Goal: Task Accomplishment & Management: Manage account settings

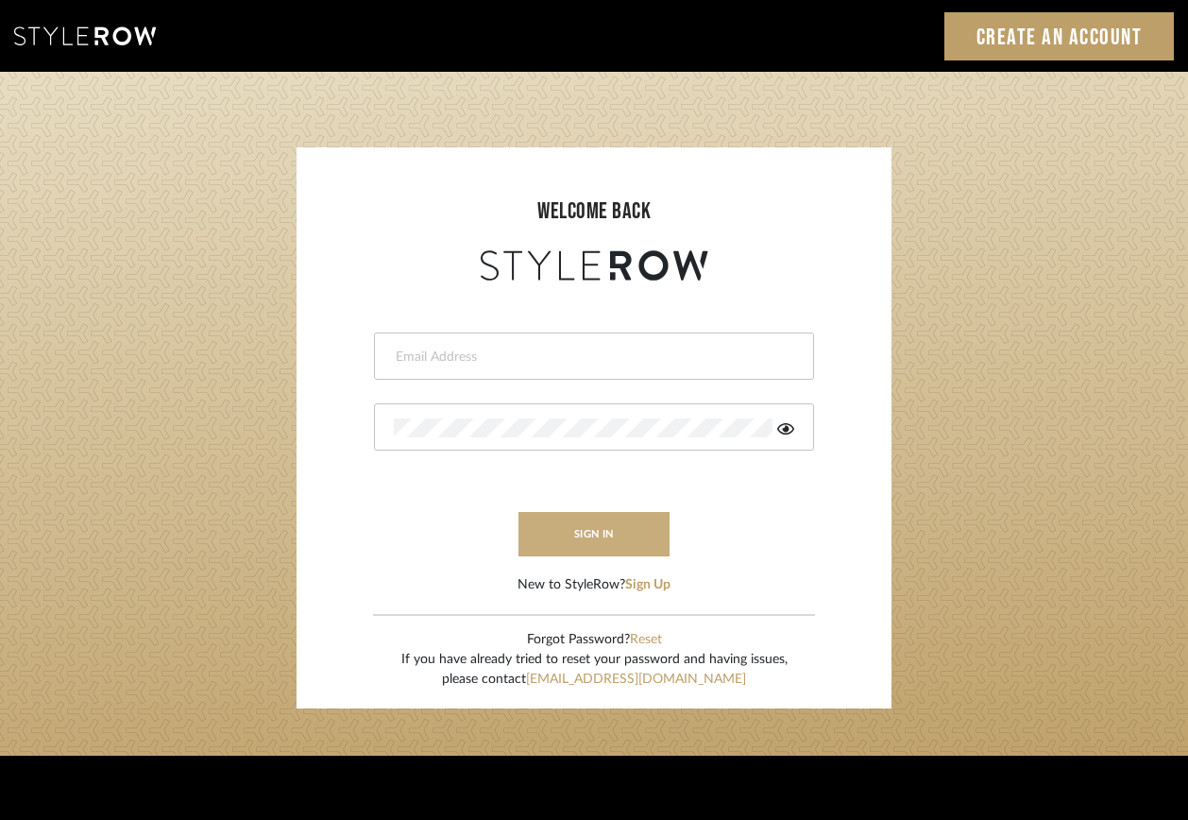
type input "ashley@seacreativestudio.com"
click at [548, 537] on button "sign in" at bounding box center [594, 534] width 151 height 44
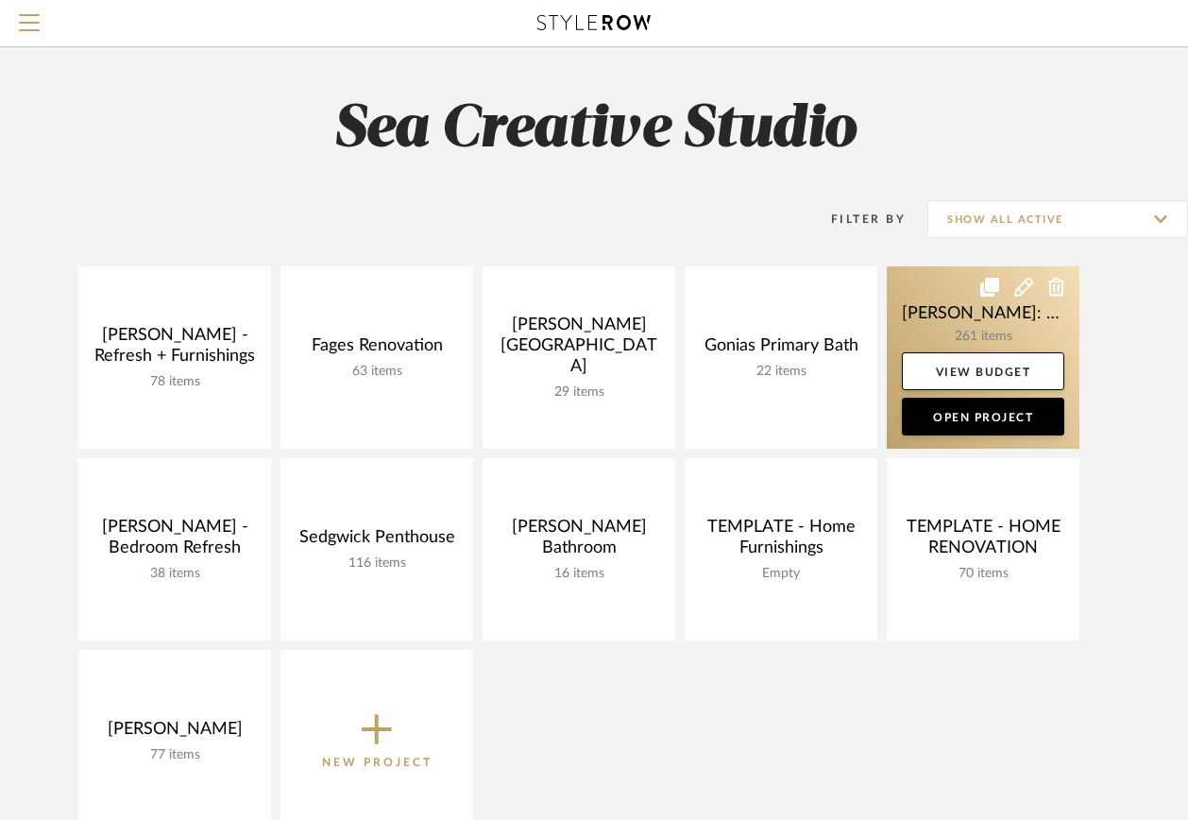
click at [988, 333] on link at bounding box center [983, 357] width 193 height 182
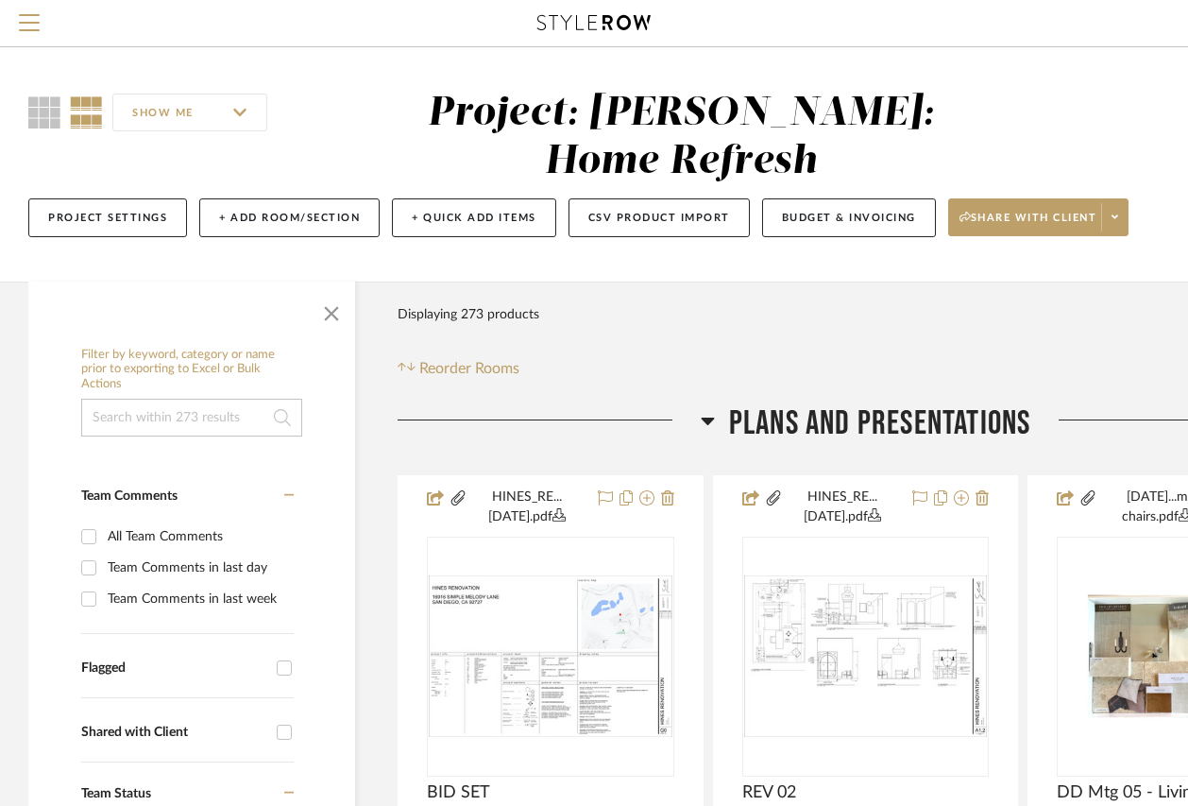
click at [158, 399] on input at bounding box center [191, 418] width 221 height 38
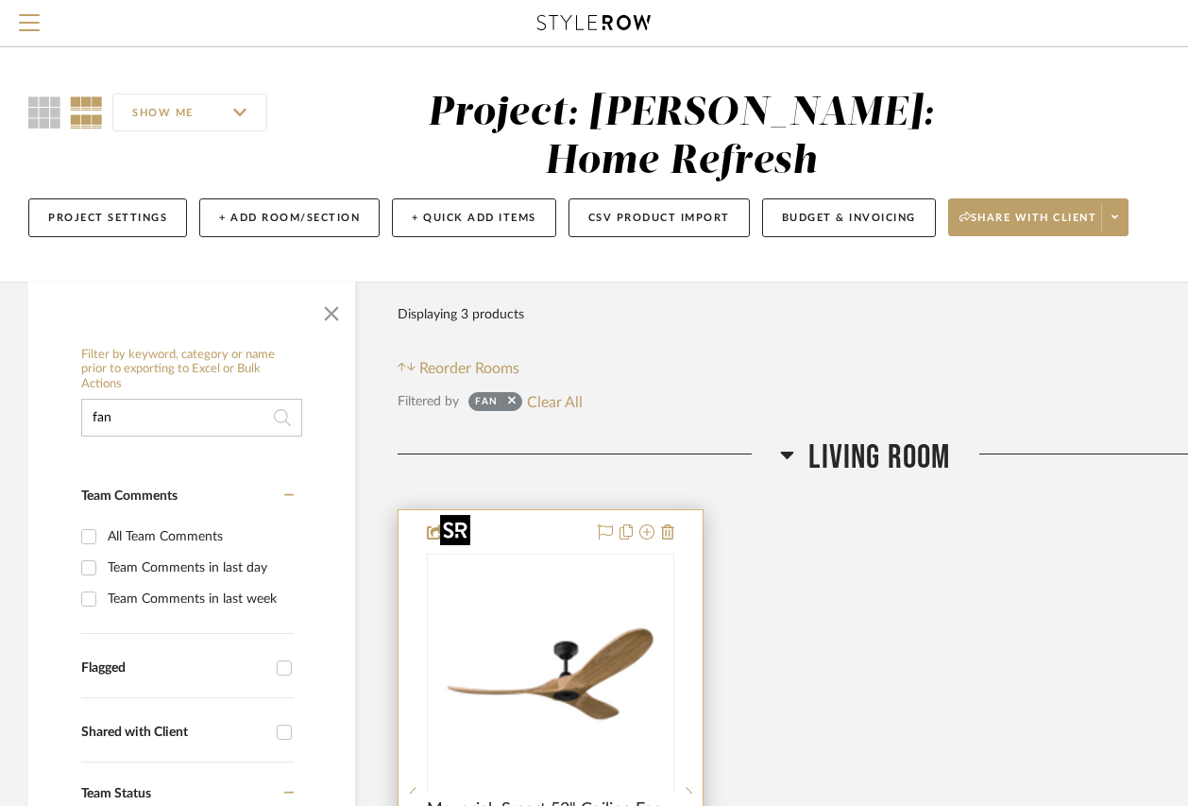
type input "fan"
click at [550, 579] on img "0" at bounding box center [565, 673] width 236 height 236
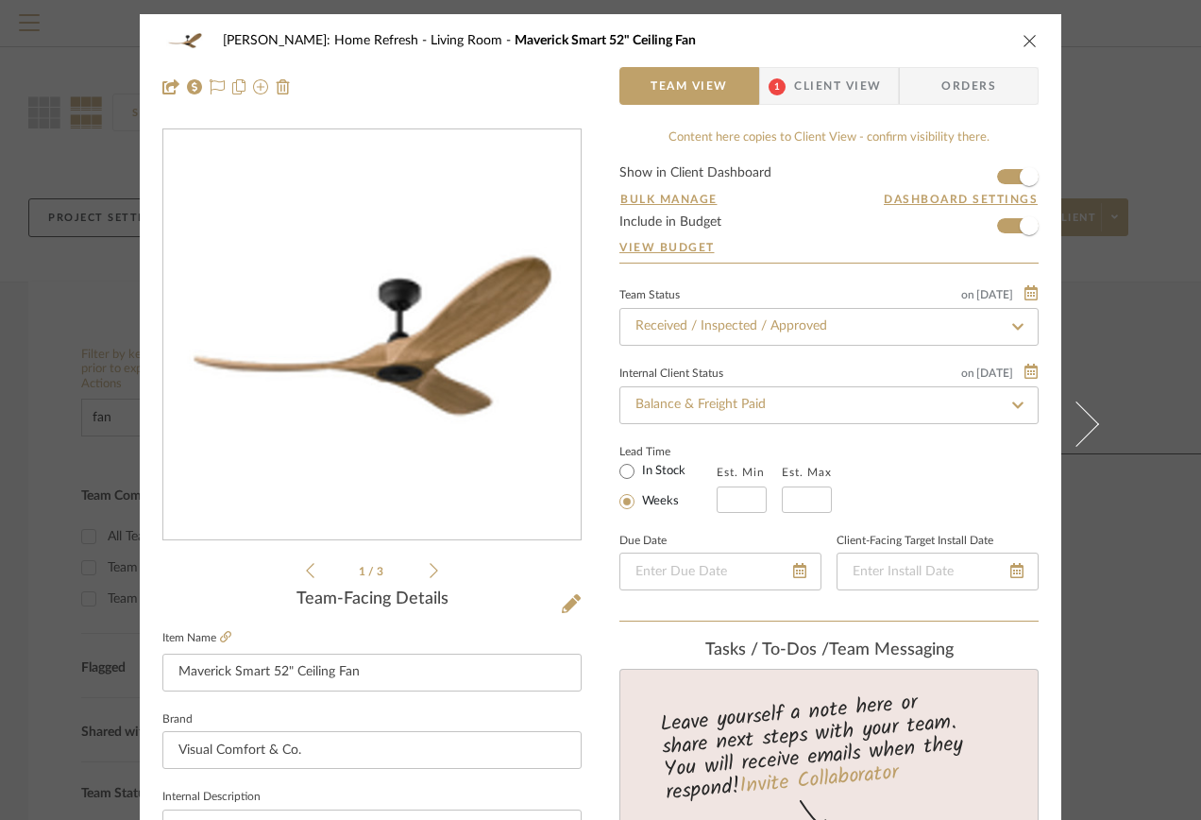
click at [1013, 333] on fa-icon at bounding box center [1017, 326] width 27 height 23
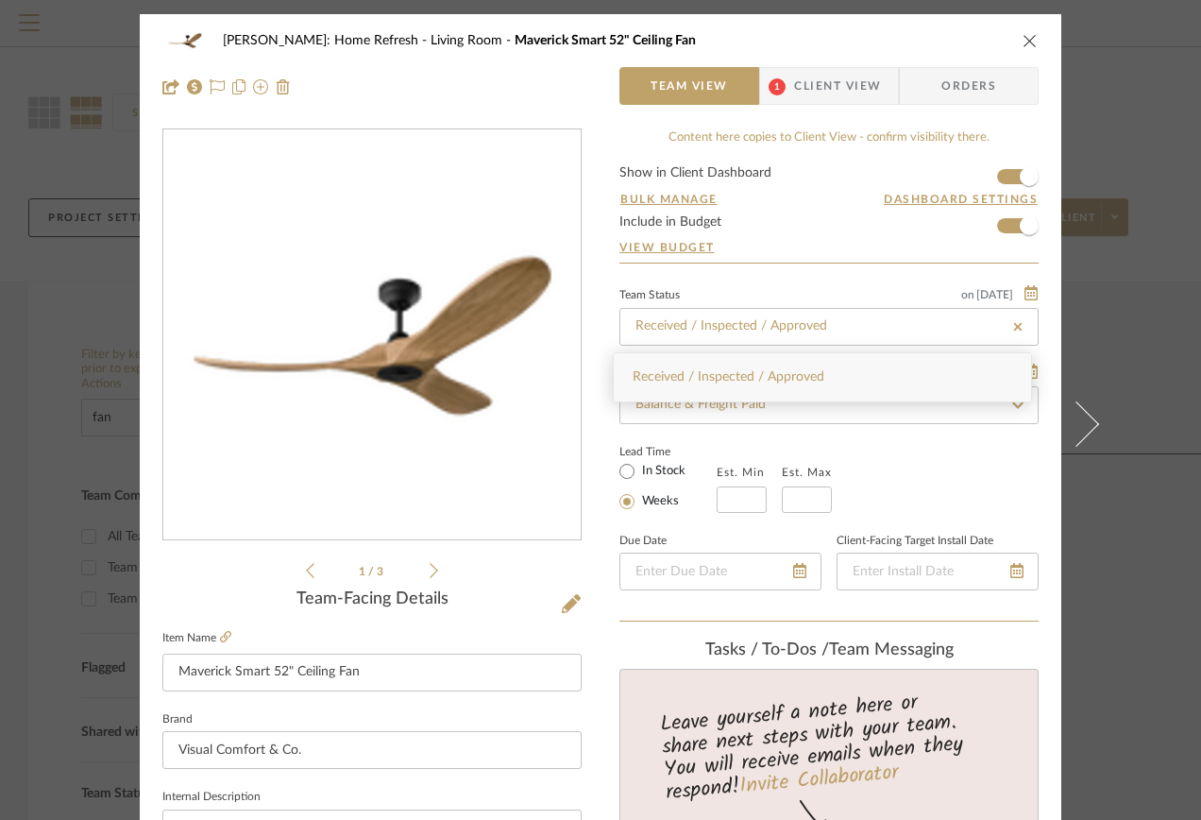
click at [1013, 332] on icon at bounding box center [1018, 326] width 17 height 13
type input "[DATE]"
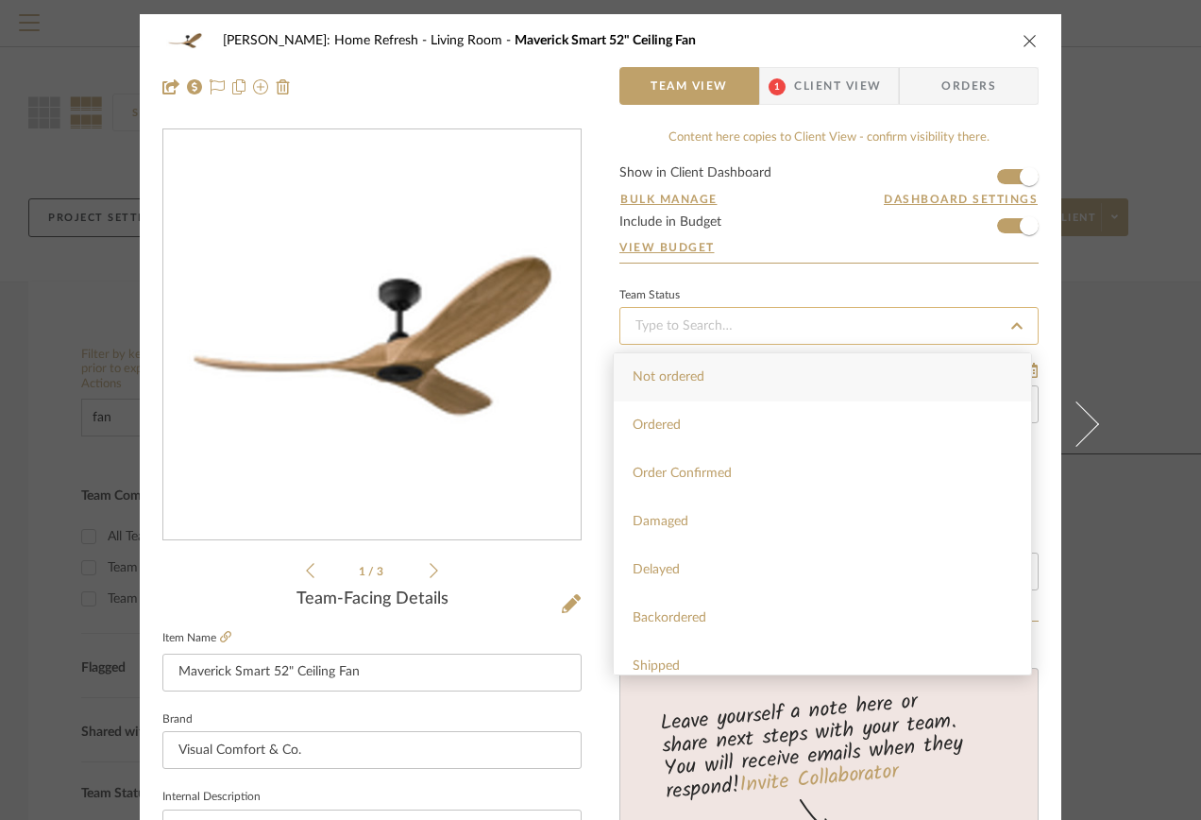
type input "[DATE]"
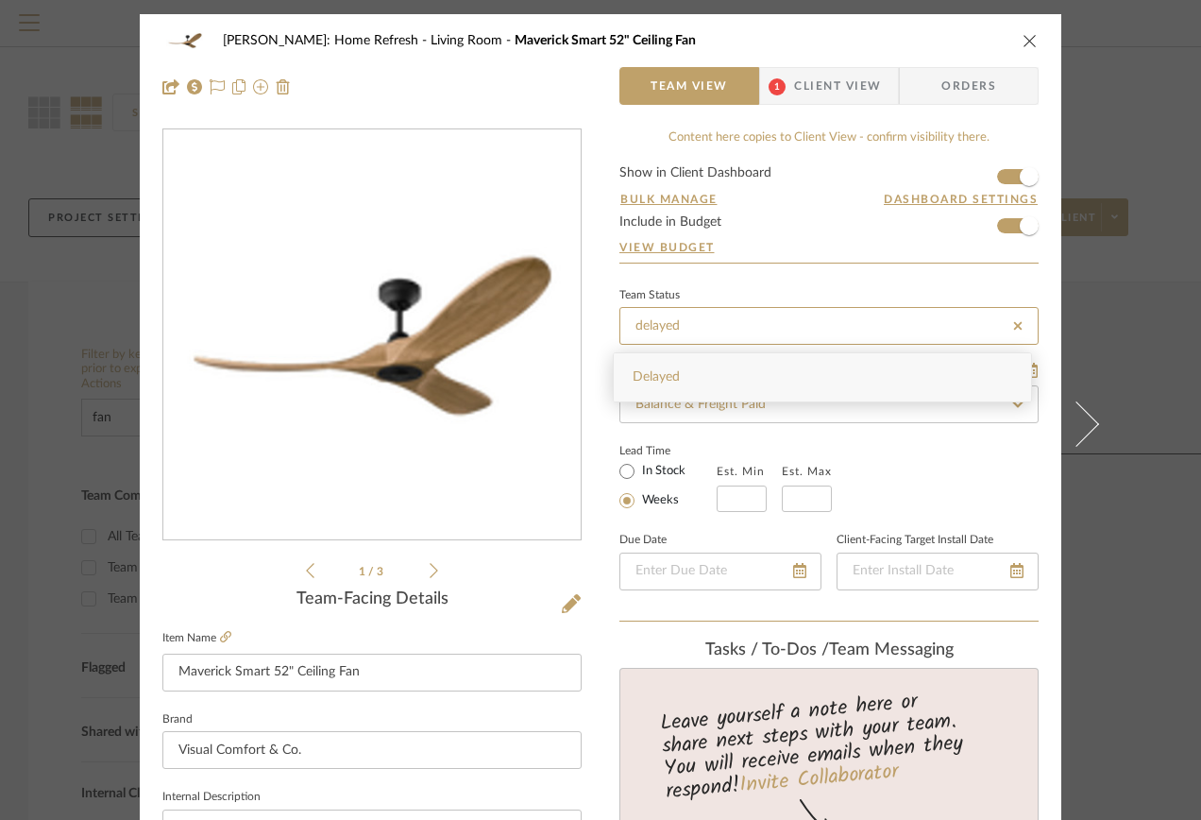
type input "delayed"
click at [699, 375] on div "Delayed" at bounding box center [822, 377] width 417 height 48
type input "[DATE]"
type input "Delayed"
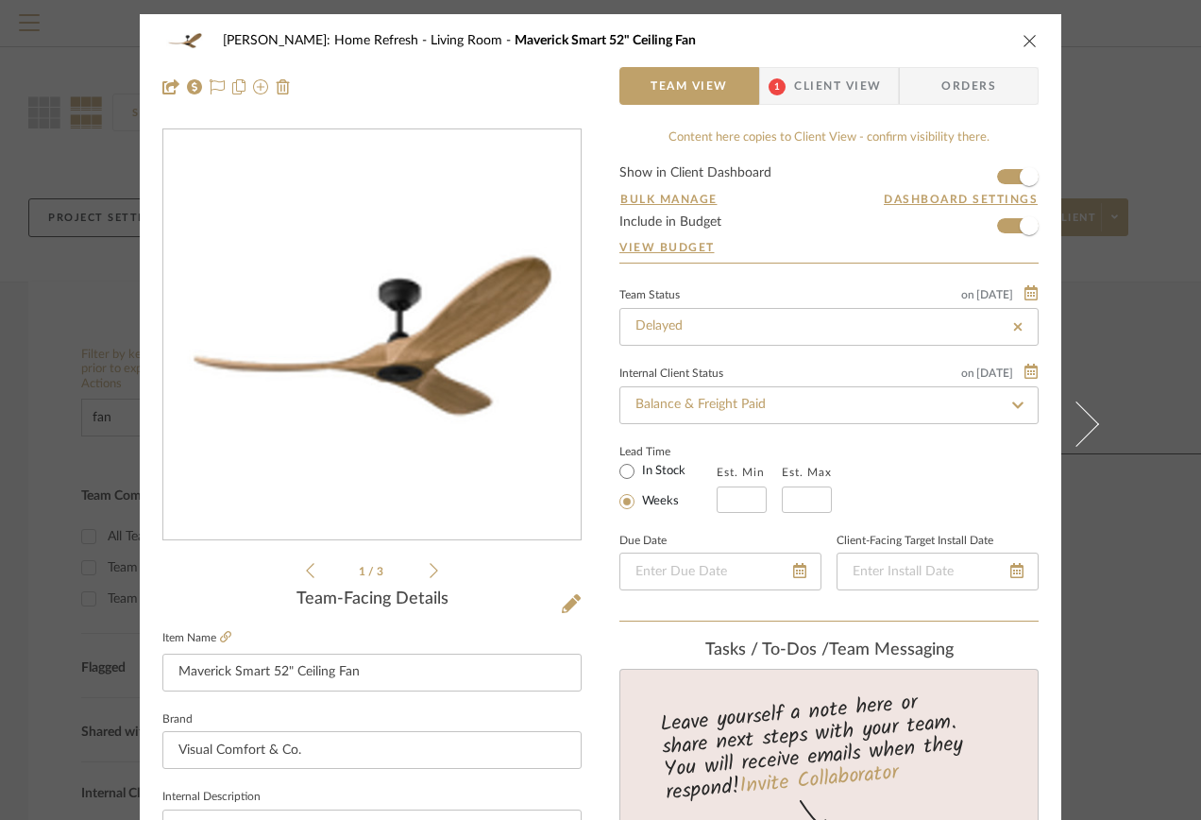
click at [810, 77] on span "Client View" at bounding box center [837, 86] width 87 height 38
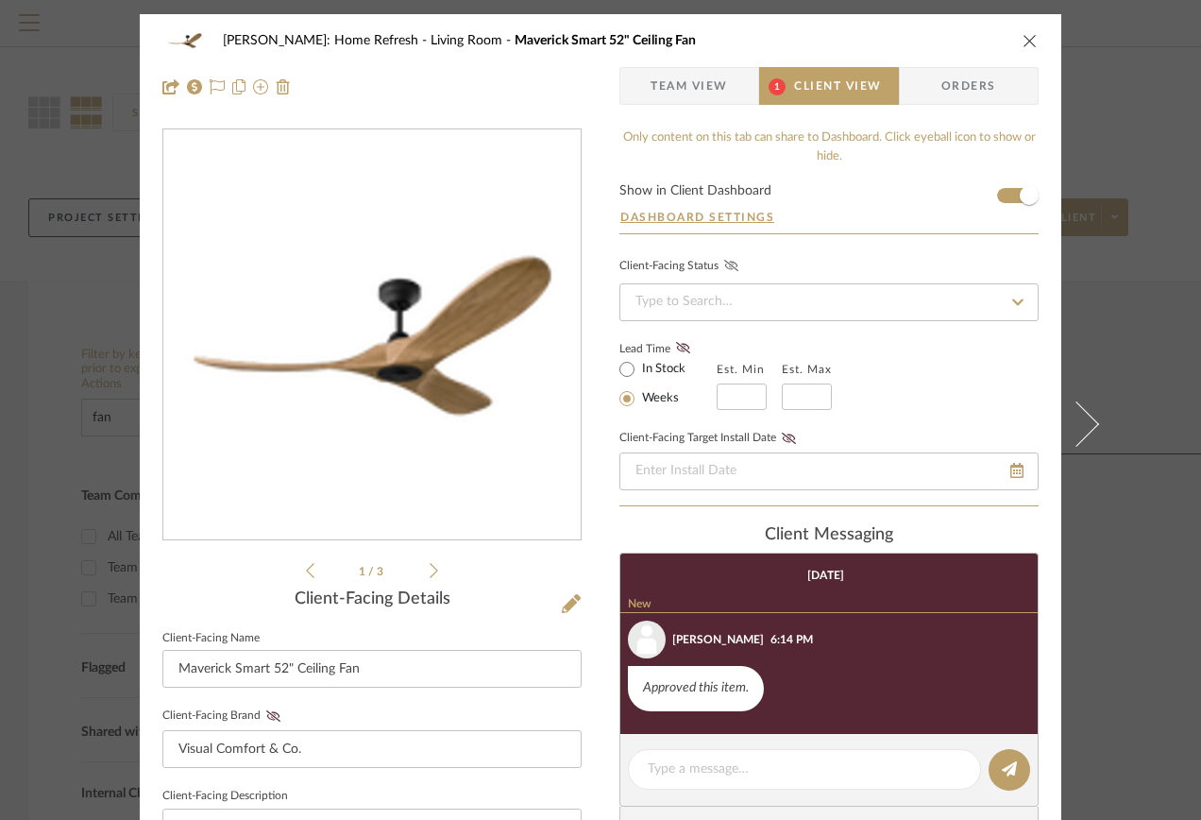
type input "Delayed"
click at [785, 305] on input at bounding box center [829, 302] width 419 height 38
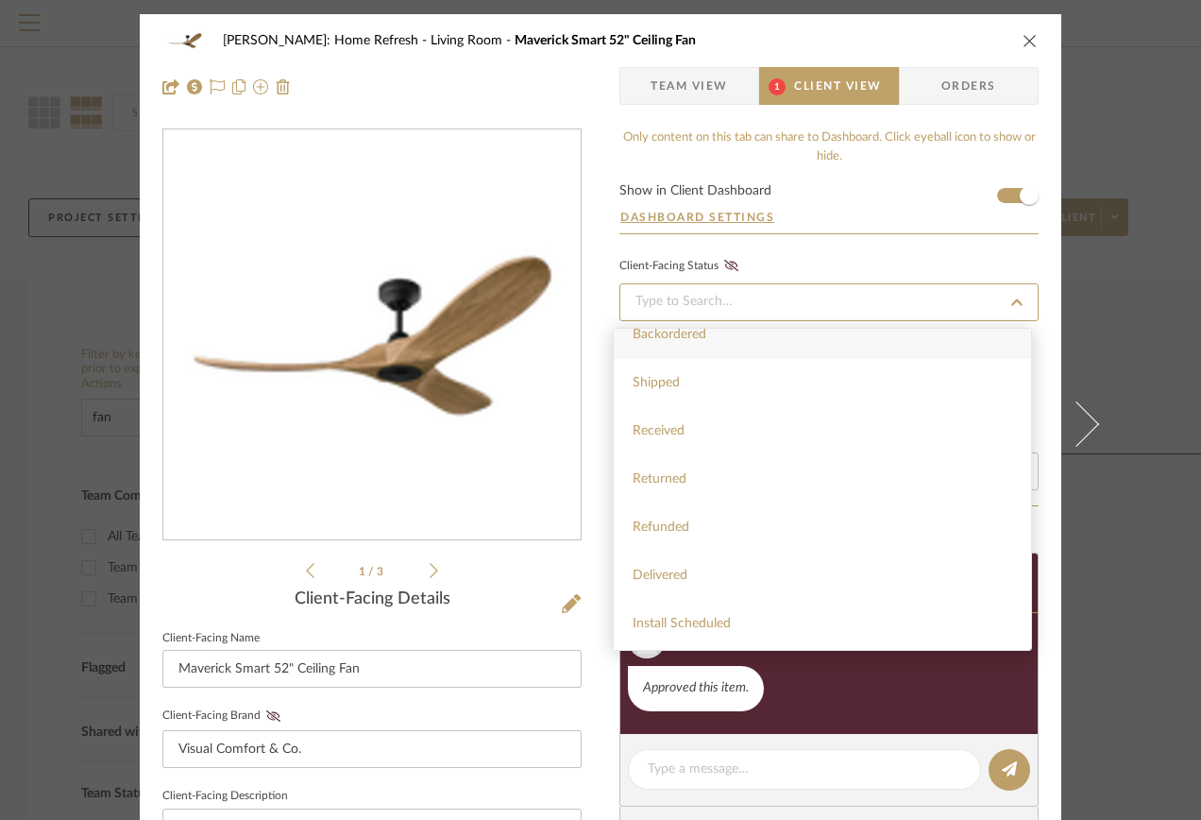
scroll to position [261, 0]
click at [714, 368] on div "Delayed" at bounding box center [822, 381] width 417 height 48
type input "[DATE]"
type input "Delayed"
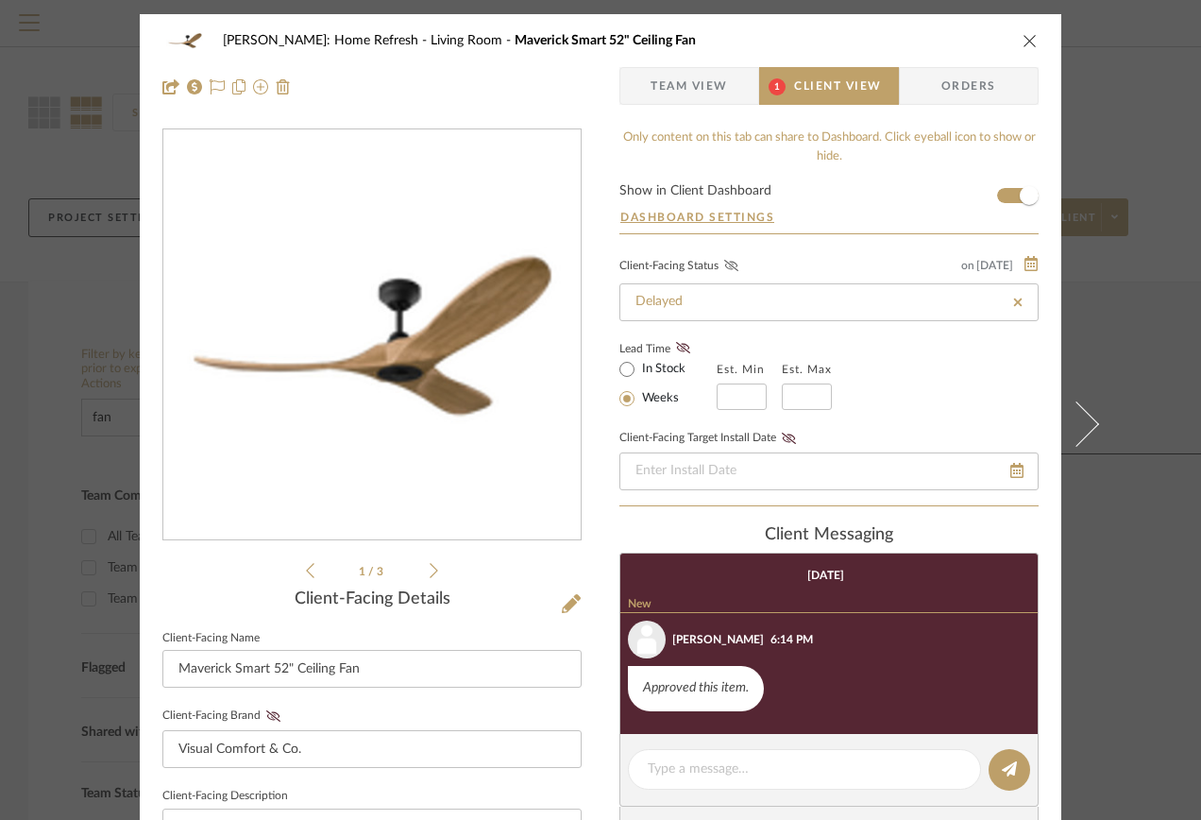
click at [732, 264] on fa-icon at bounding box center [732, 266] width 24 height 17
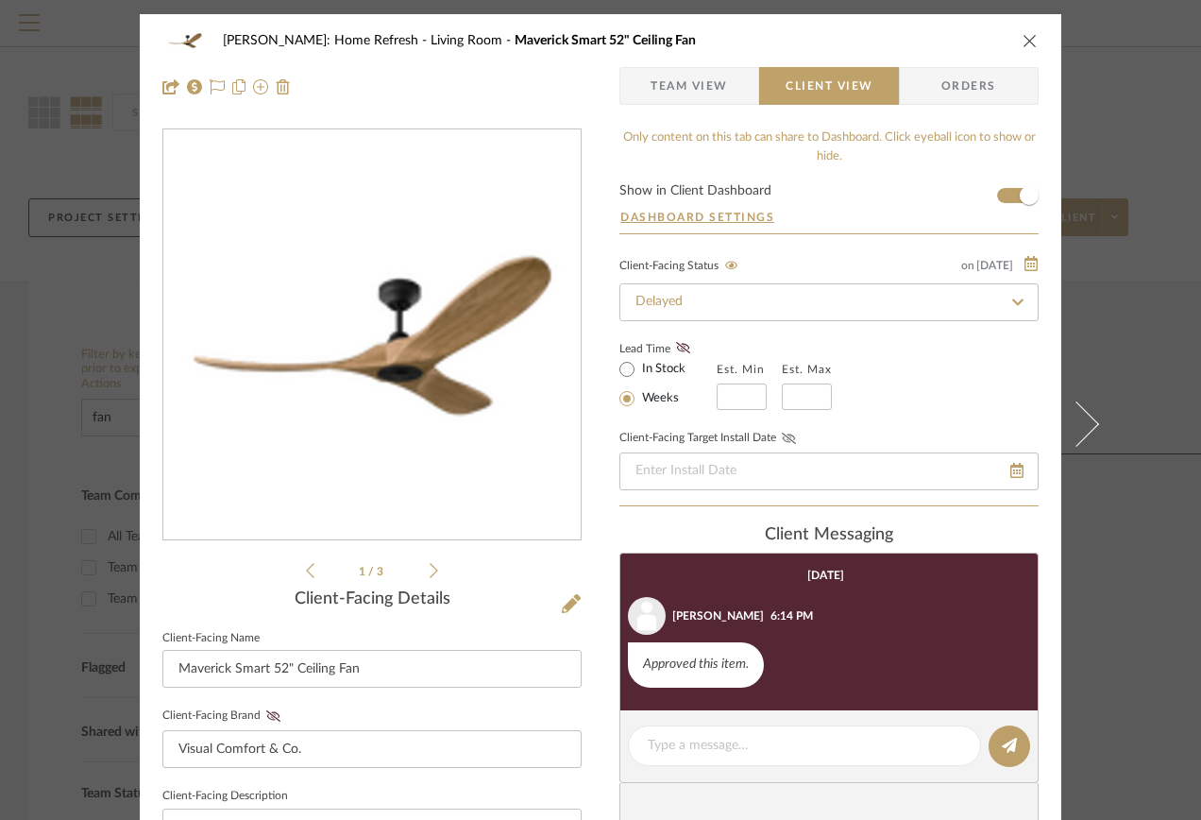
click at [789, 440] on button "Client-Facing Target Install Date" at bounding box center [789, 438] width 26 height 13
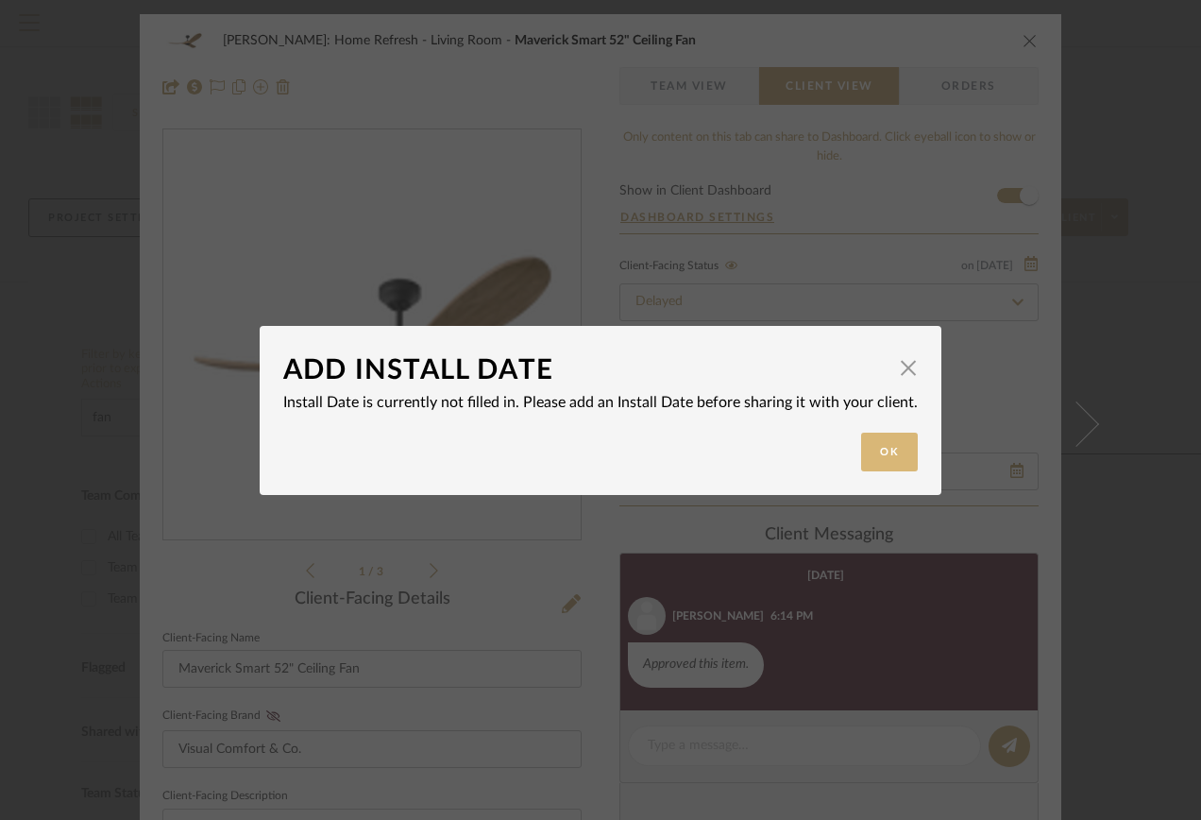
click at [861, 459] on button "Ok" at bounding box center [889, 452] width 57 height 39
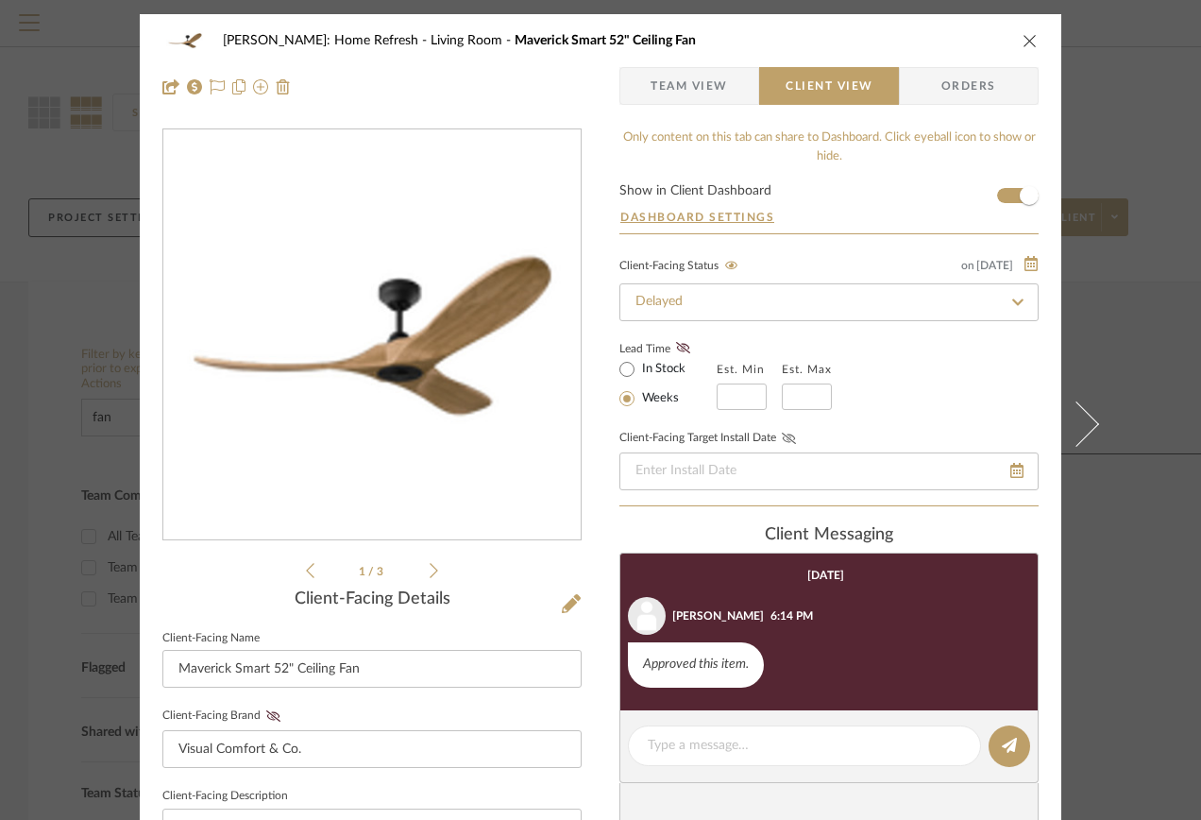
click at [787, 442] on icon at bounding box center [789, 438] width 14 height 11
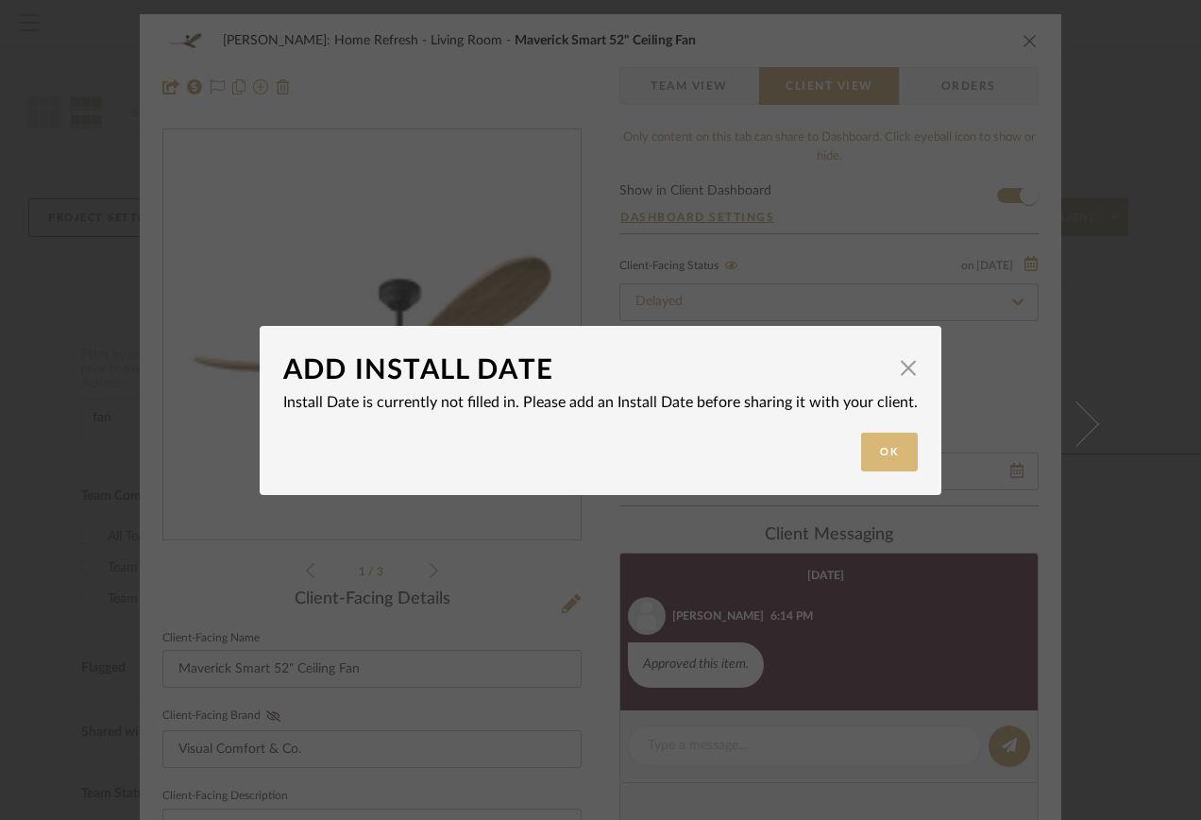
click at [870, 445] on button "Ok" at bounding box center [889, 452] width 57 height 39
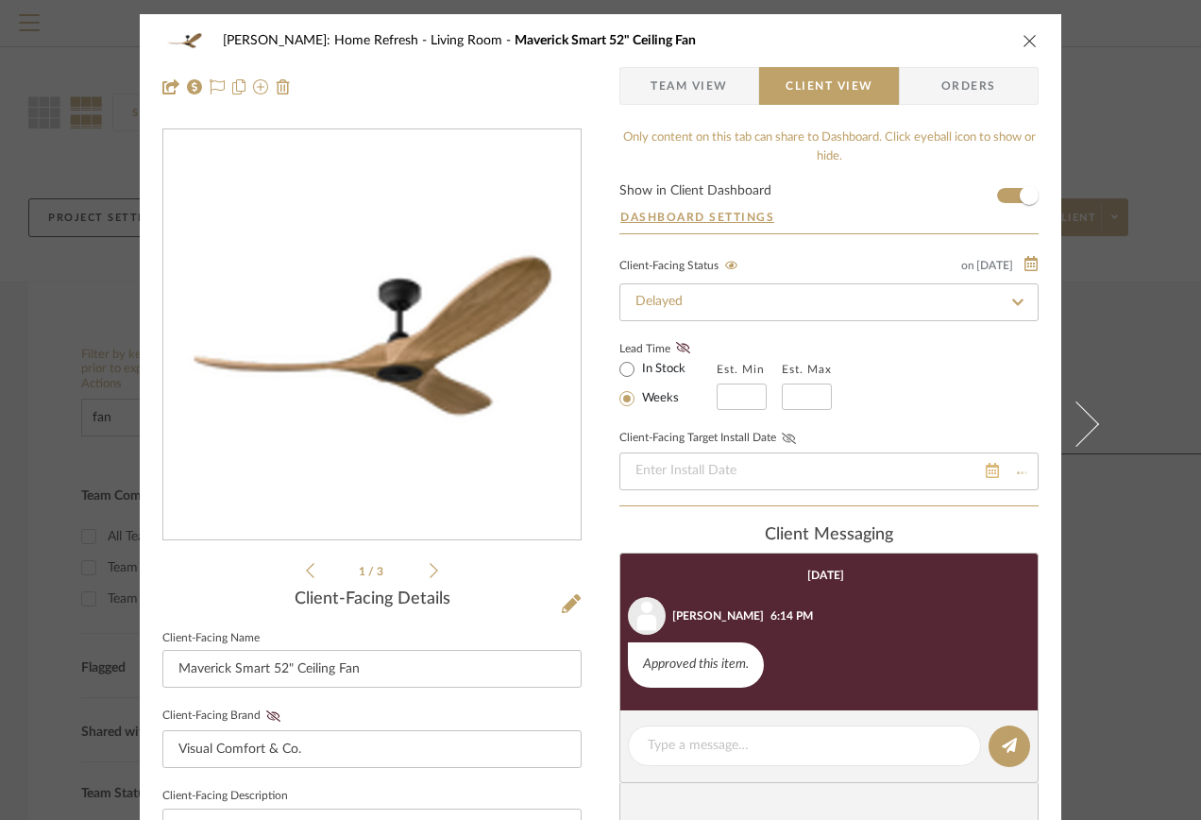
click at [1014, 470] on div at bounding box center [829, 471] width 419 height 38
click at [993, 472] on input "date" at bounding box center [829, 471] width 419 height 38
click at [986, 473] on icon at bounding box center [992, 470] width 13 height 15
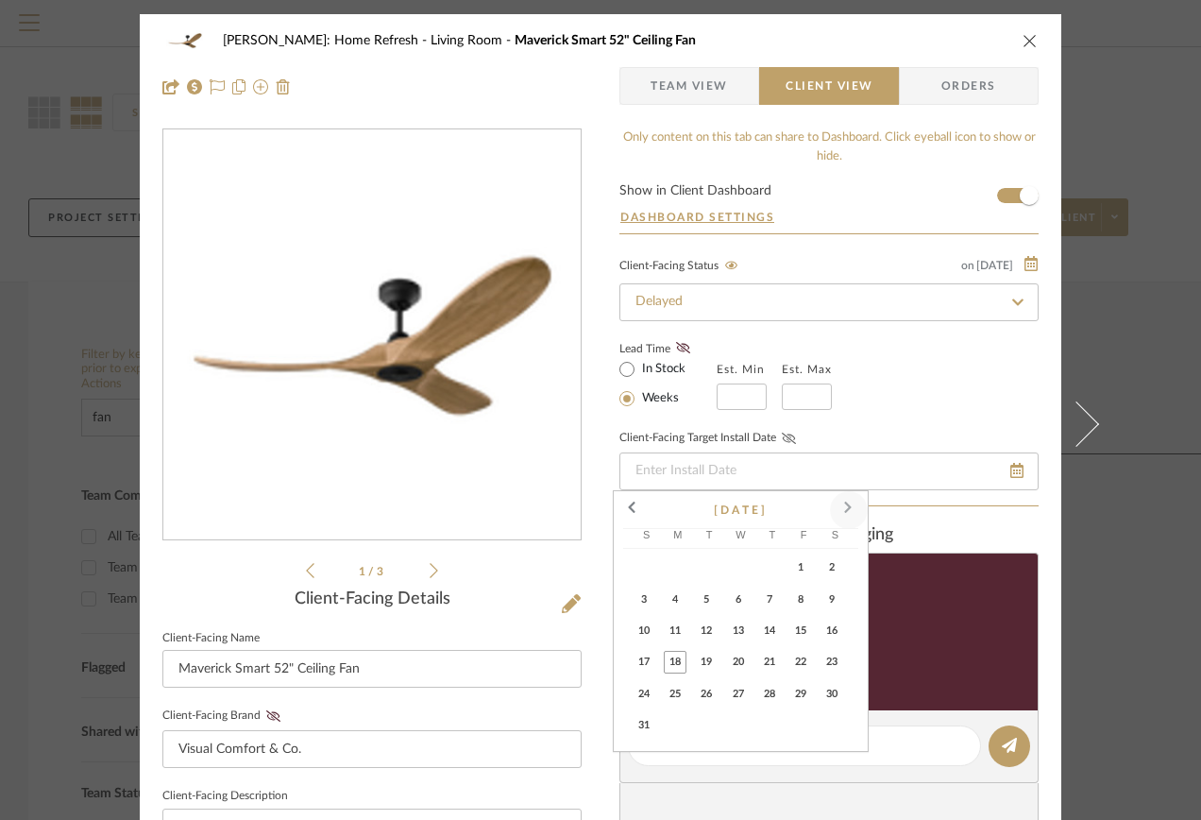
click at [851, 509] on span at bounding box center [848, 509] width 45 height 45
click at [625, 514] on span at bounding box center [632, 509] width 45 height 45
click at [737, 629] on span "15" at bounding box center [738, 631] width 23 height 23
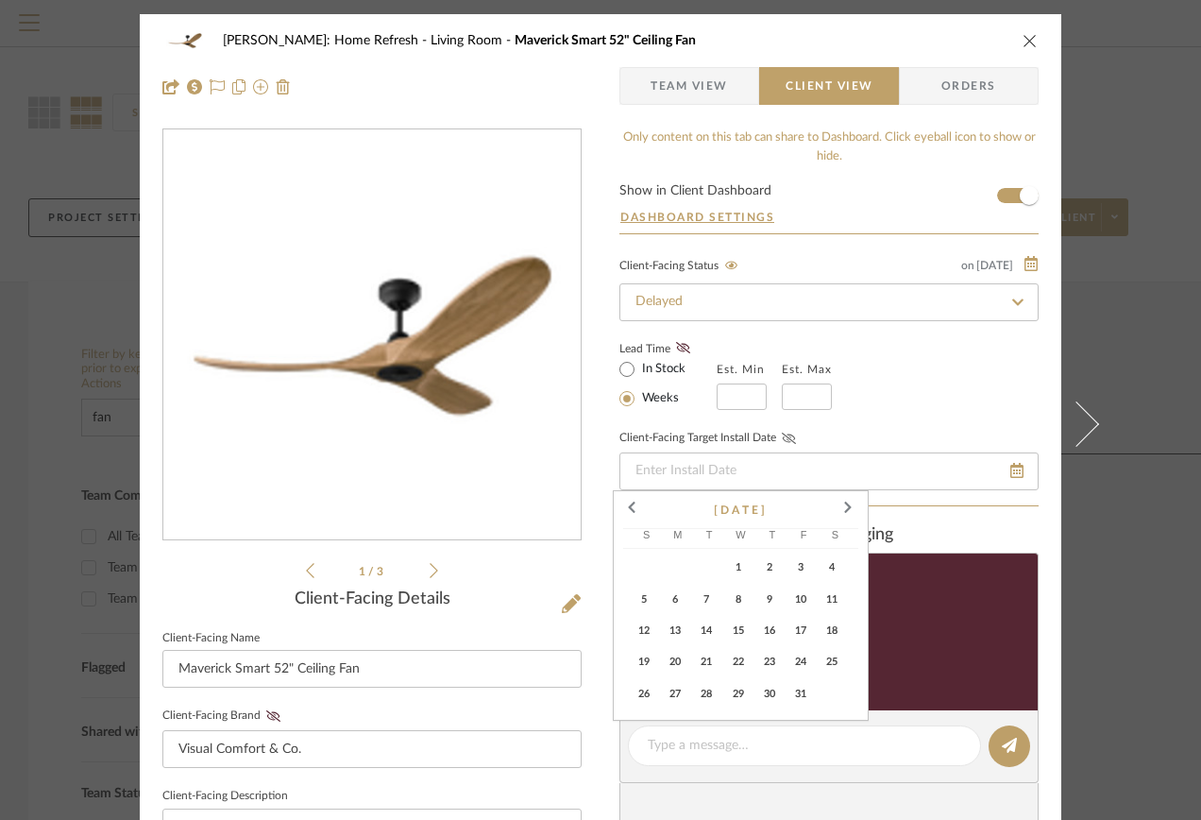
type input "[DATE]"
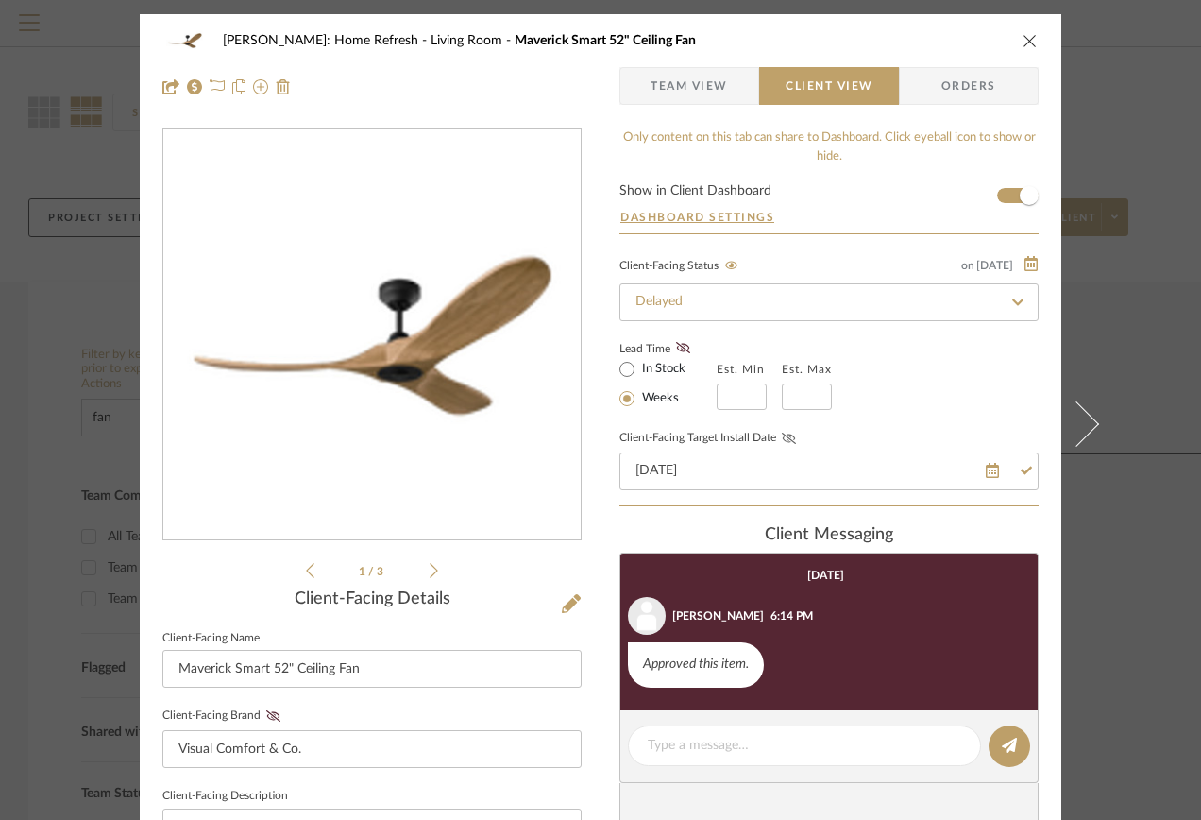
click at [792, 441] on fa-icon at bounding box center [789, 438] width 24 height 11
click at [911, 402] on div "Lead Time In Stock Weeks Est. Min Est. Max" at bounding box center [829, 373] width 419 height 74
click at [671, 96] on span "Team View" at bounding box center [689, 86] width 77 height 38
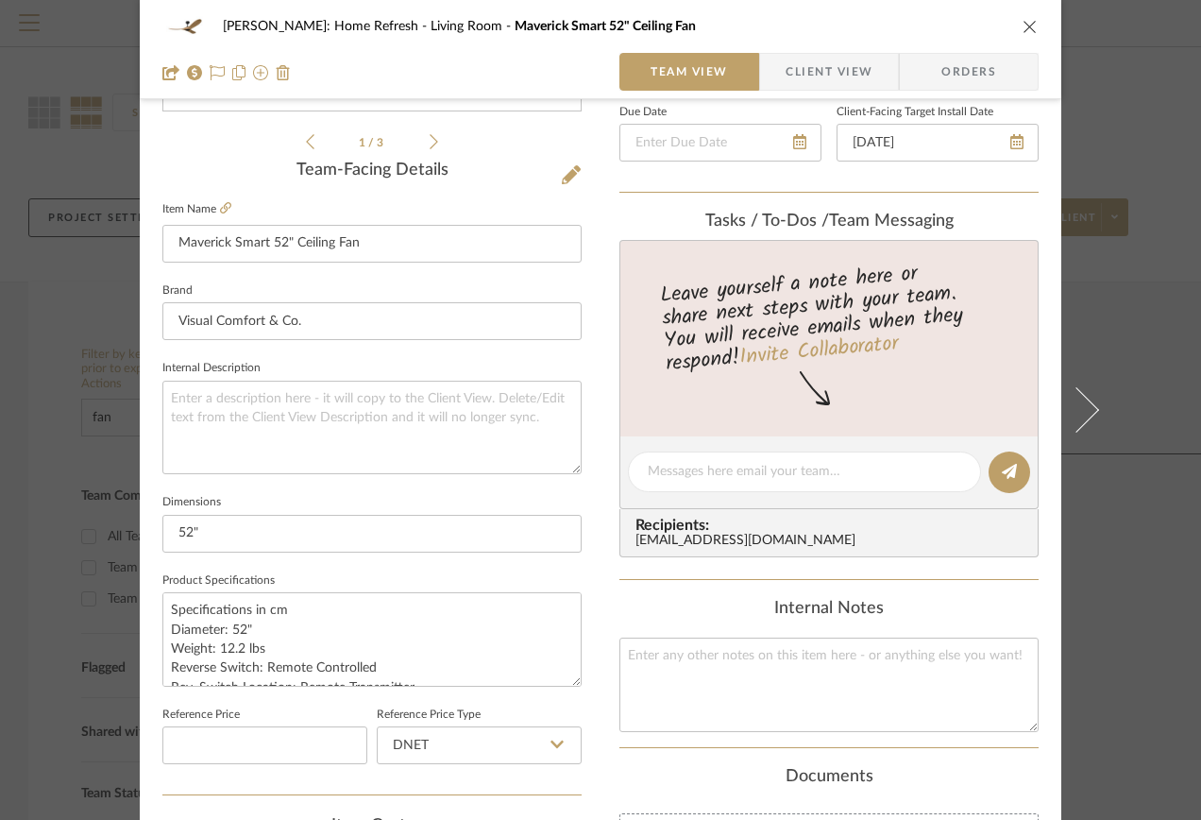
scroll to position [472, 0]
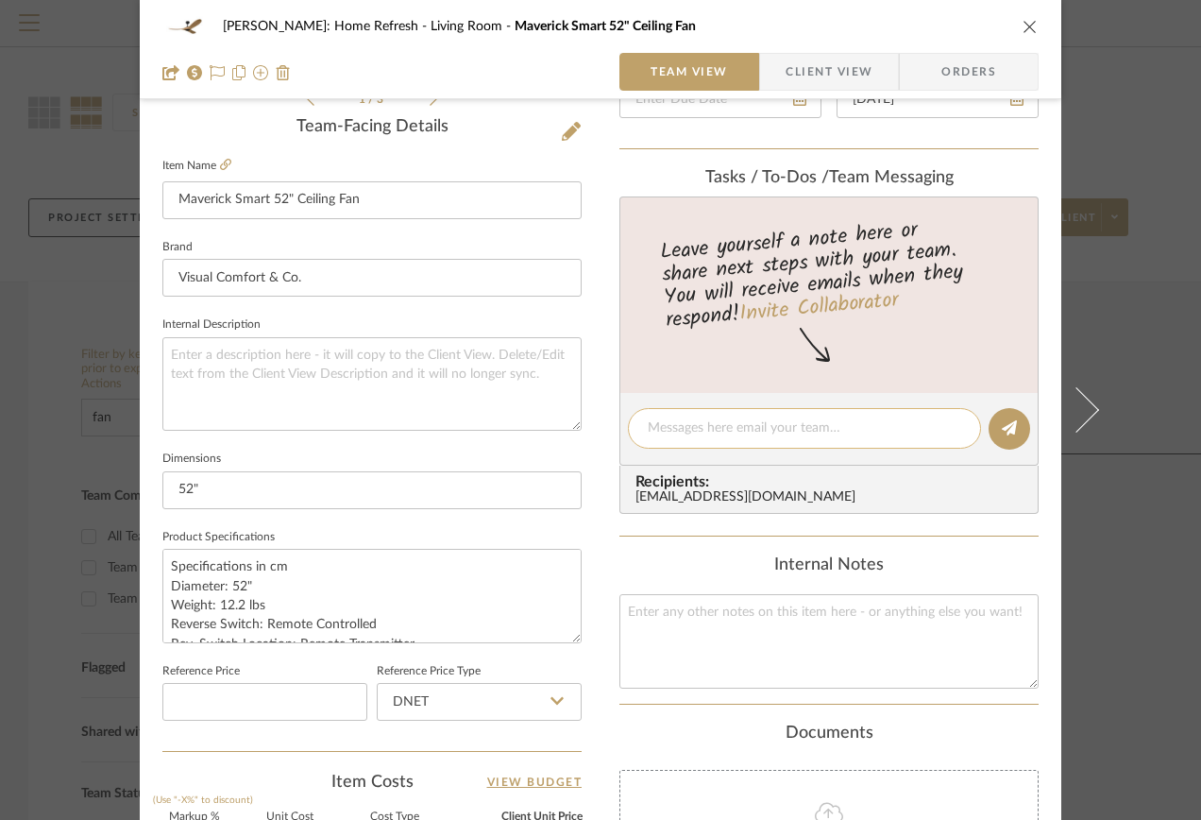
click at [728, 428] on textarea at bounding box center [805, 428] width 314 height 20
type textarea "s"
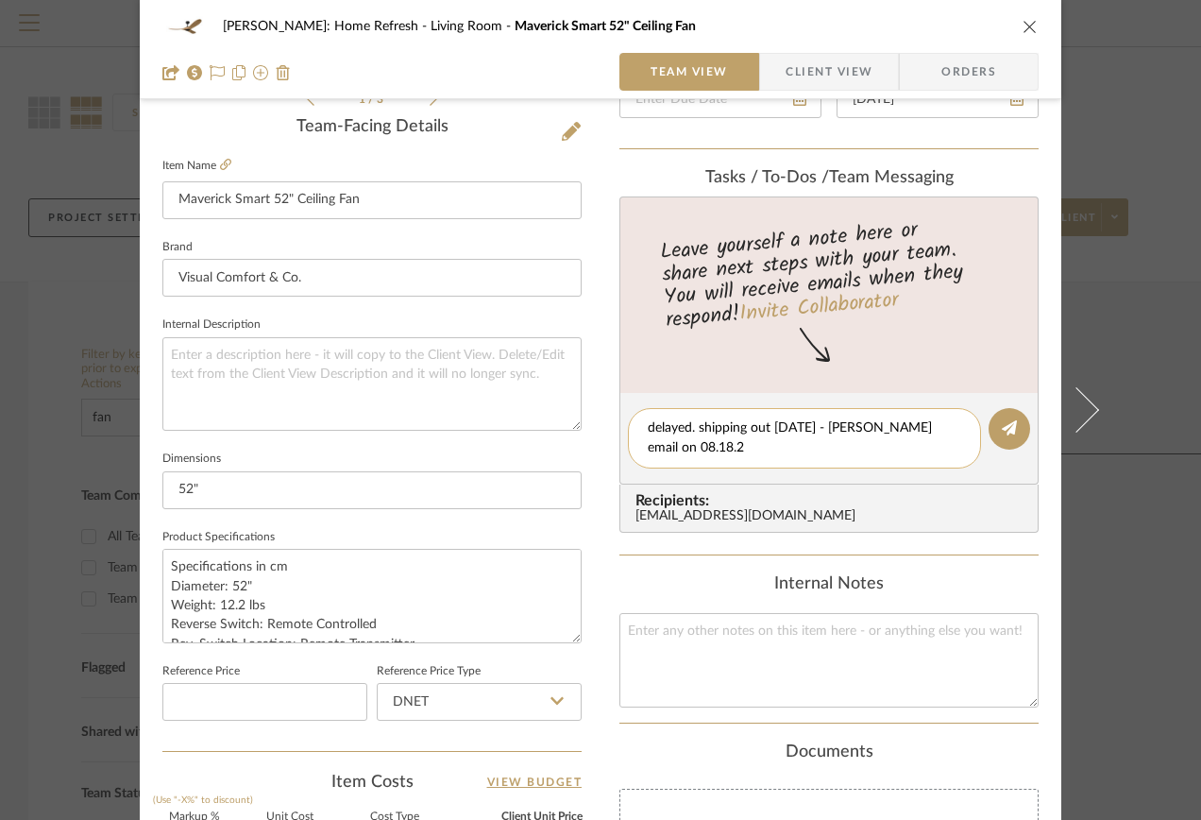
scroll to position [0, 0]
type textarea "delayed. shipping out [DATE] - [PERSON_NAME] email on [DATE]"
click at [1007, 425] on icon at bounding box center [1009, 427] width 15 height 15
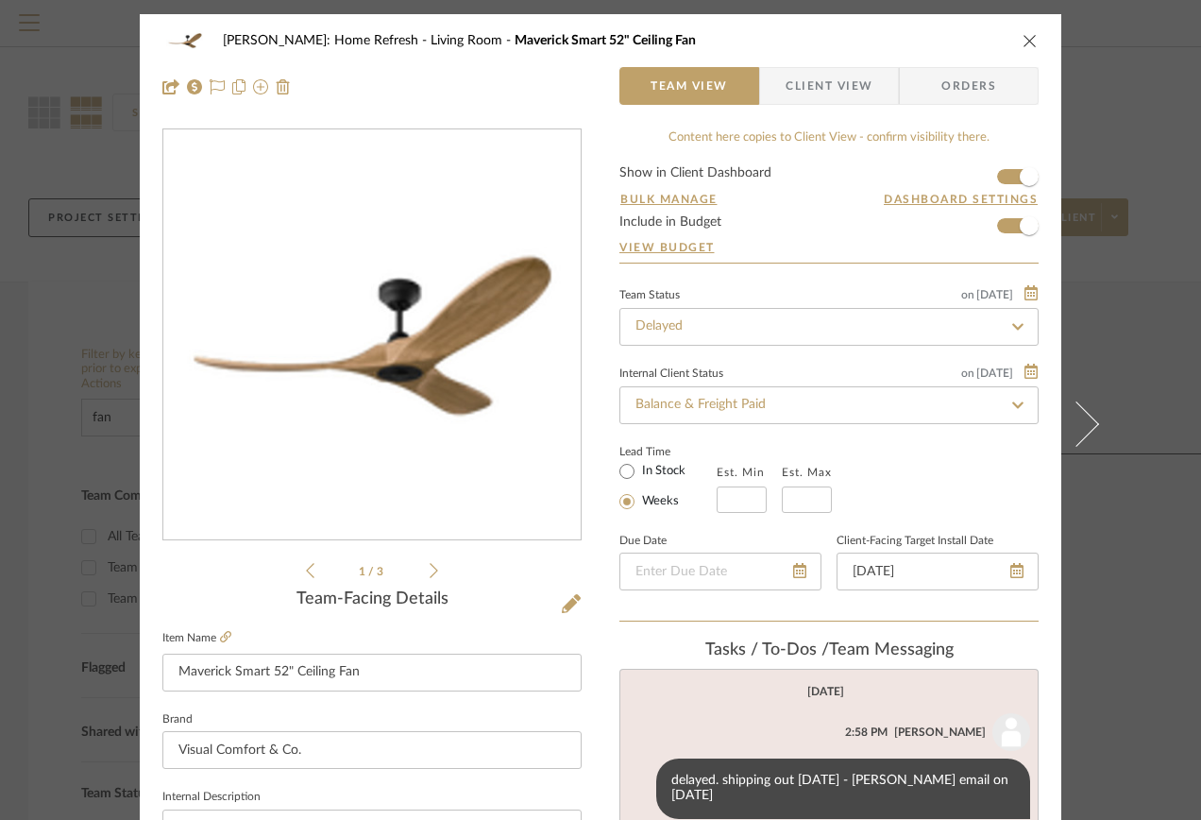
click at [1026, 37] on icon "close" at bounding box center [1030, 40] width 15 height 15
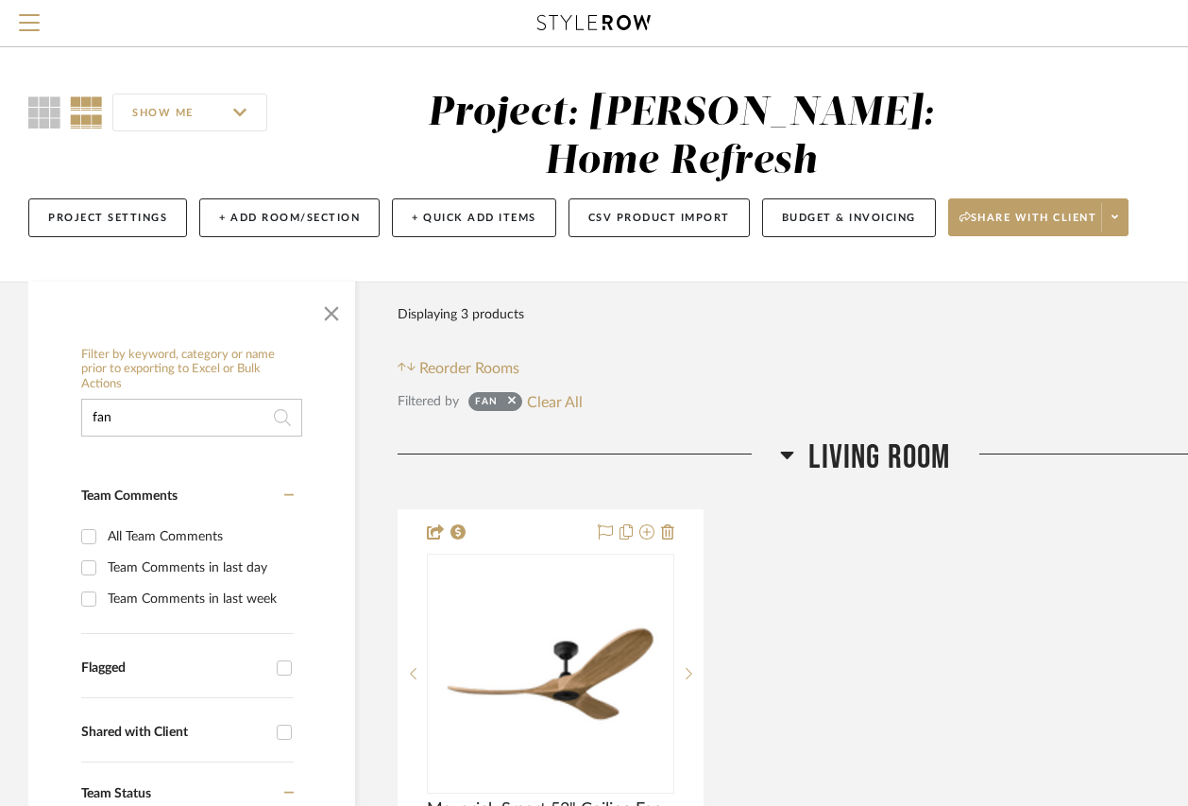
drag, startPoint x: 176, startPoint y: 365, endPoint x: 61, endPoint y: 355, distance: 114.7
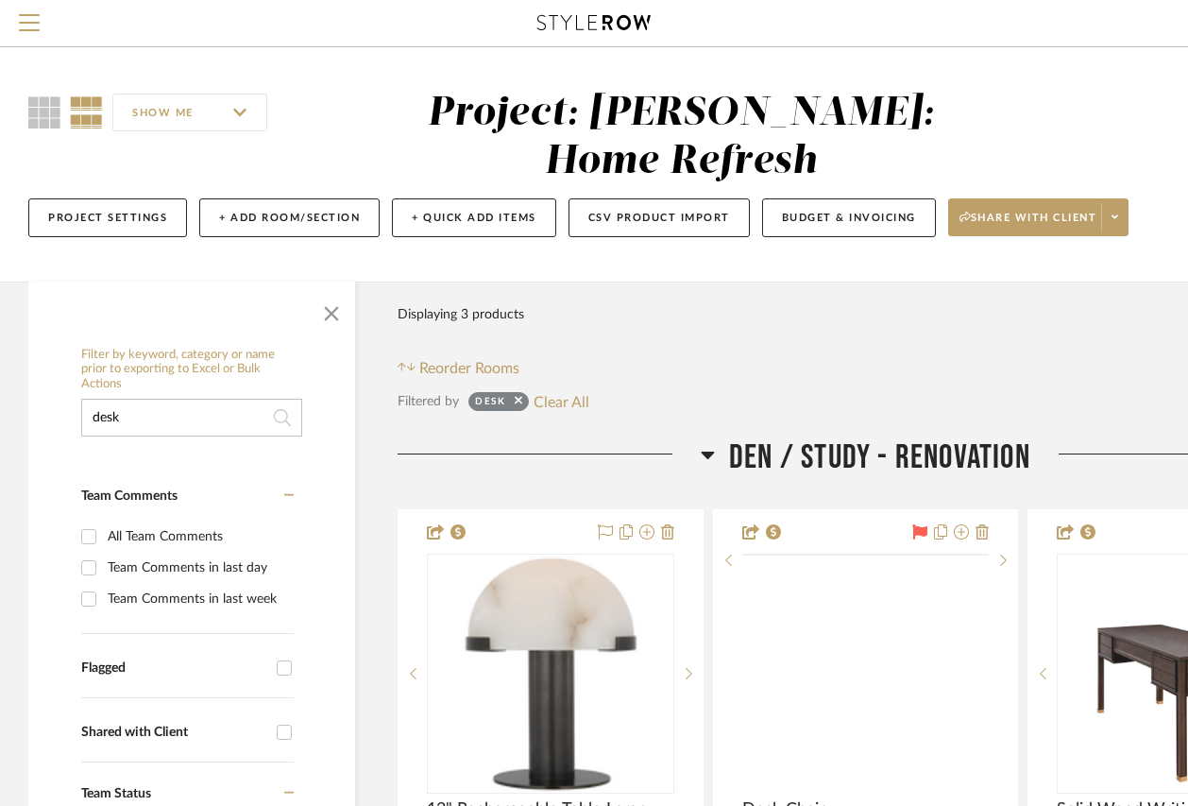
scroll to position [189, 0]
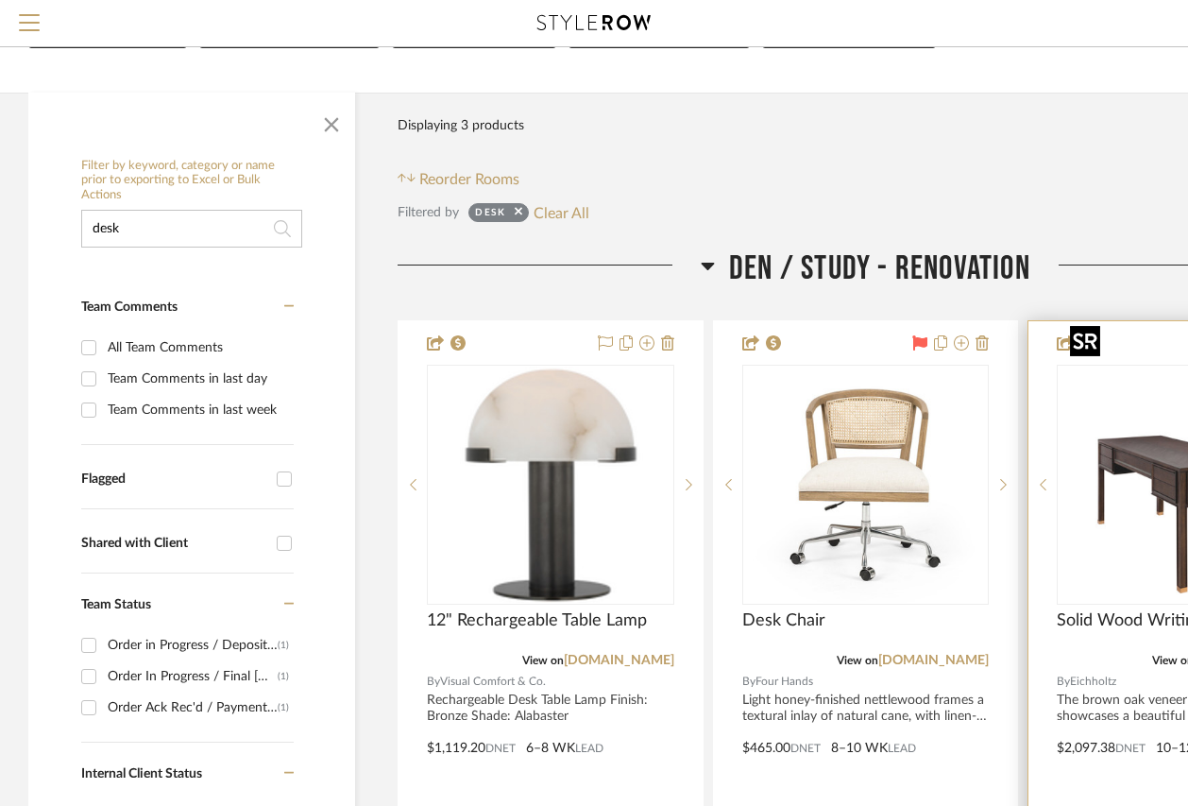
type input "desk"
click at [0, 0] on img at bounding box center [0, 0] width 0 height 0
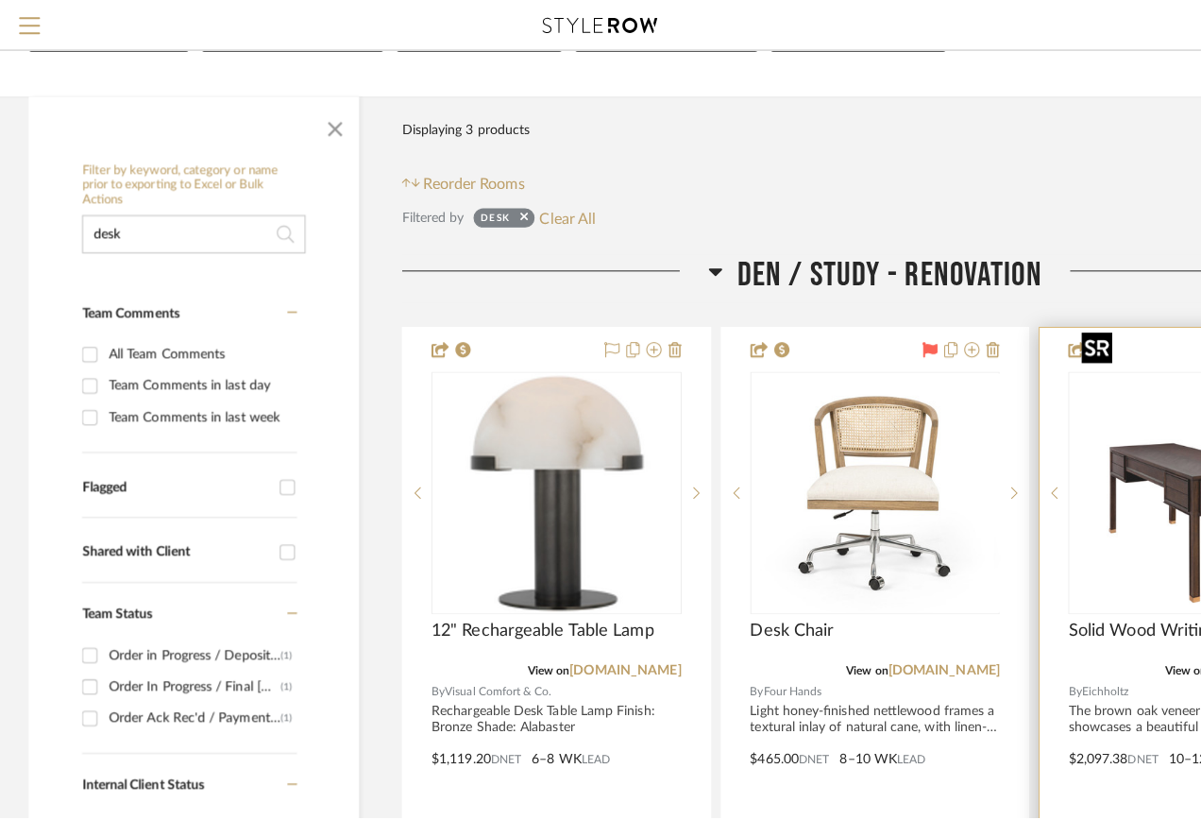
scroll to position [0, 0]
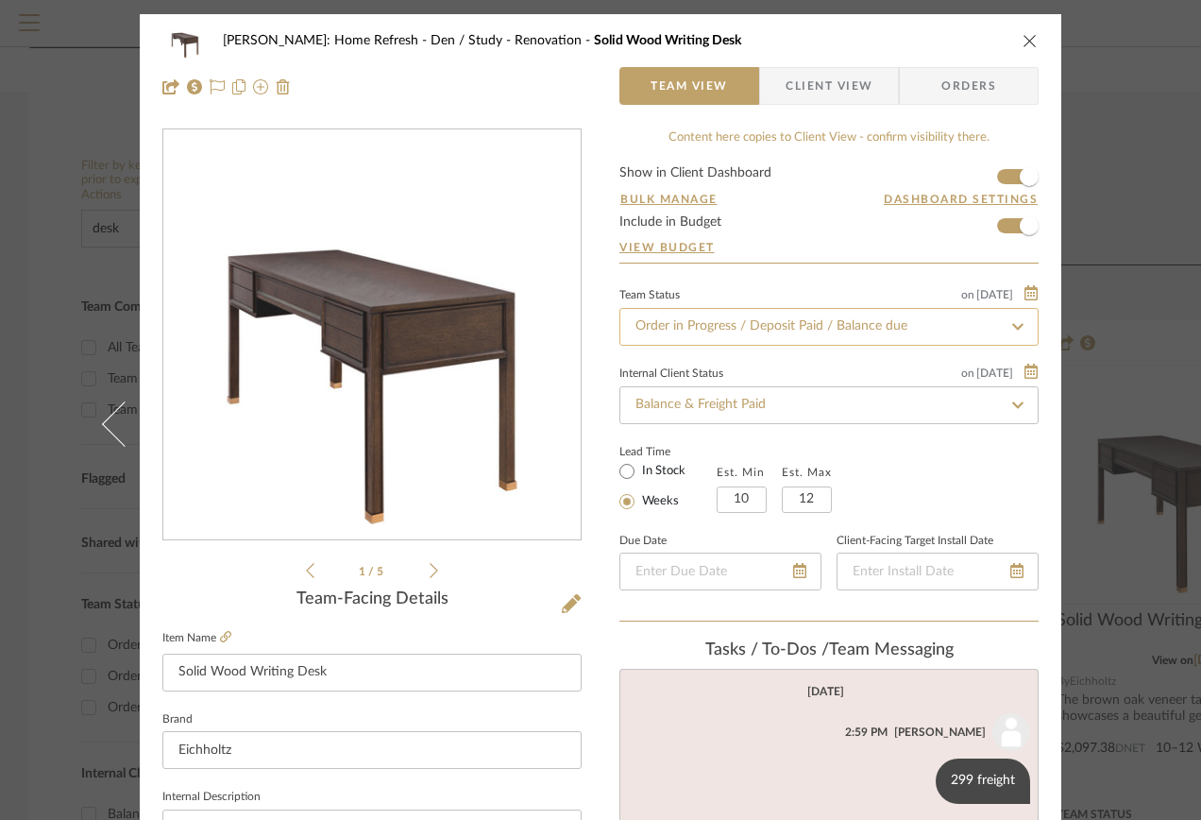
click at [988, 324] on input "Order in Progress / Deposit Paid / Balance due" at bounding box center [829, 327] width 419 height 38
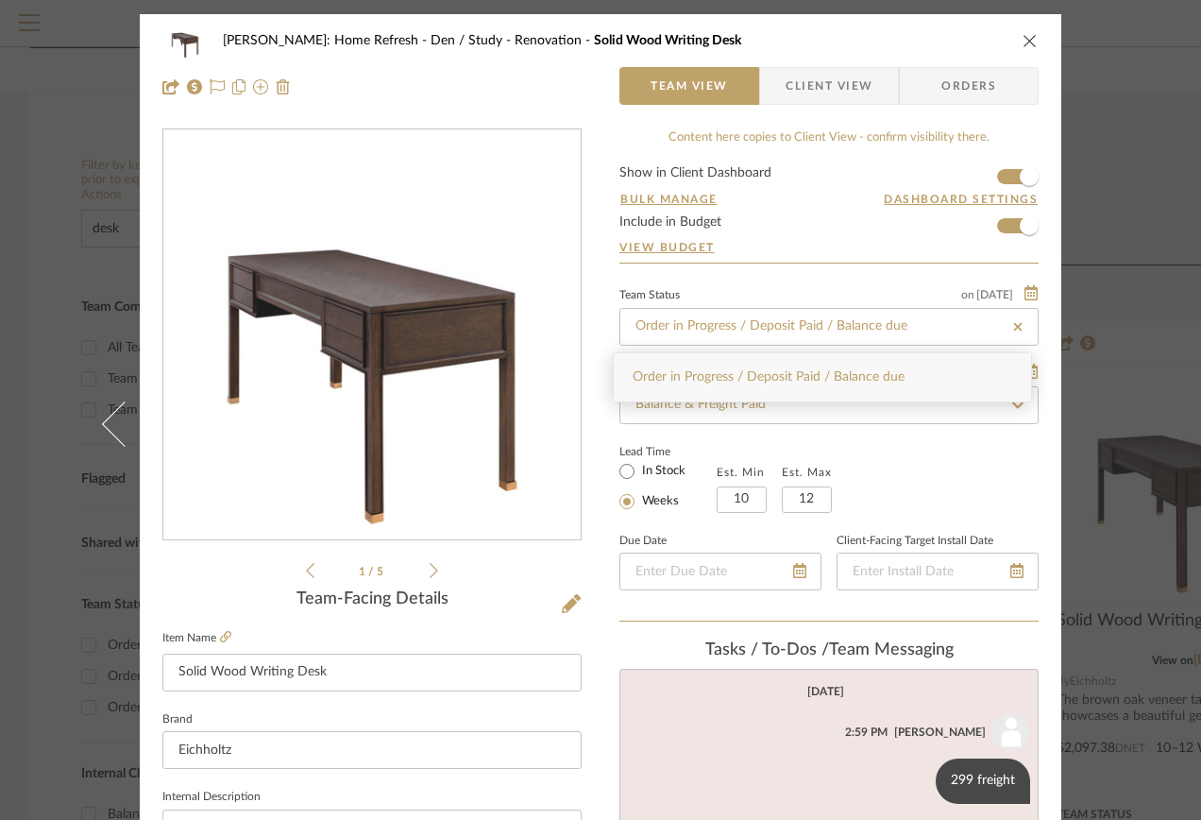
click at [1010, 328] on icon at bounding box center [1018, 326] width 17 height 13
type input "[DATE]"
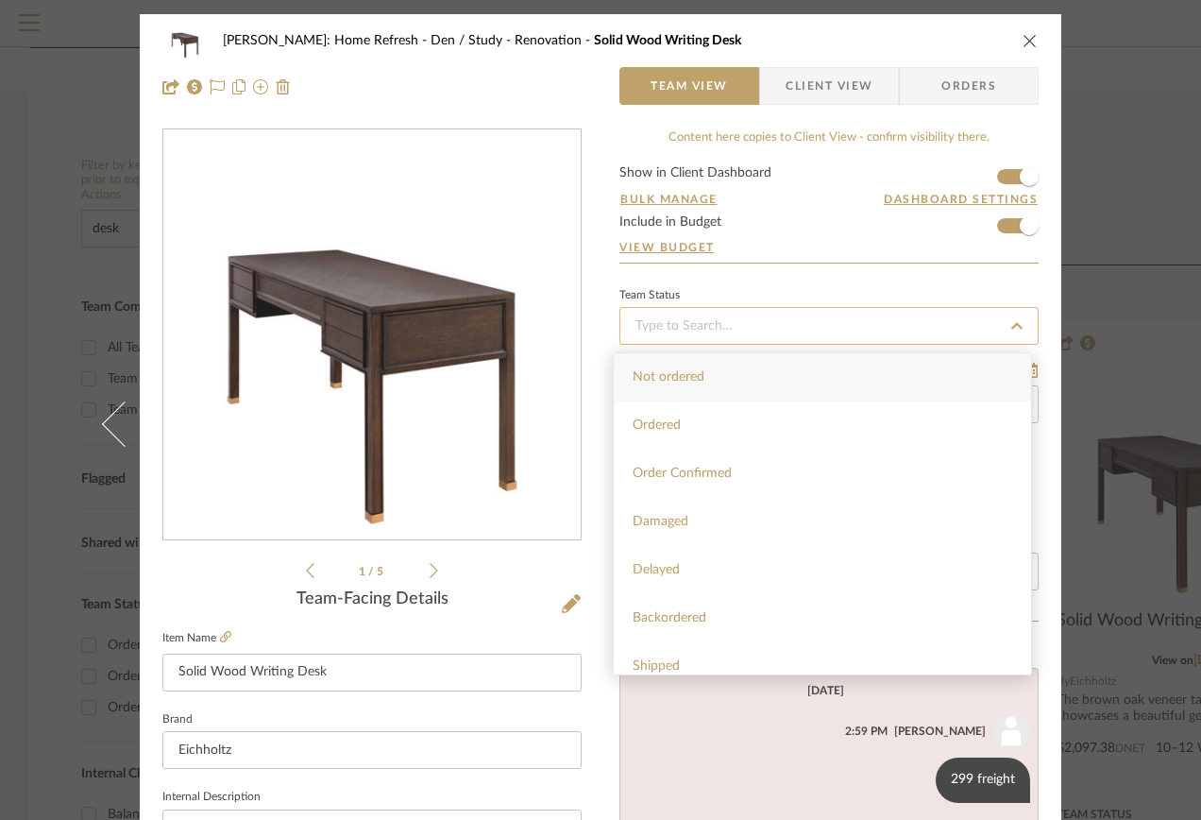
type input "[DATE]"
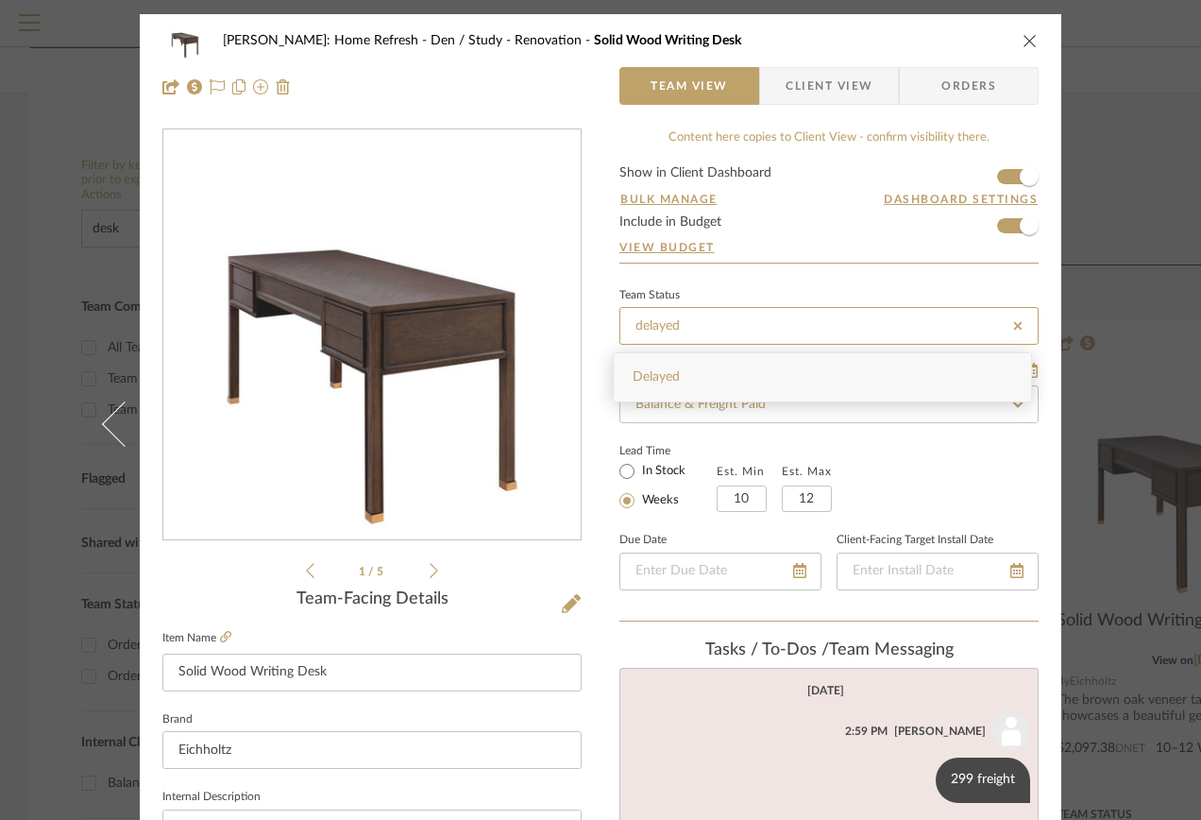
type input "delayed"
click at [671, 368] on div "Delayed" at bounding box center [822, 377] width 417 height 48
type input "[DATE]"
type input "Delayed"
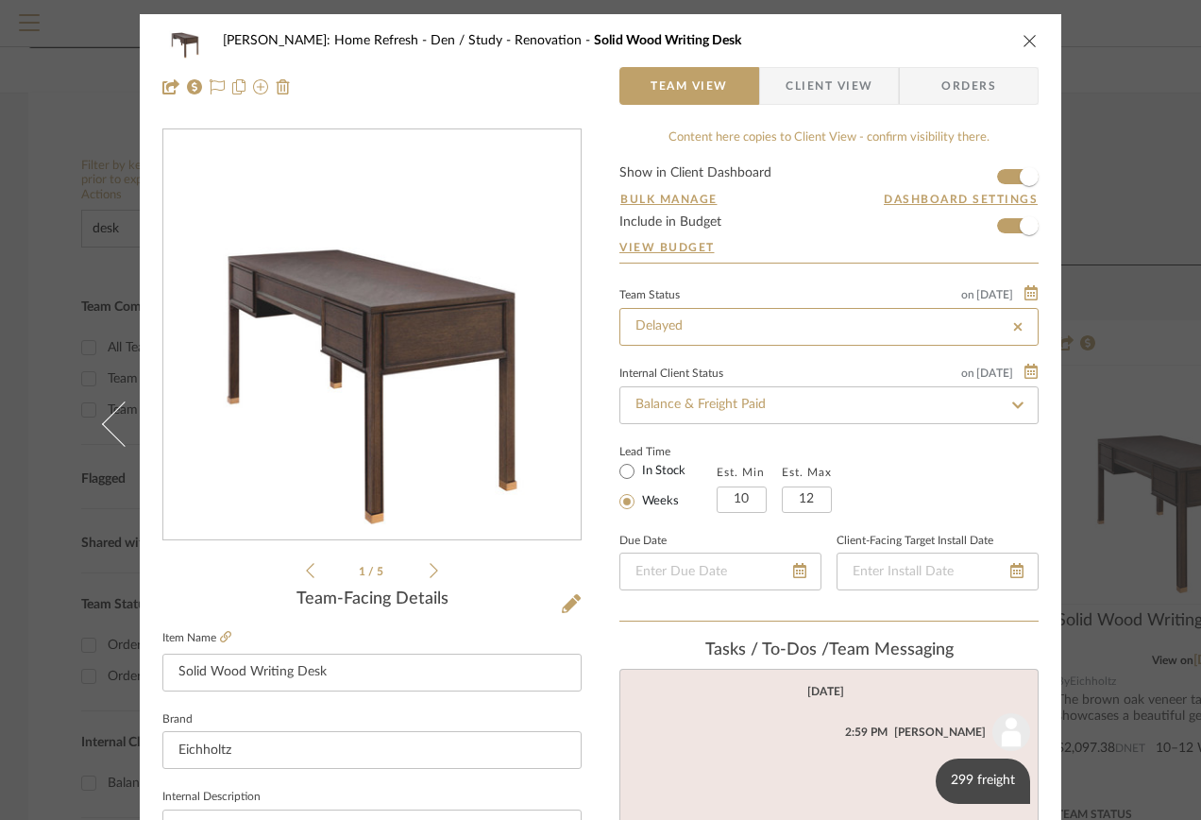
type input "Delayed"
click at [938, 77] on span "Orders" at bounding box center [969, 86] width 96 height 38
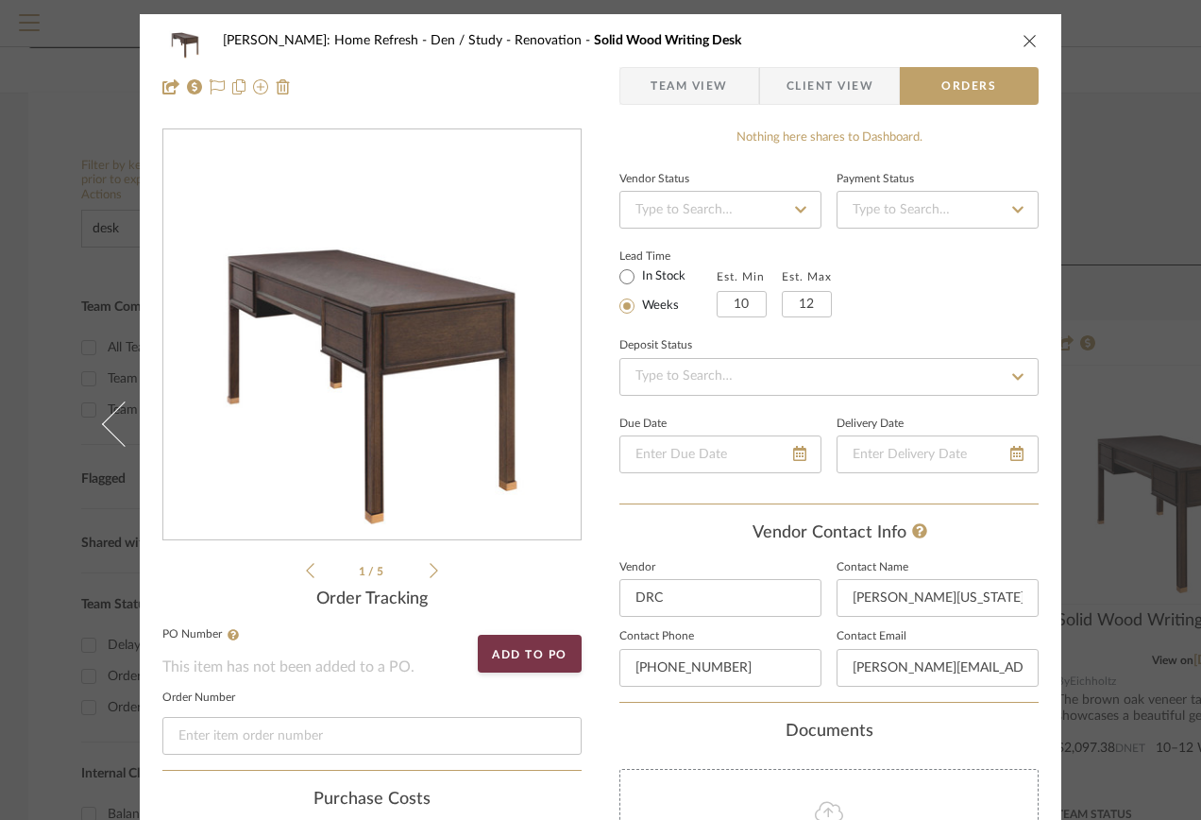
click at [792, 214] on icon at bounding box center [800, 209] width 17 height 13
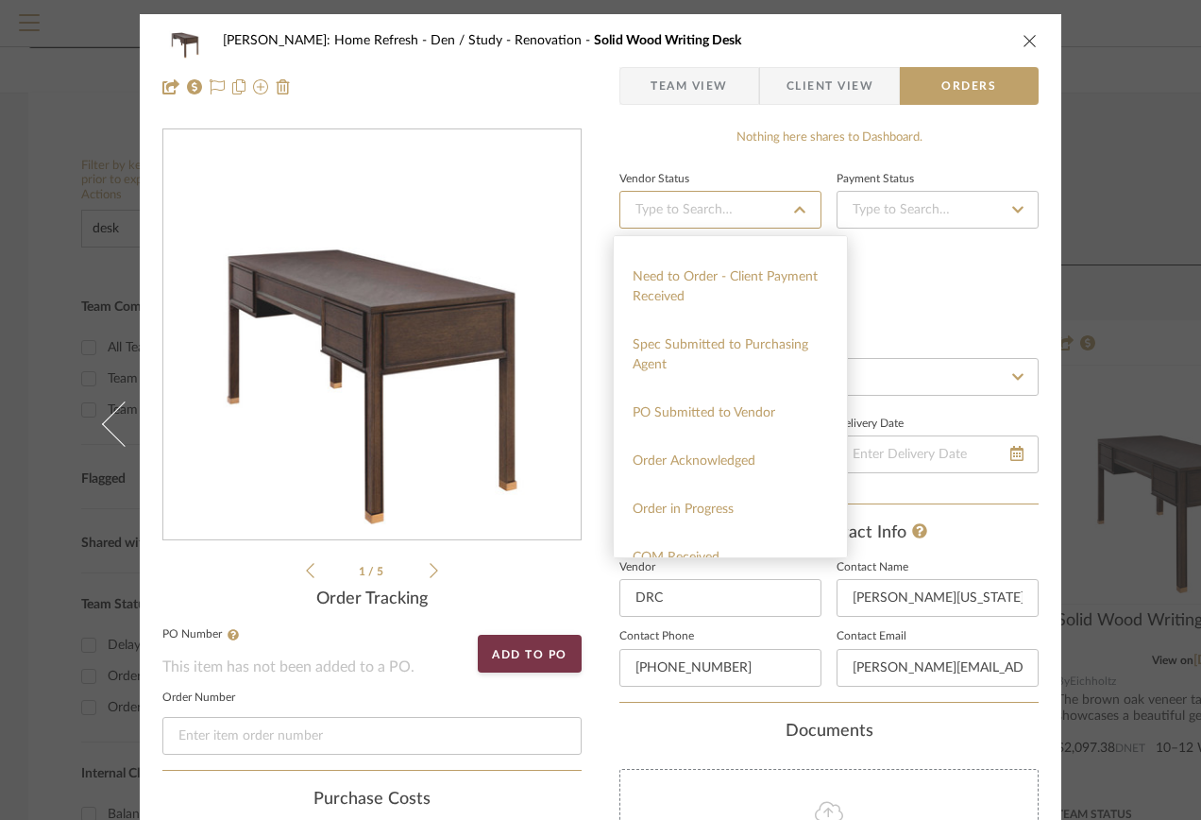
scroll to position [283, 0]
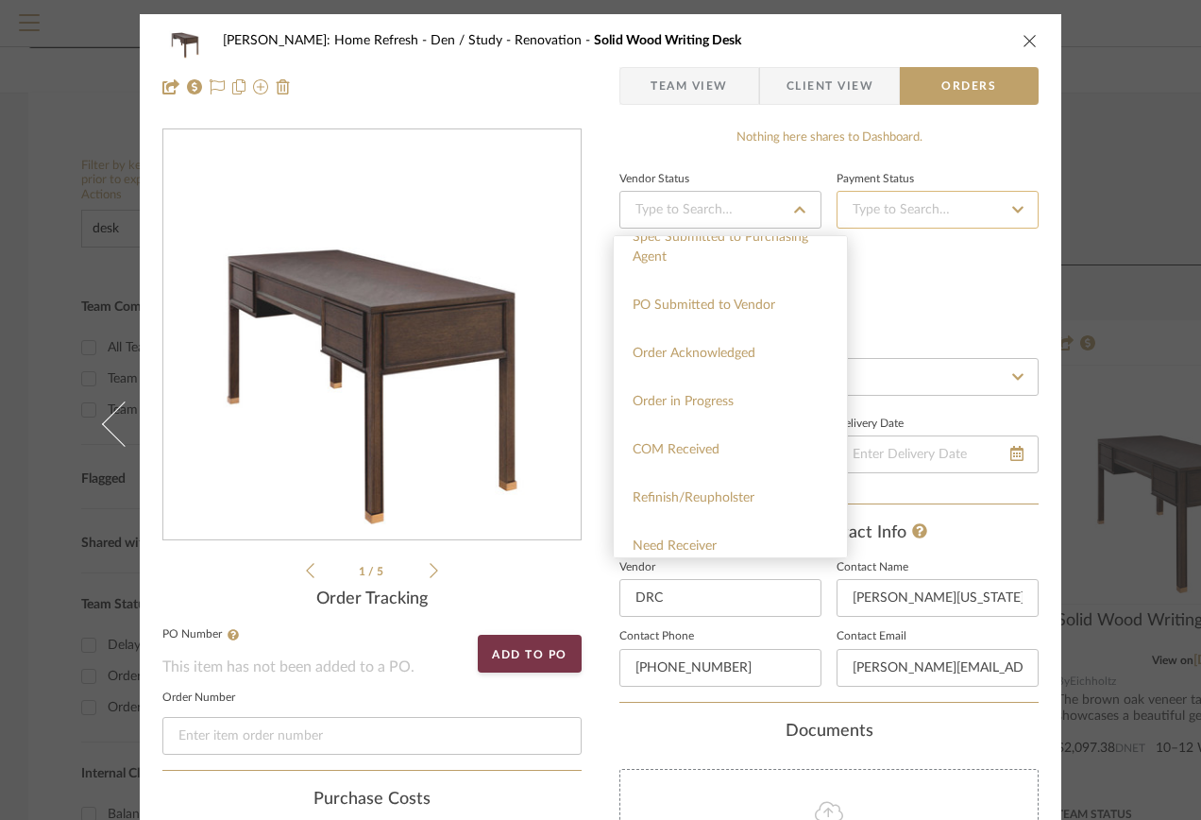
click at [987, 220] on input at bounding box center [938, 210] width 202 height 38
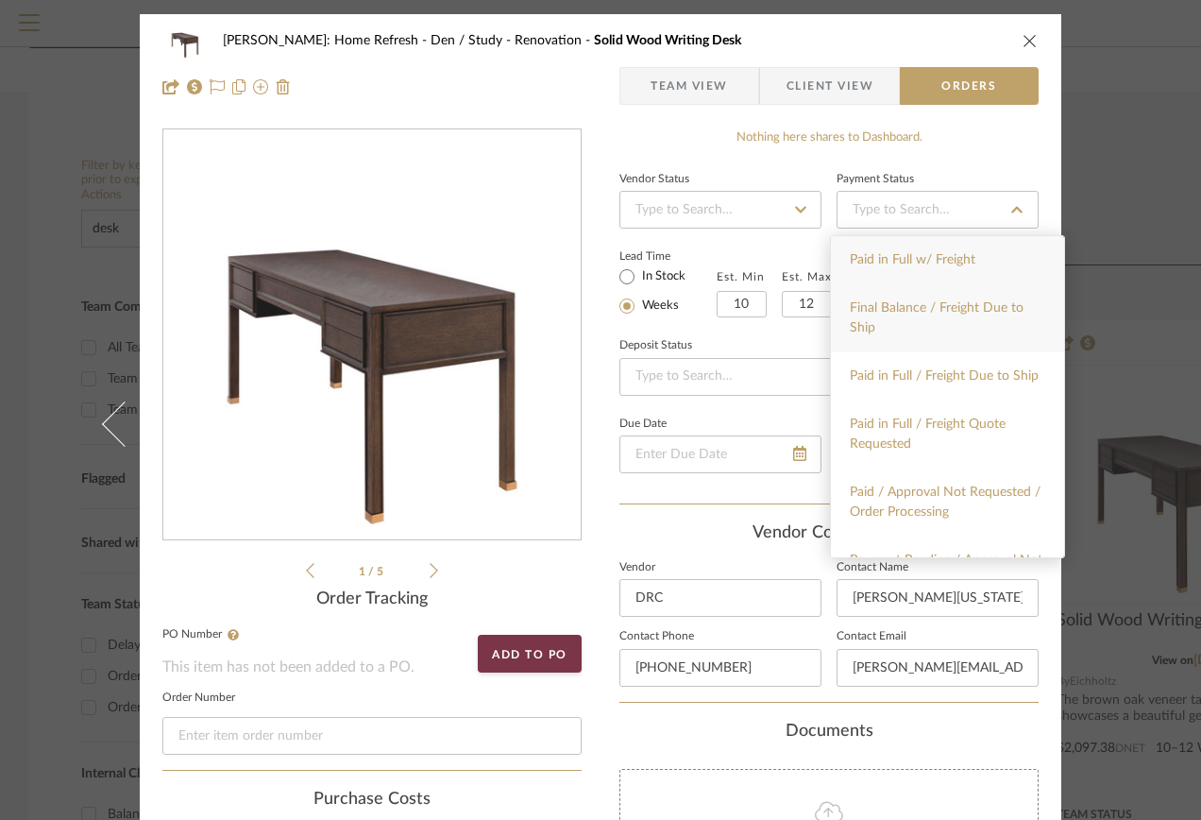
click at [965, 311] on span "Final Balance / Freight Due to Ship" at bounding box center [937, 317] width 174 height 33
type input "[DATE]"
type input "Final Balance / Freight Due to Ship"
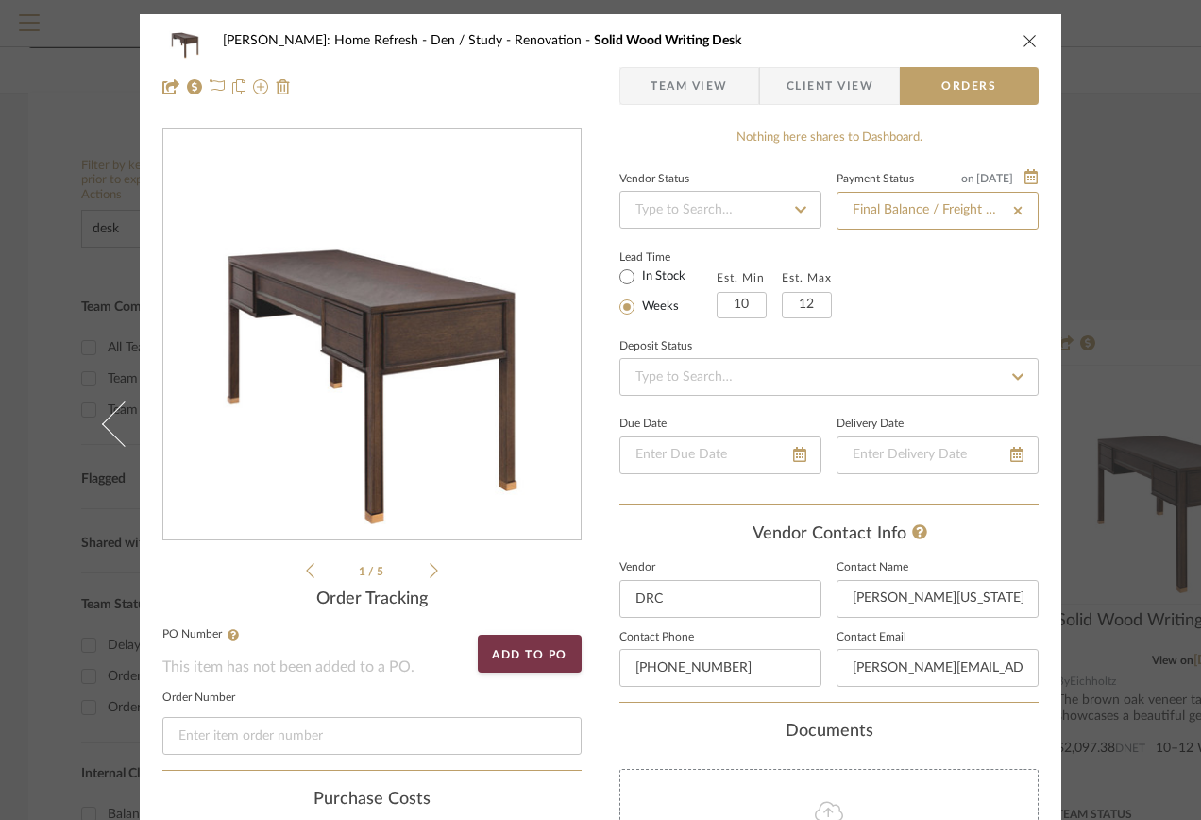
type input "[DATE]"
click at [950, 278] on div "Lead Time In Stock Weeks Est. Min 10 Est. Max 12" at bounding box center [829, 282] width 419 height 74
click at [651, 382] on input at bounding box center [829, 377] width 419 height 38
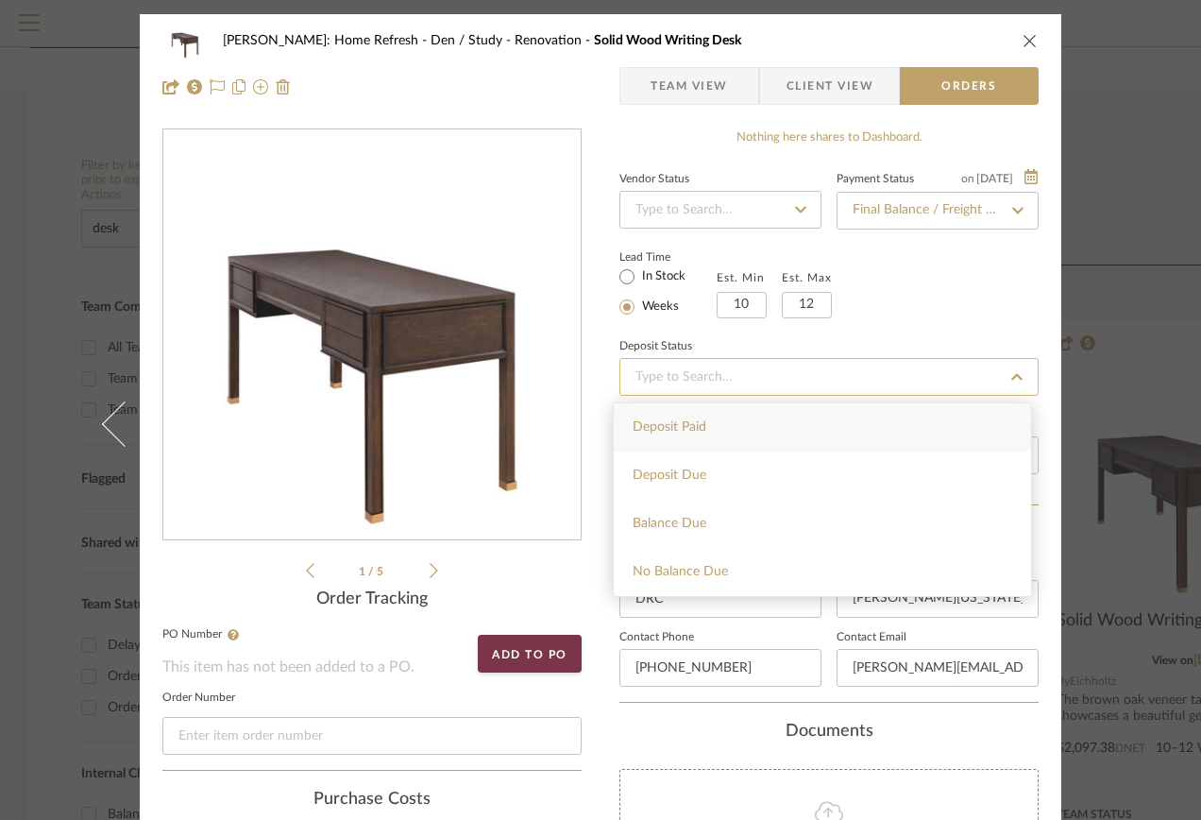
click at [651, 380] on input at bounding box center [829, 377] width 419 height 38
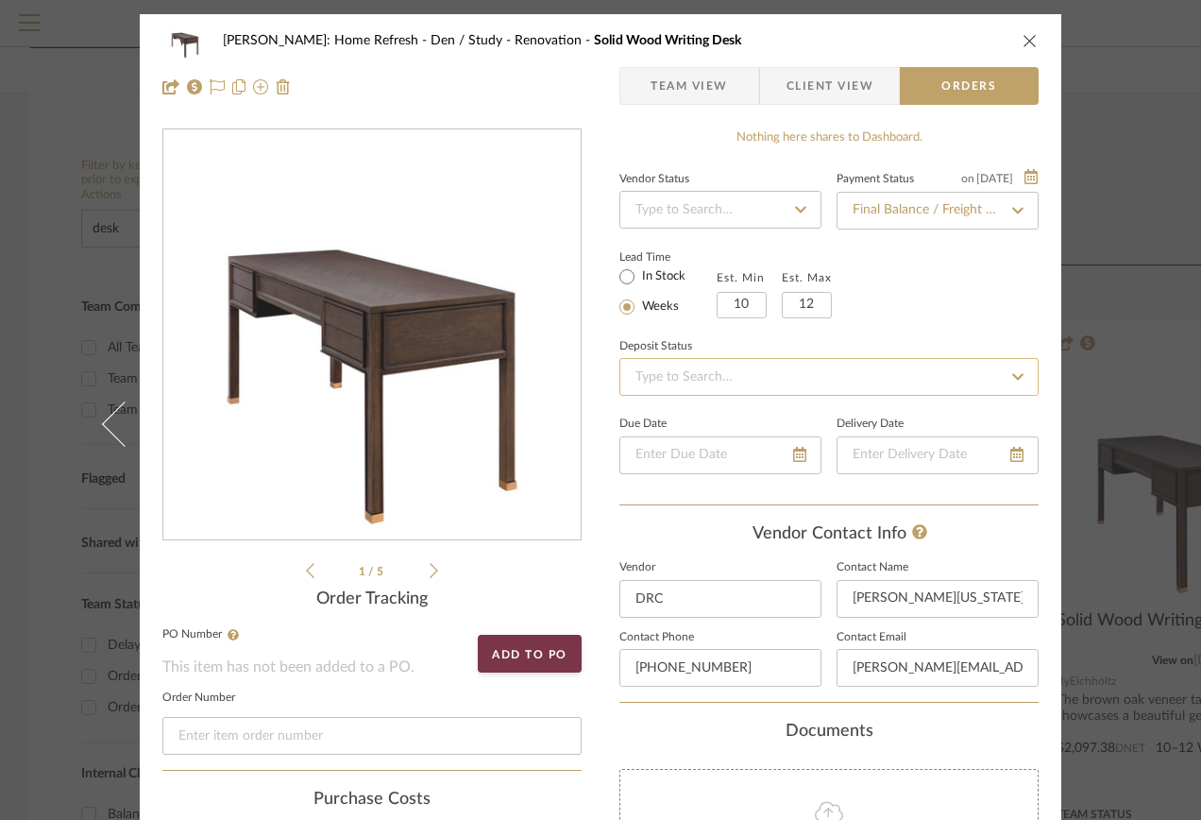
click at [662, 382] on input at bounding box center [829, 377] width 419 height 38
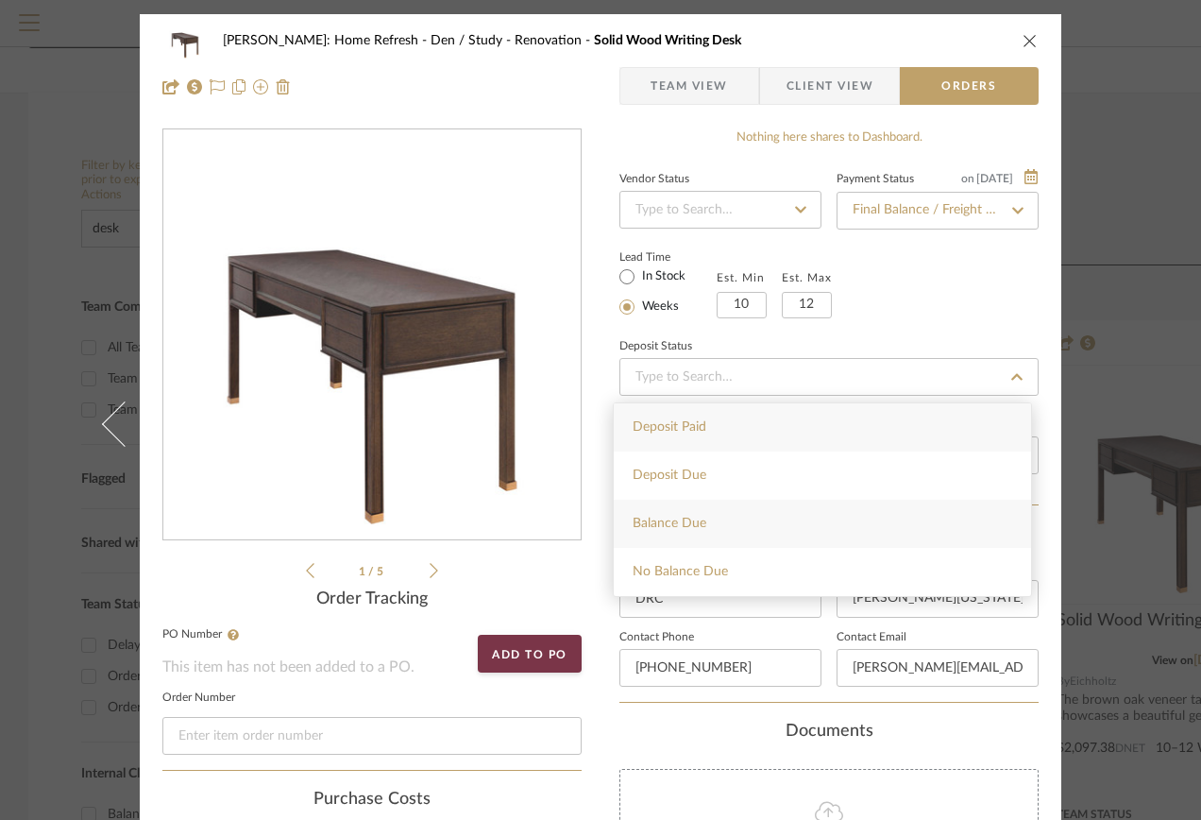
click at [674, 530] on span "Balance Due" at bounding box center [670, 523] width 74 height 13
type input "[DATE]"
type input "Balance Due"
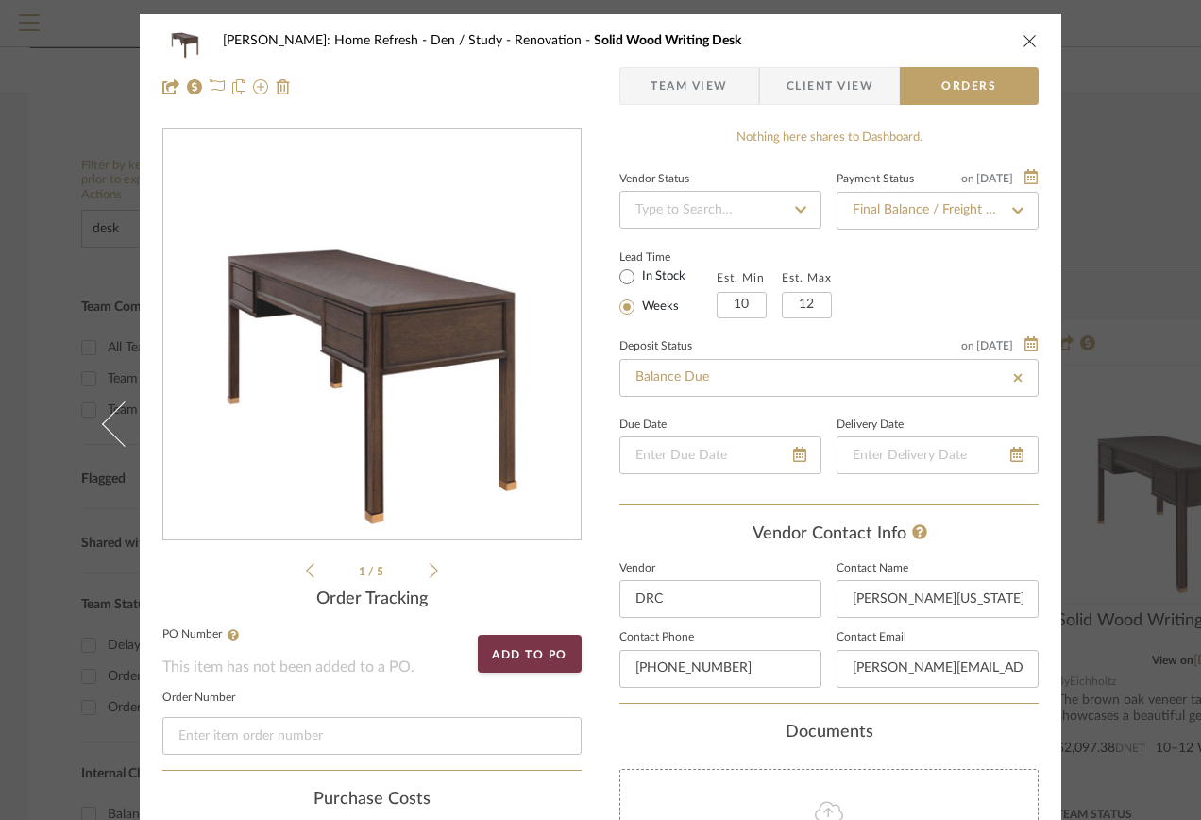
click at [922, 266] on div "Lead Time In Stock Weeks Est. Min 10 Est. Max 12" at bounding box center [829, 282] width 419 height 74
click at [724, 93] on span "Team View" at bounding box center [690, 86] width 138 height 38
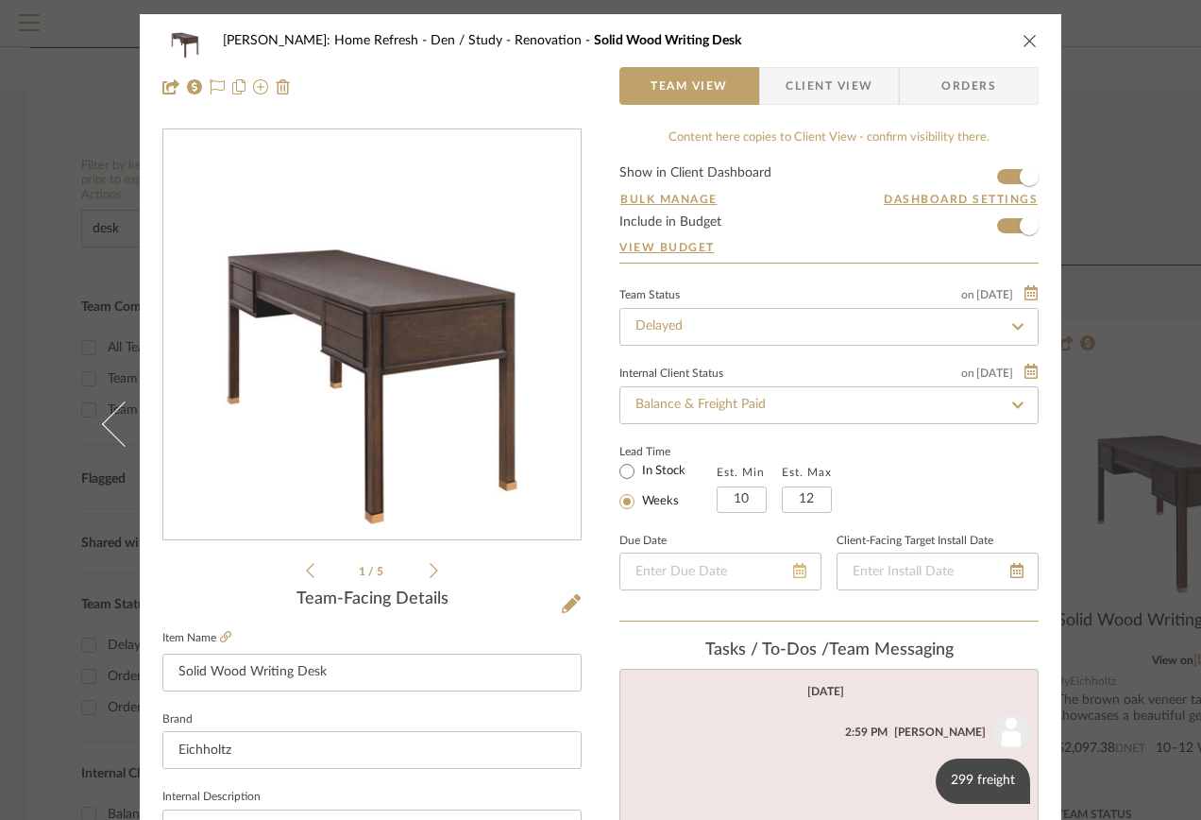
click at [799, 579] on fa-icon at bounding box center [799, 571] width 13 height 23
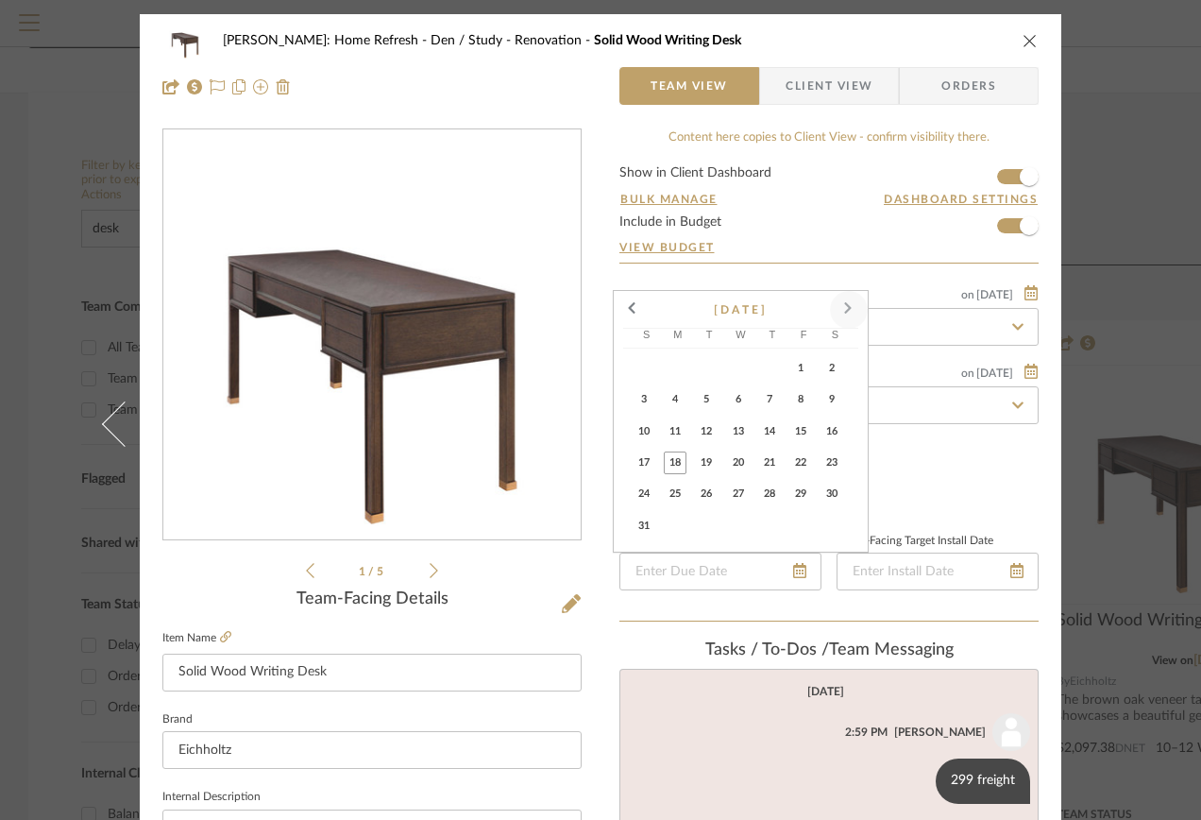
click at [850, 315] on span at bounding box center [848, 309] width 45 height 45
click at [665, 457] on span "15" at bounding box center [675, 462] width 23 height 23
type input "[DATE]"
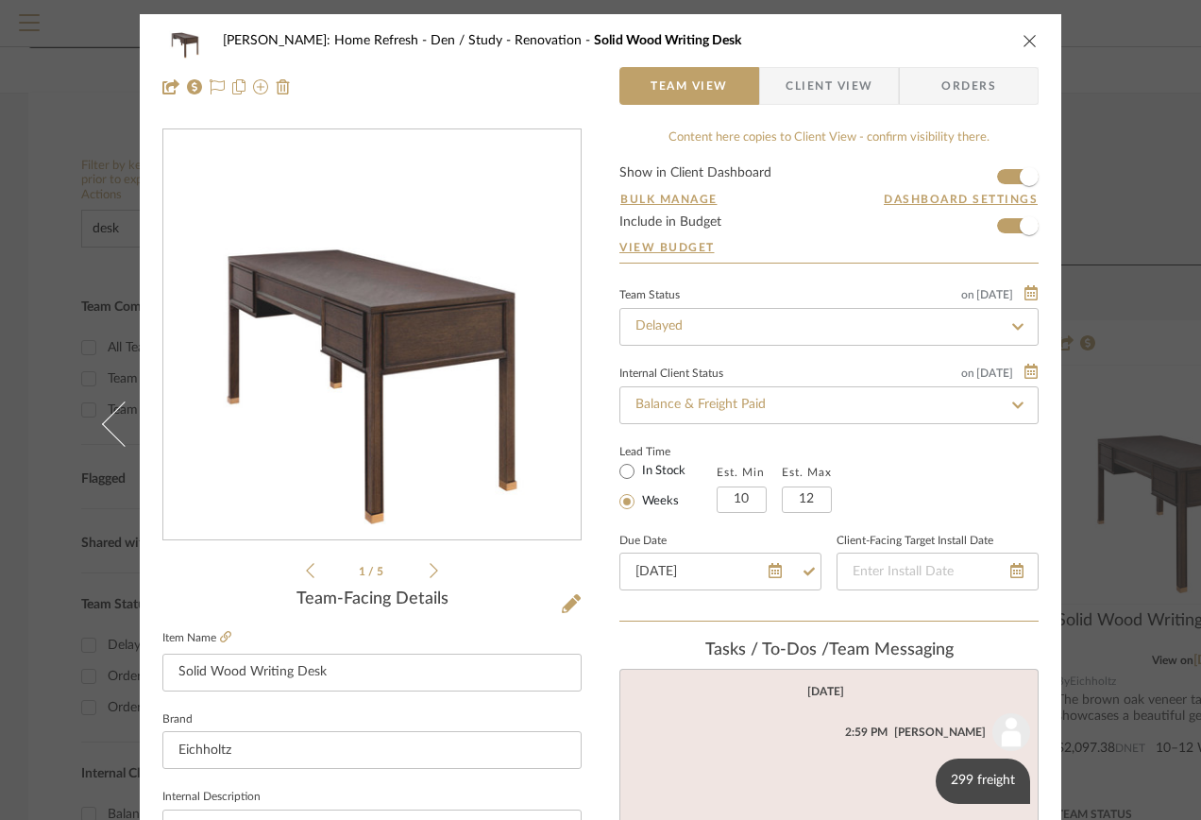
click at [937, 457] on div "Lead Time In Stock Weeks Est. Min 10 Est. Max 12" at bounding box center [829, 476] width 419 height 74
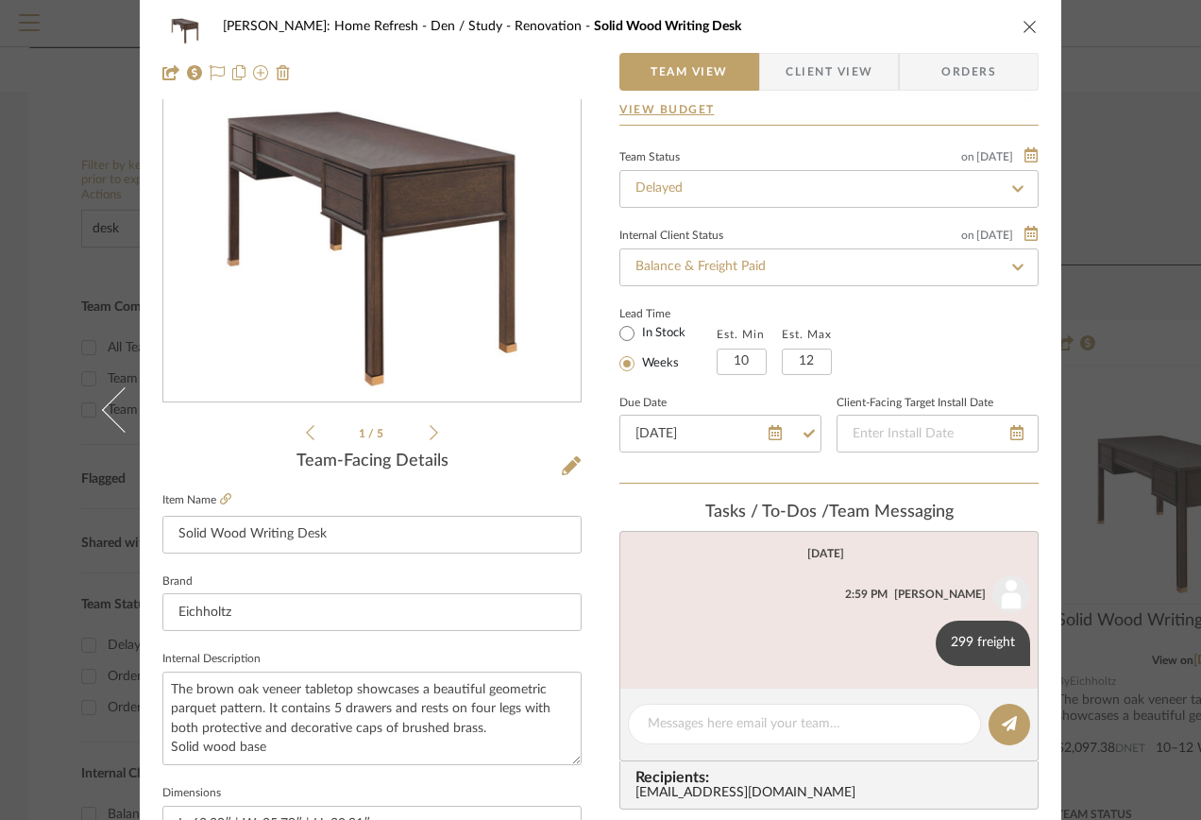
scroll to position [378, 0]
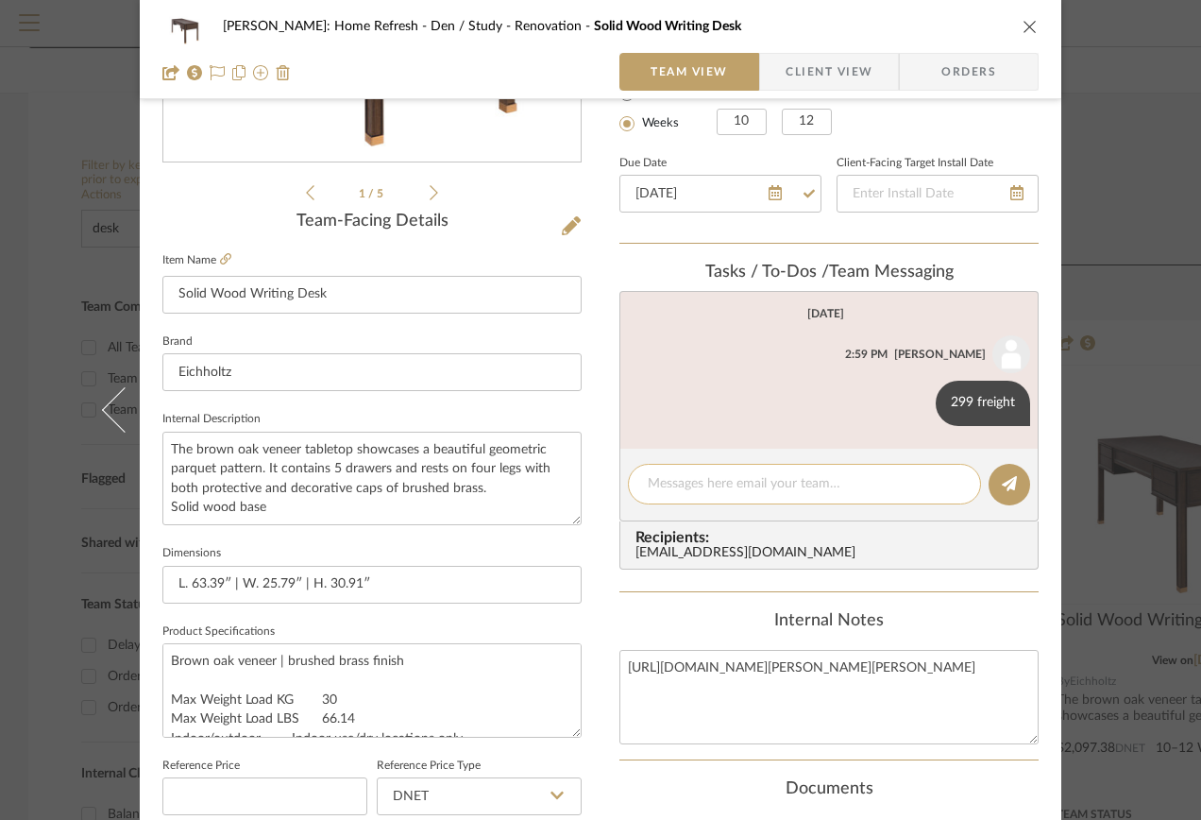
click at [754, 483] on textarea at bounding box center [805, 484] width 314 height 20
click at [928, 468] on div "tariff delay. arriving to warehouse mid-late septmeber" at bounding box center [804, 484] width 353 height 41
drag, startPoint x: 950, startPoint y: 486, endPoint x: 560, endPoint y: 459, distance: 391.1
click at [560, 459] on div "[PERSON_NAME]: Home Refresh Den / Study - Renovation Solid Wood Writing Desk Te…" at bounding box center [601, 508] width 922 height 1745
paste textarea "There is a delay on the Desk [PERSON_NAME] due to tariffs. It is now estimated …"
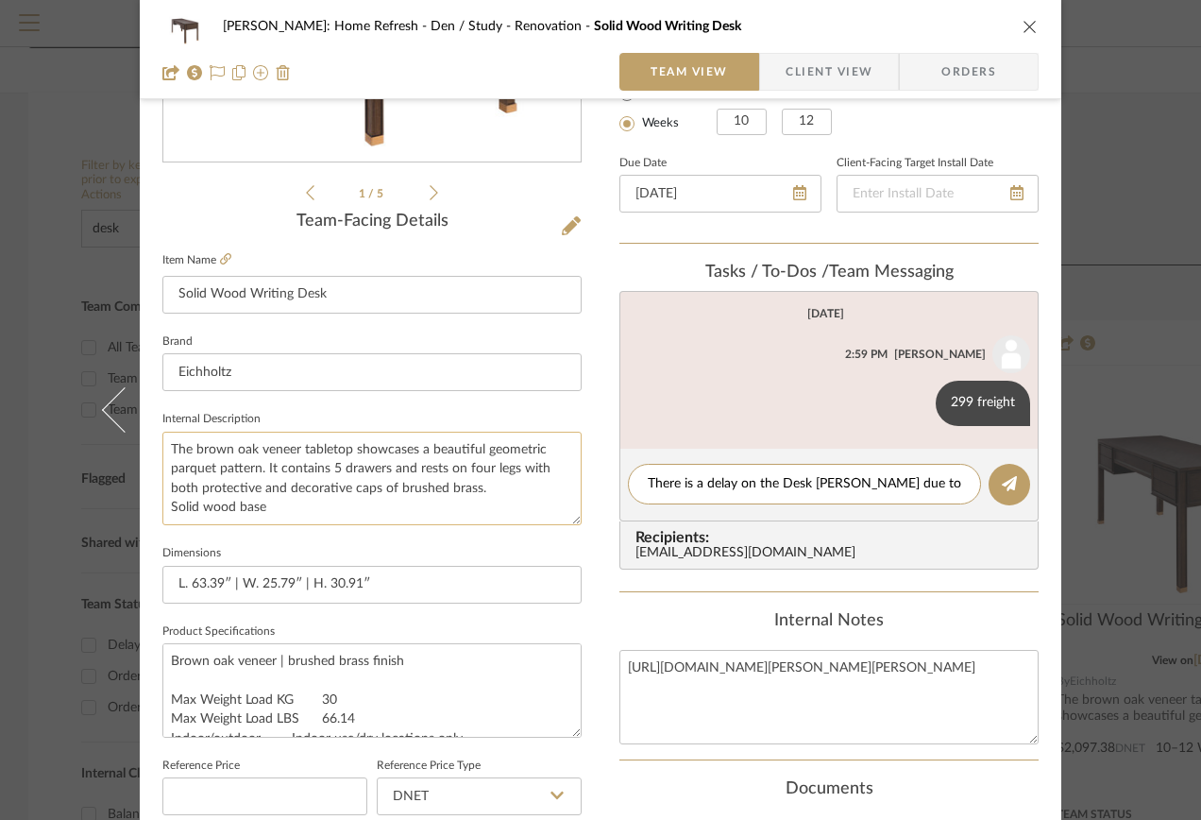
scroll to position [0, 0]
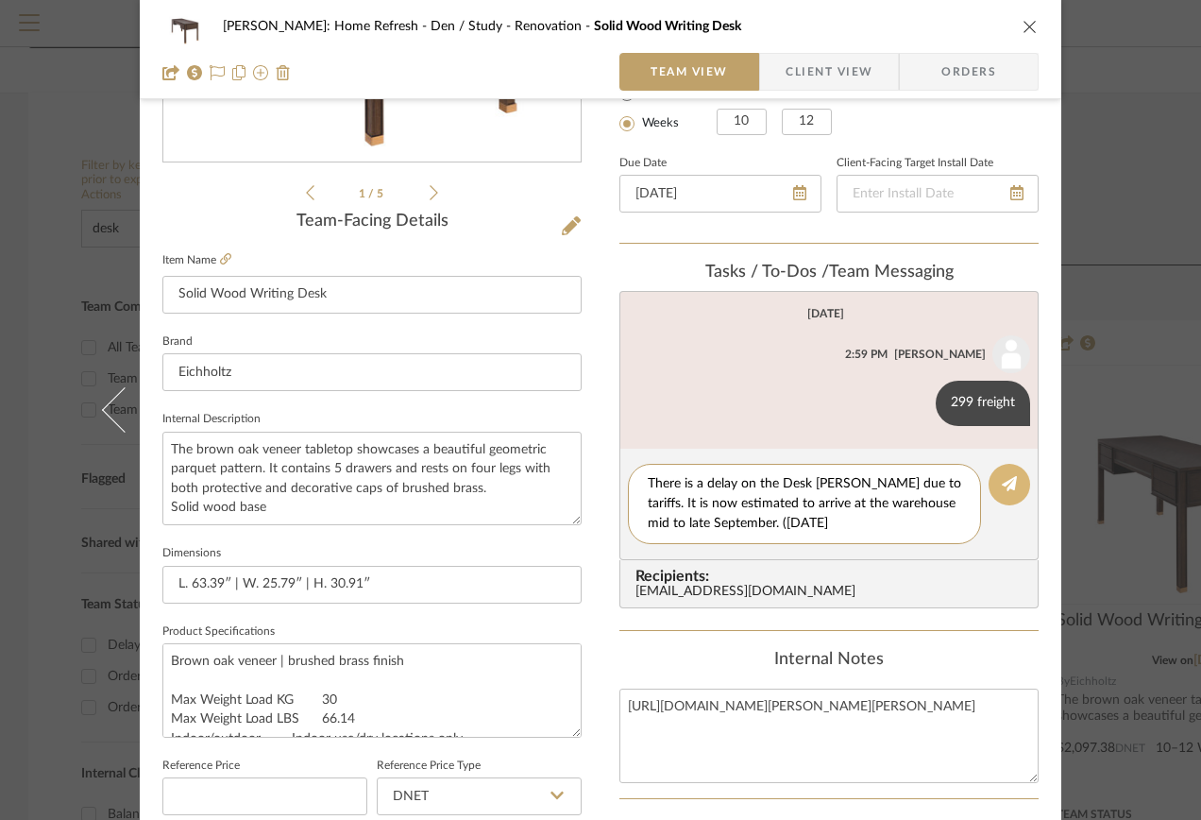
type textarea "There is a delay on the Desk [PERSON_NAME] due to tariffs. It is now estimated …"
click at [1005, 487] on icon at bounding box center [1009, 483] width 15 height 15
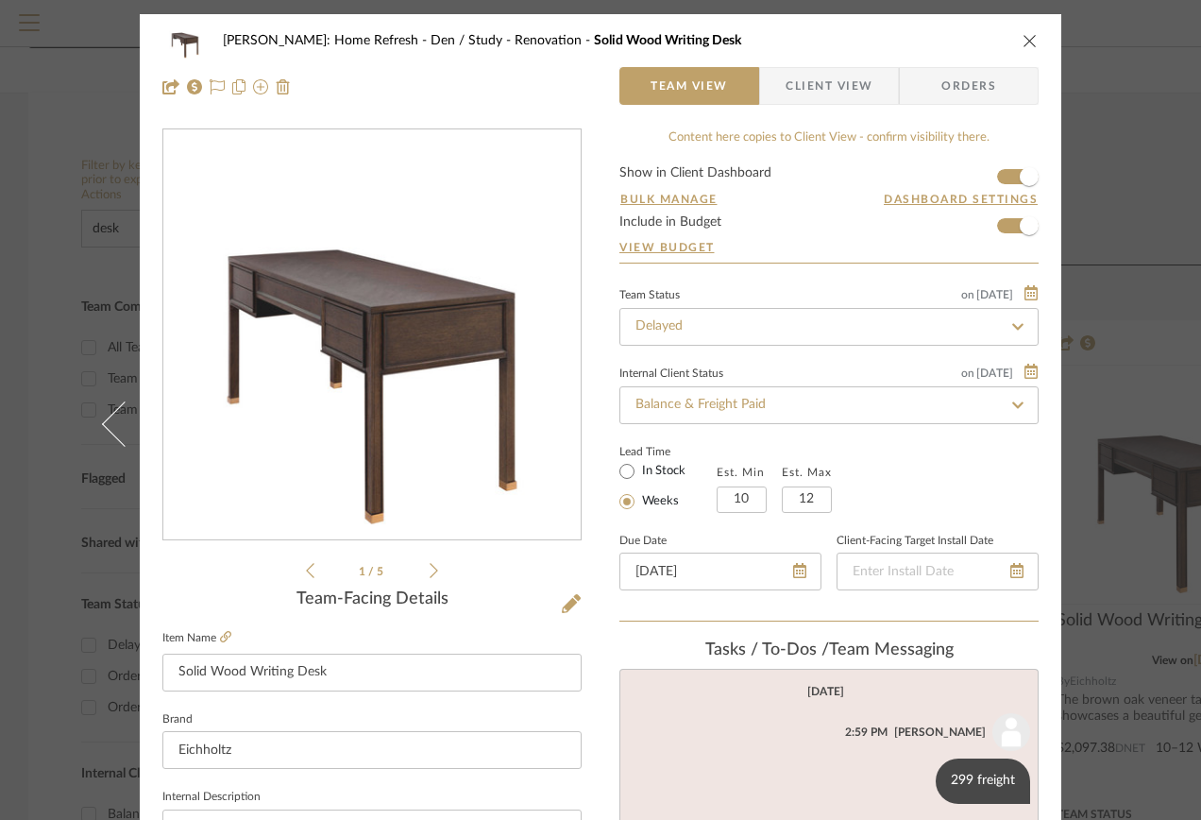
click at [821, 79] on span "Client View" at bounding box center [829, 86] width 87 height 38
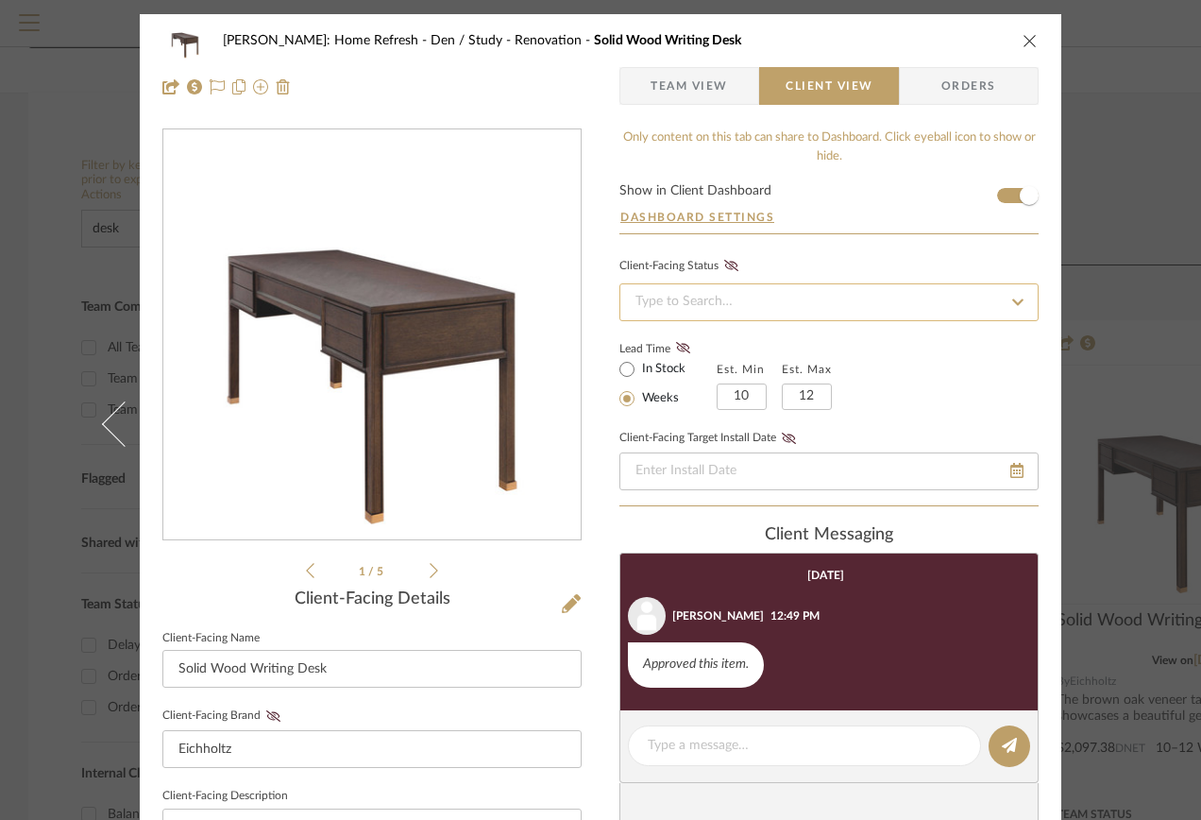
click at [745, 286] on input at bounding box center [829, 302] width 419 height 38
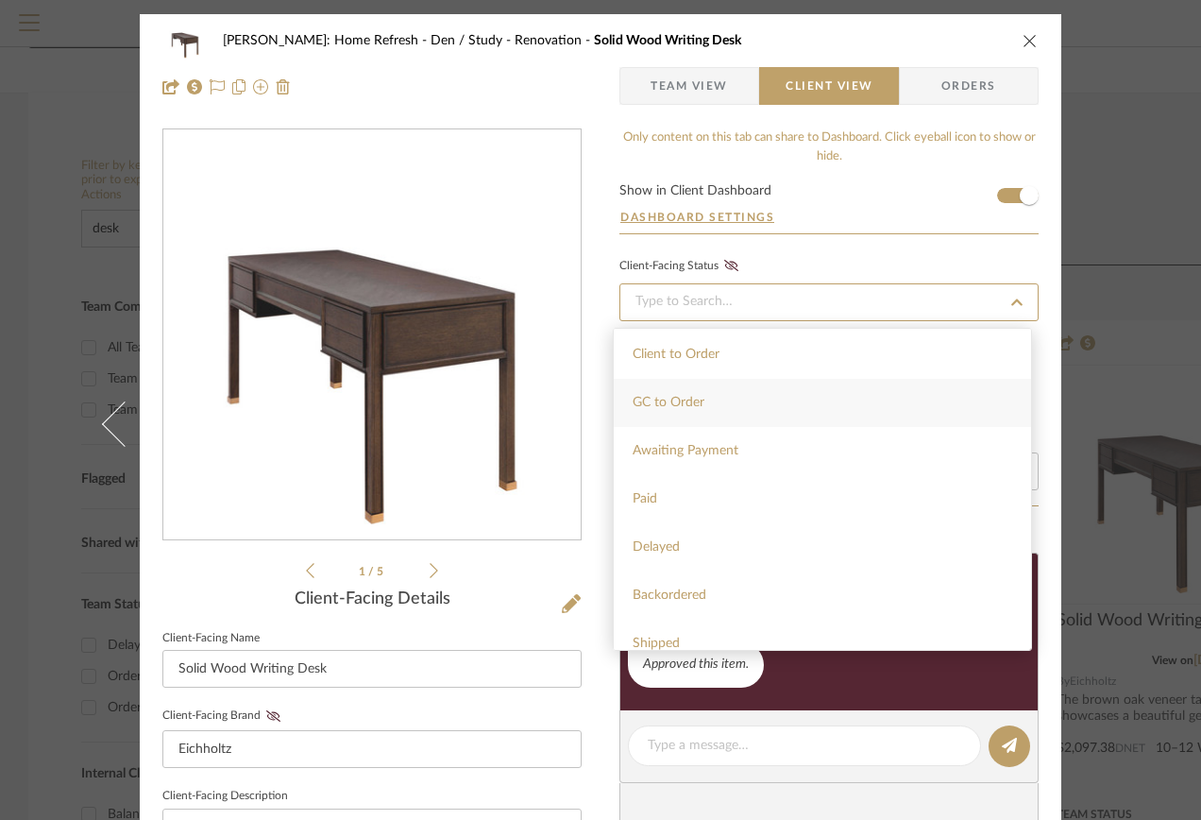
scroll to position [189, 0]
click at [703, 431] on div "Delayed" at bounding box center [822, 453] width 417 height 48
type input "[DATE]"
type input "Delayed"
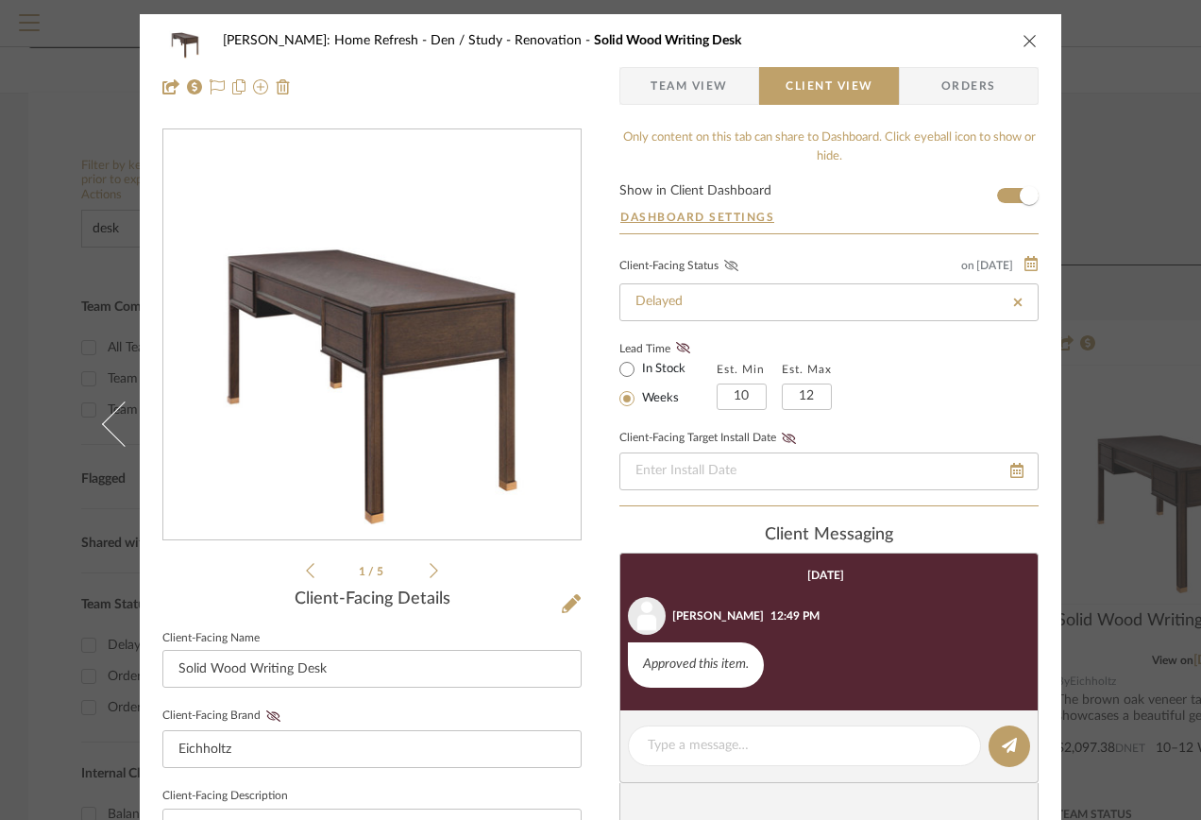
click at [733, 263] on fa-icon at bounding box center [732, 266] width 24 height 17
click at [782, 441] on icon at bounding box center [789, 438] width 14 height 11
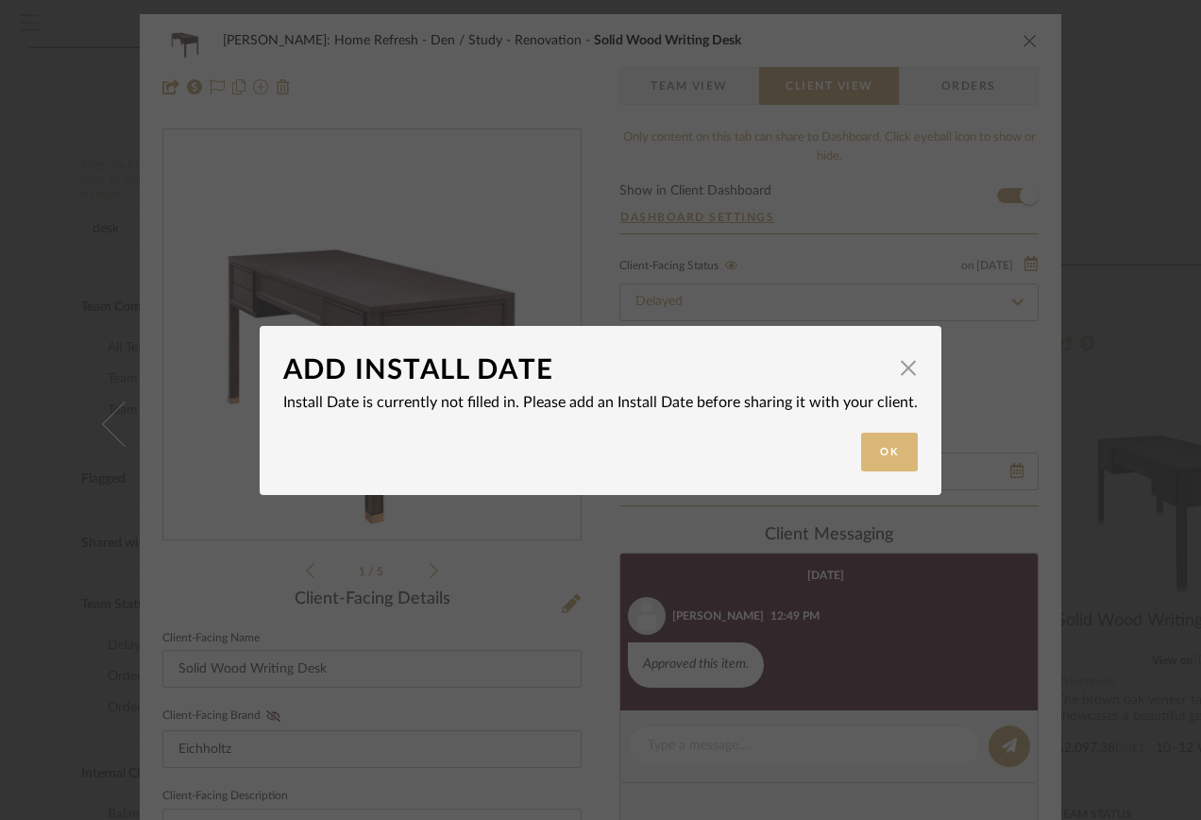
click at [876, 451] on button "Ok" at bounding box center [889, 452] width 57 height 39
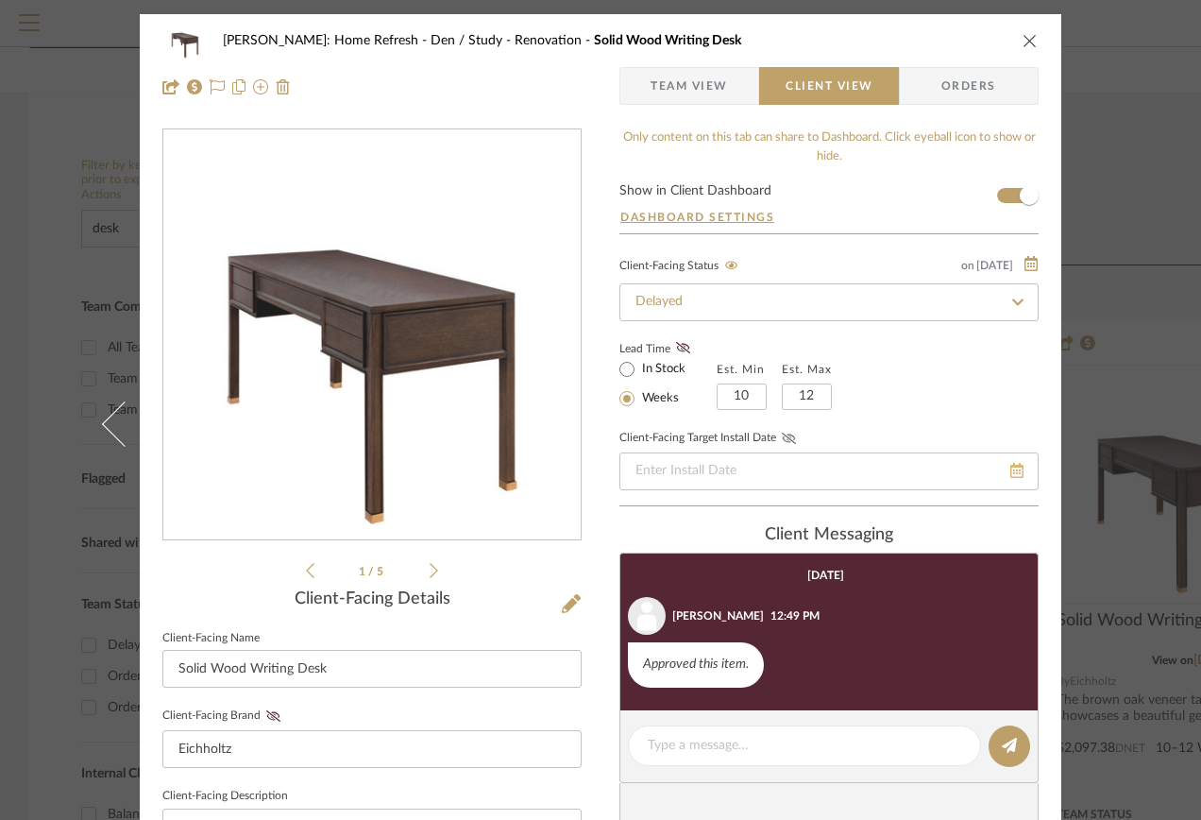
click at [1011, 474] on icon at bounding box center [1017, 470] width 13 height 15
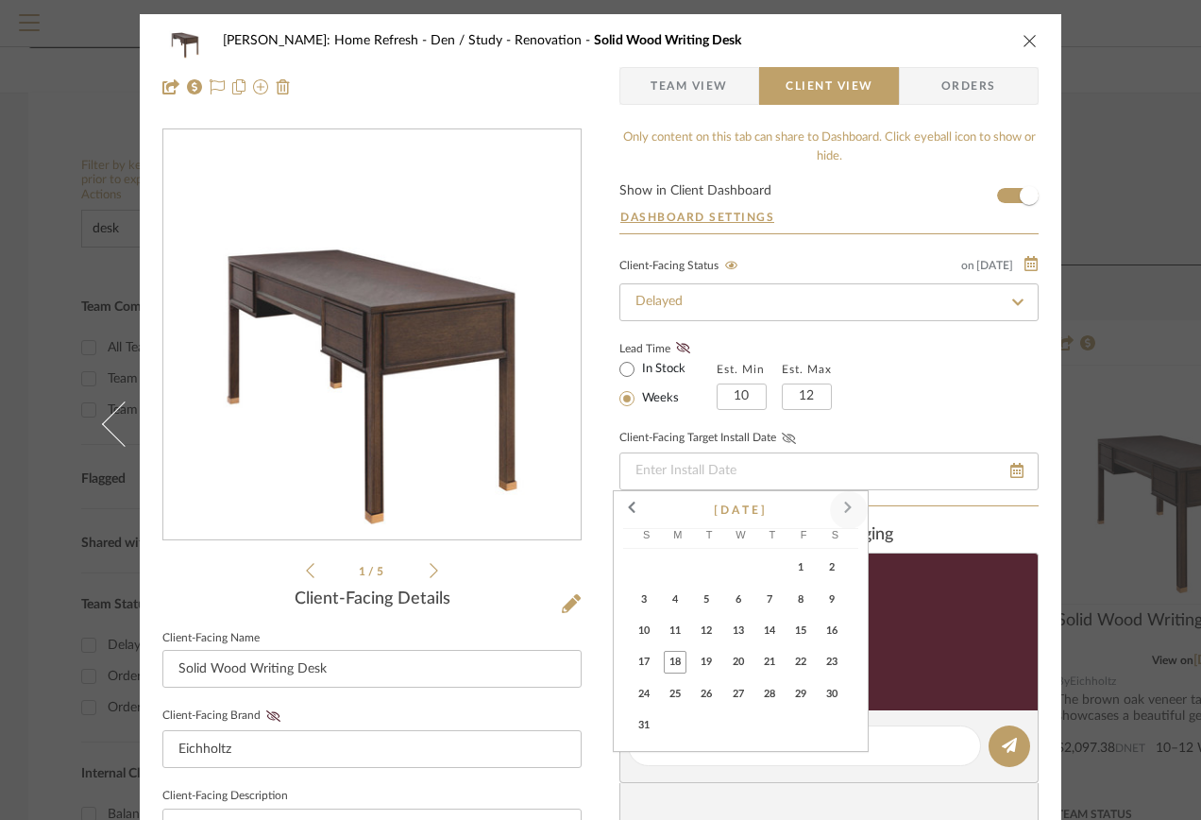
click at [843, 502] on span at bounding box center [848, 509] width 45 height 45
click at [844, 508] on span at bounding box center [848, 509] width 45 height 45
click at [733, 627] on span "15" at bounding box center [738, 631] width 23 height 23
type input "[DATE]"
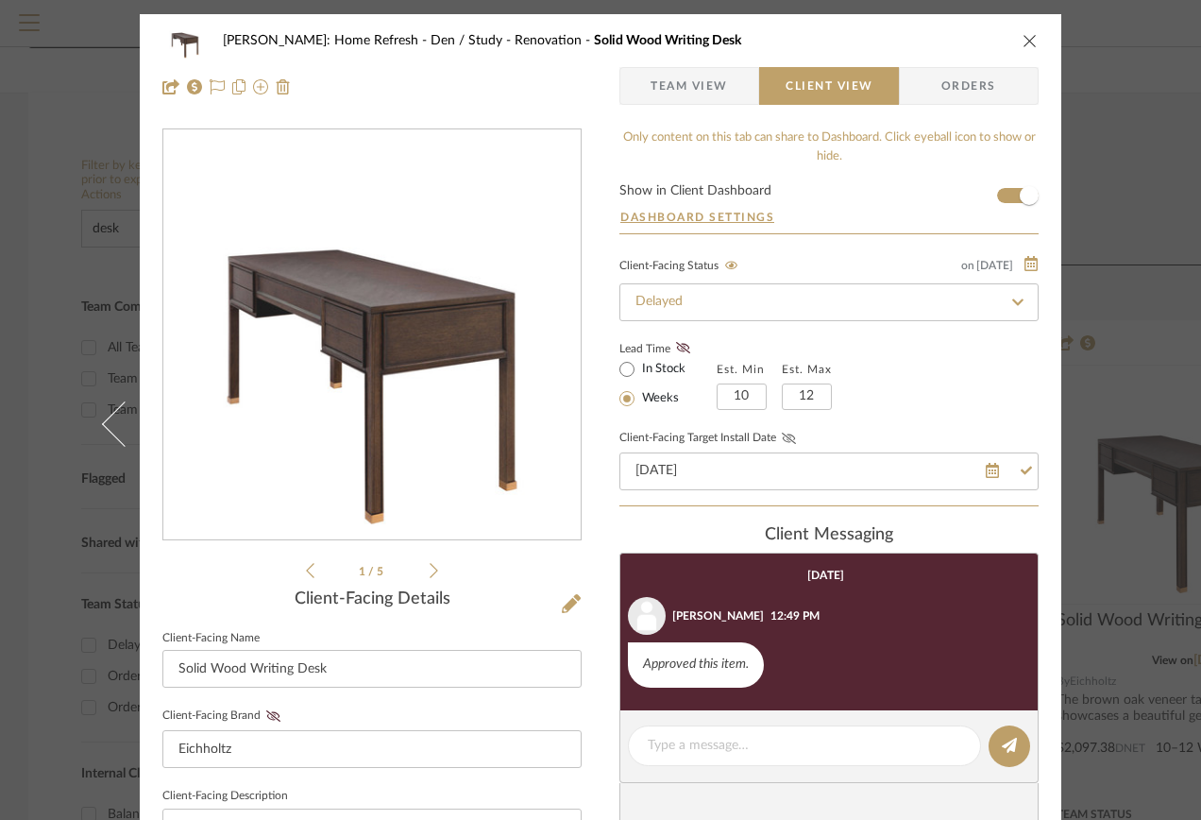
click at [912, 340] on div "Lead Time In Stock Weeks Est. Min 10 Est. Max 12" at bounding box center [829, 373] width 419 height 74
click at [1027, 39] on icon "close" at bounding box center [1030, 40] width 15 height 15
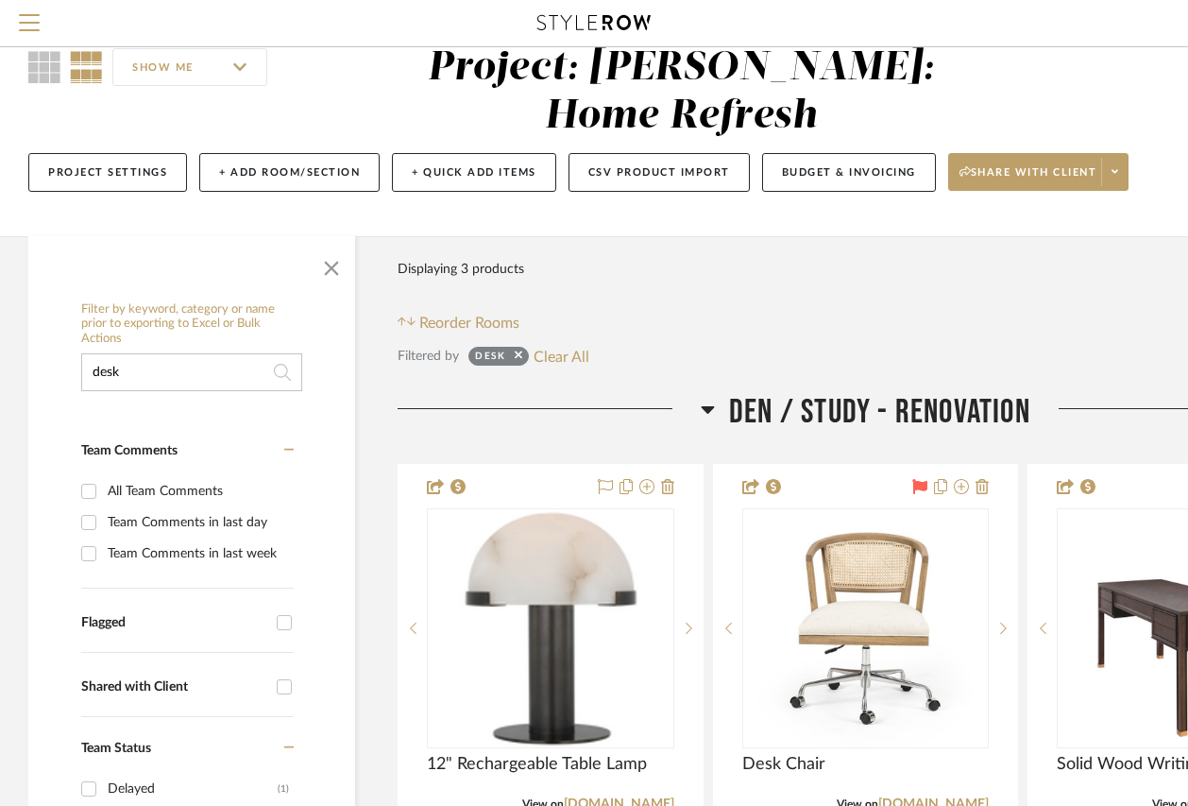
scroll to position [0, 0]
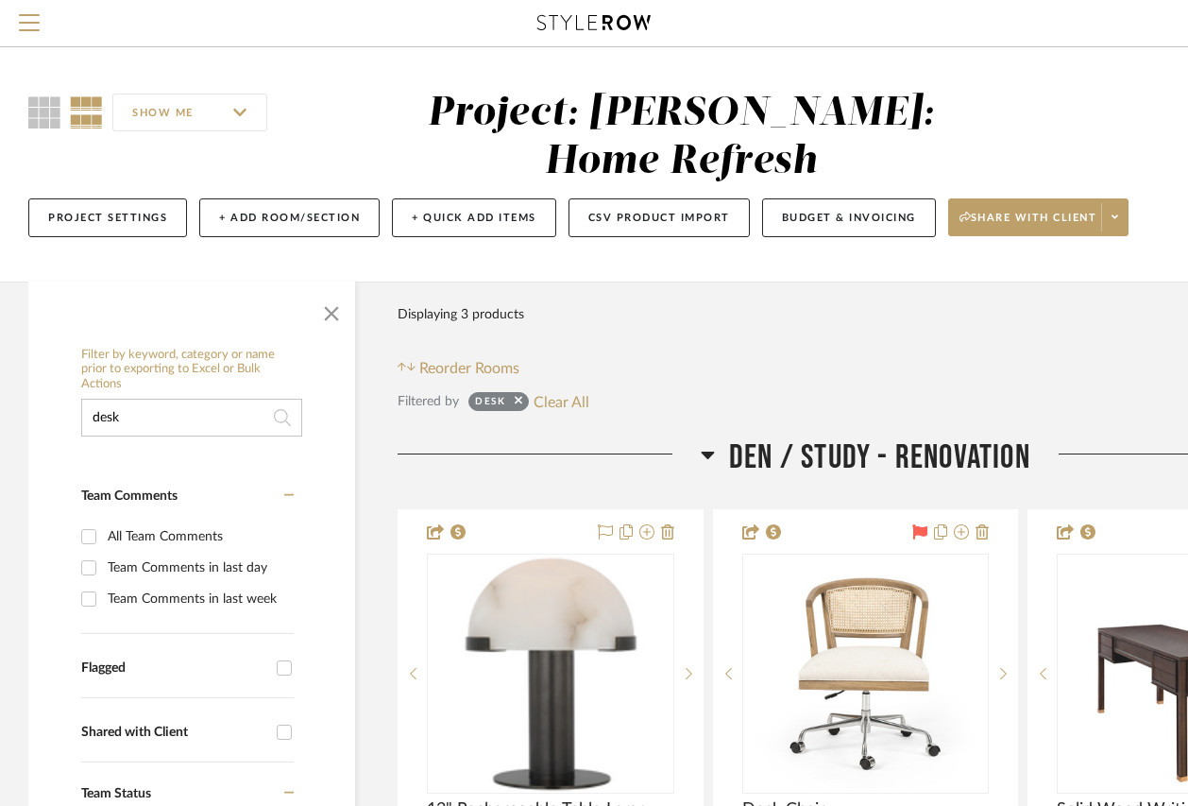
drag, startPoint x: 128, startPoint y: 365, endPoint x: 29, endPoint y: 374, distance: 98.7
type input "fan"
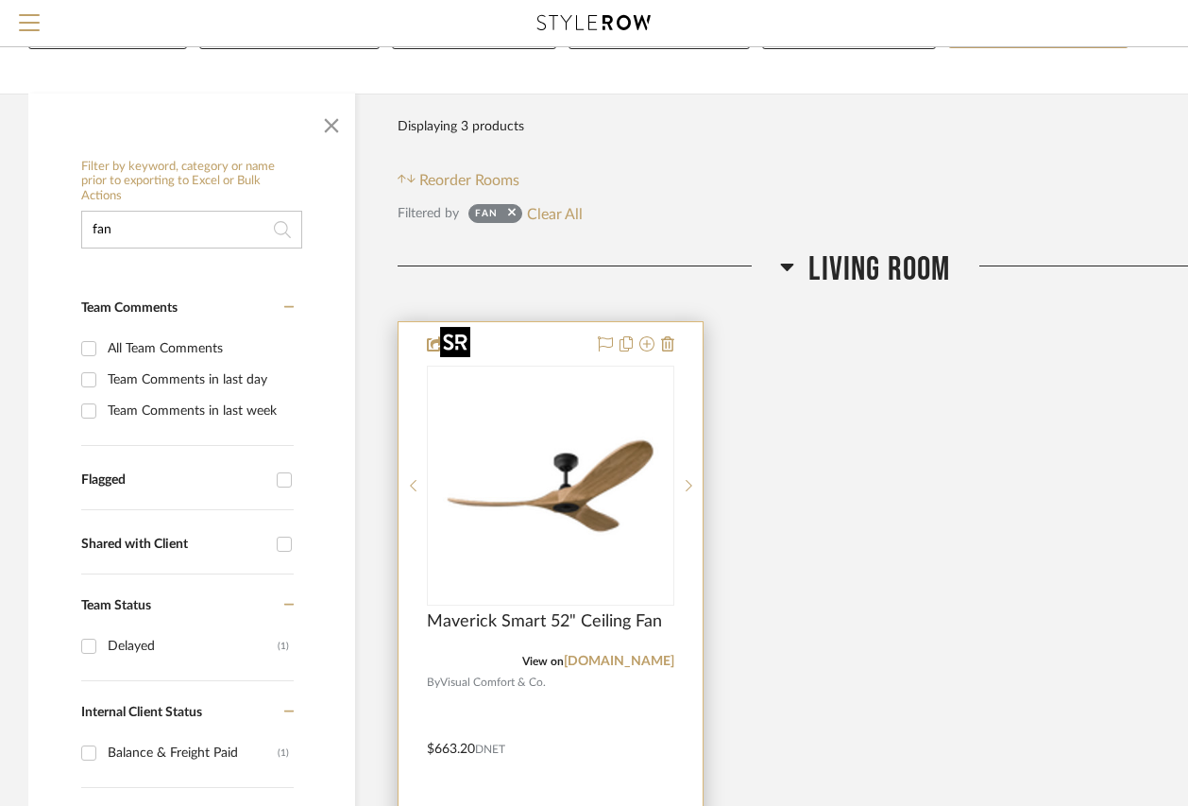
scroll to position [189, 0]
click at [0, 0] on img at bounding box center [0, 0] width 0 height 0
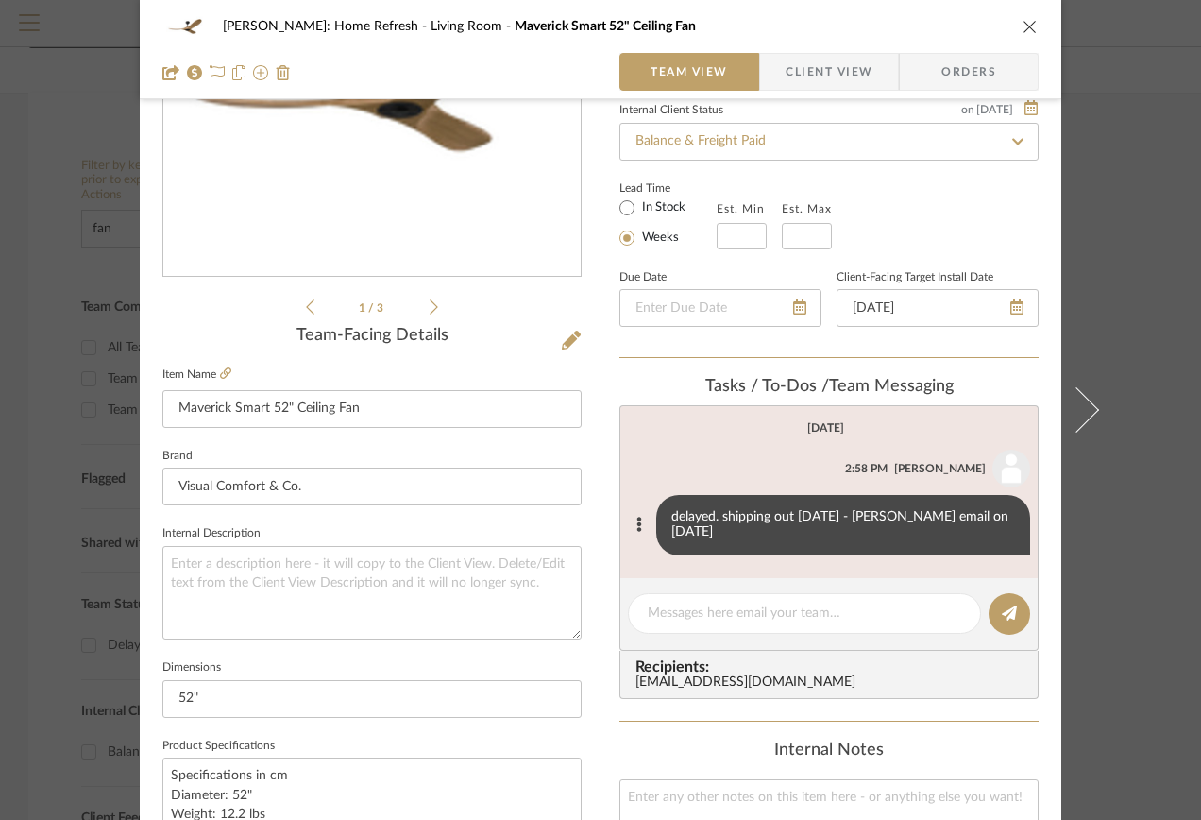
scroll to position [283, 0]
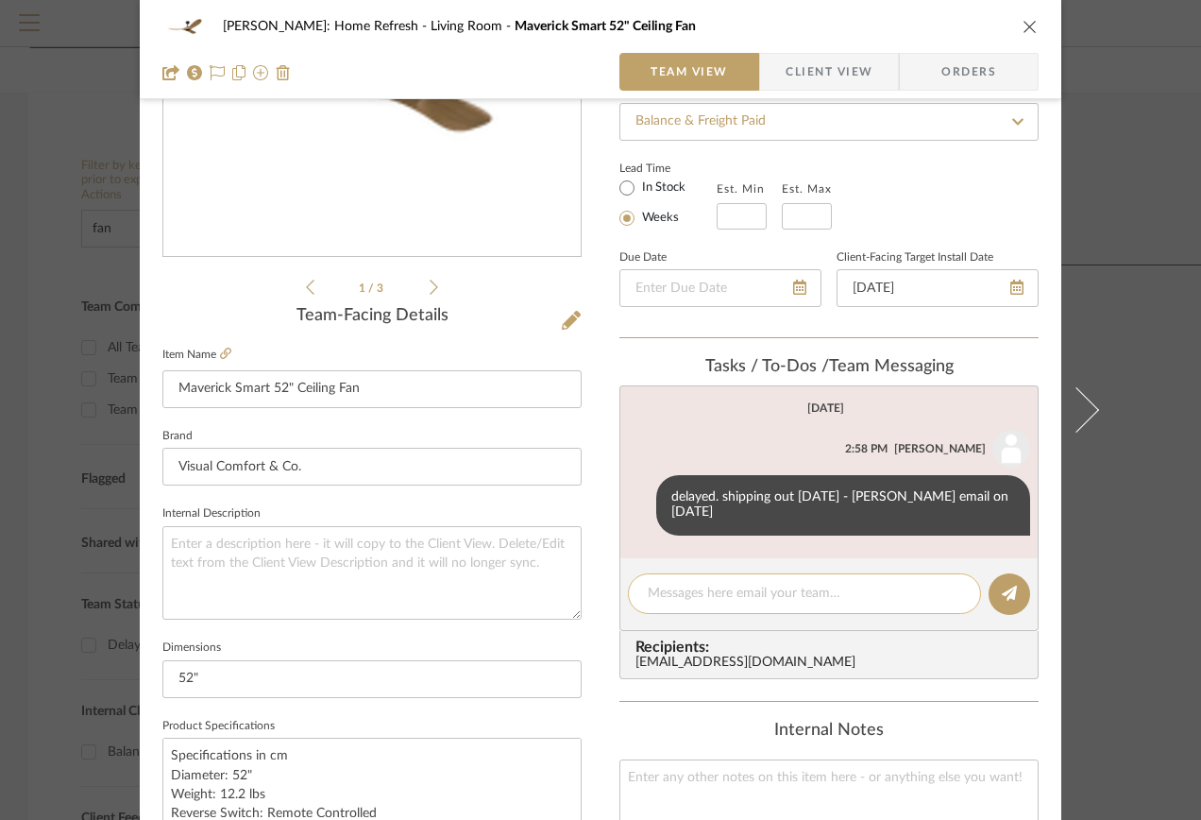
click at [738, 586] on textarea at bounding box center [805, 594] width 314 height 20
click at [785, 584] on textarea at bounding box center [805, 594] width 314 height 20
paste textarea "I wanted to update you on the ESSWC-14 Universal Control 6 - Speed with Dimmer …"
type textarea "I wanted to update you on the ESSWC-14 Universal Control 6 - Speed with Dimmer …"
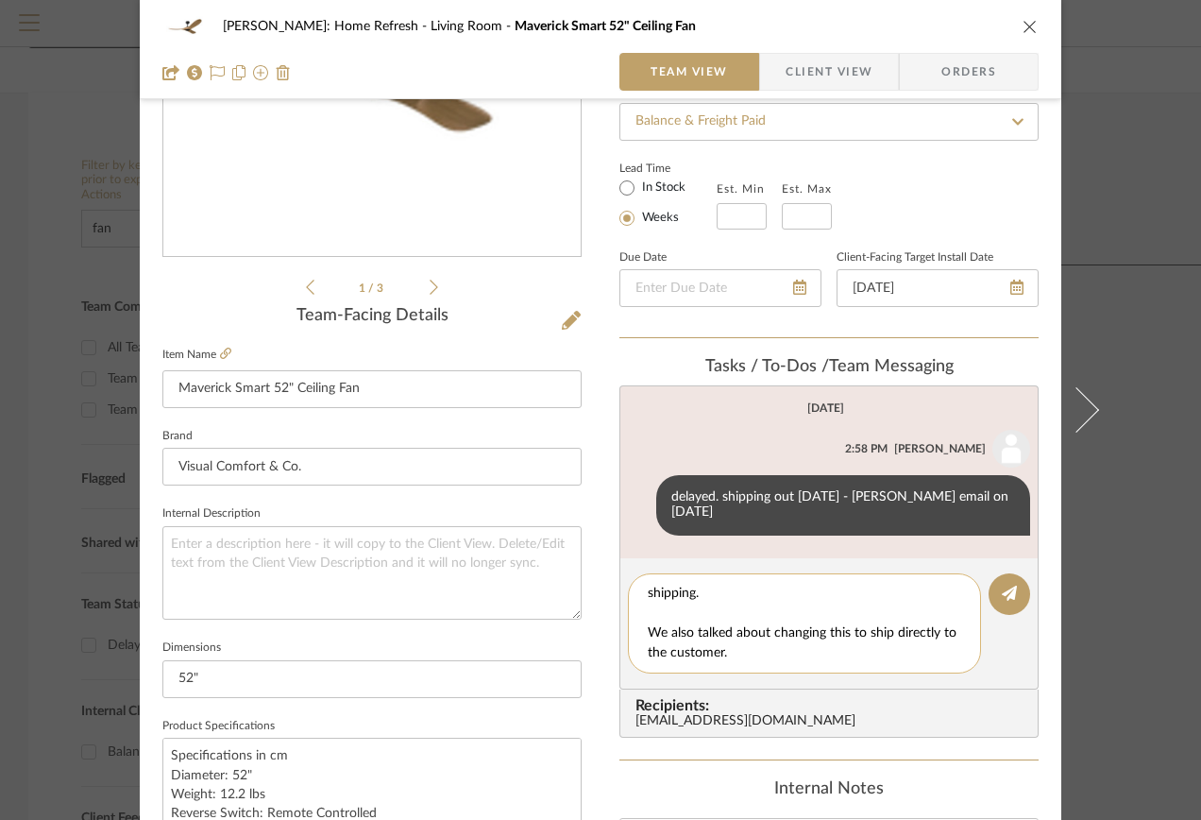
drag, startPoint x: 750, startPoint y: 637, endPoint x: 628, endPoint y: 613, distance: 124.1
click at [628, 613] on div "I wanted to update you on the ESSWC-14 Universal Control 6 - Speed with Dimmer …" at bounding box center [804, 623] width 353 height 100
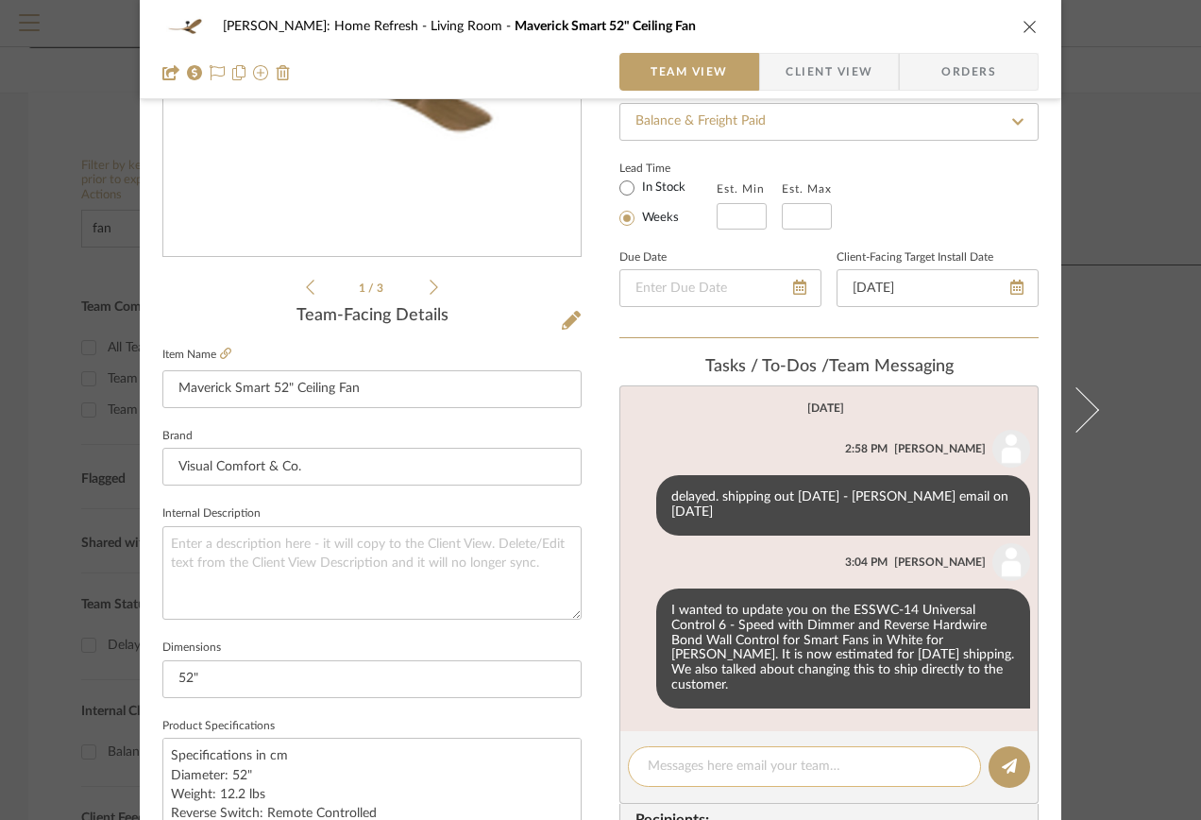
type textarea "s"
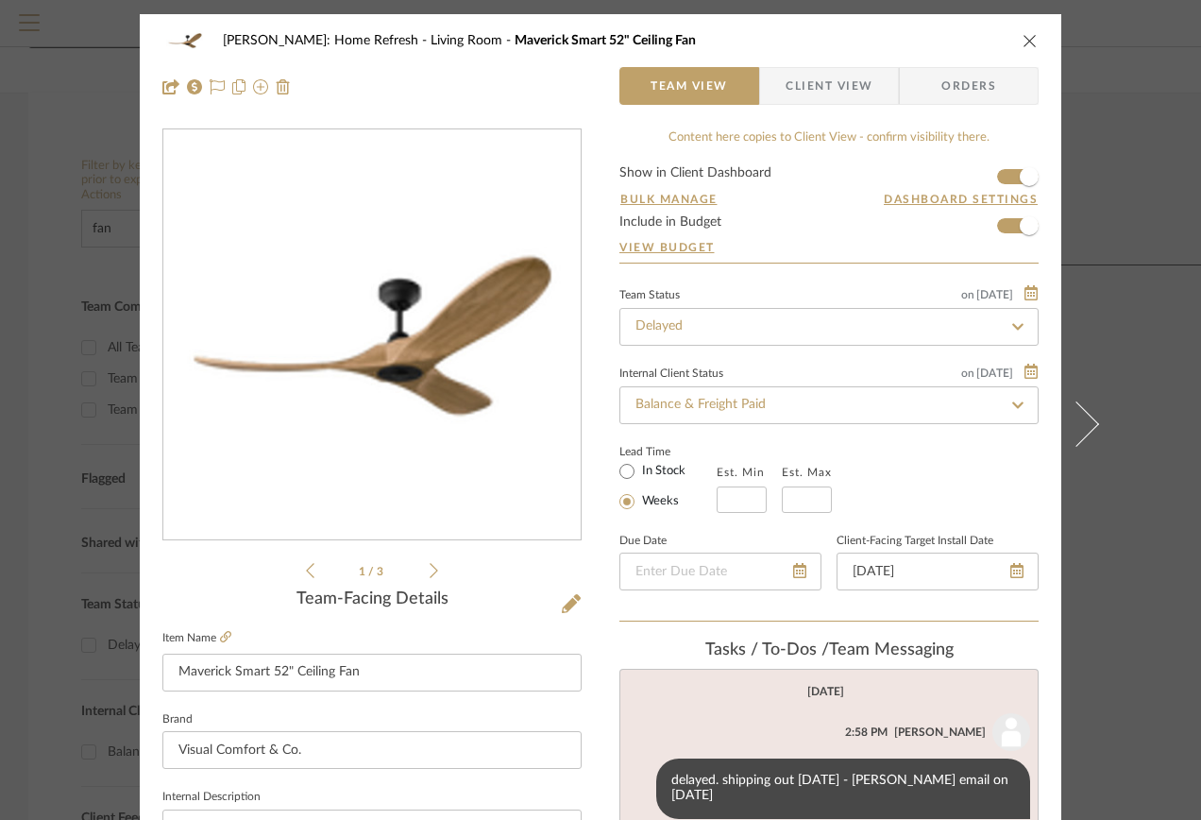
click at [1015, 326] on icon at bounding box center [1018, 326] width 17 height 13
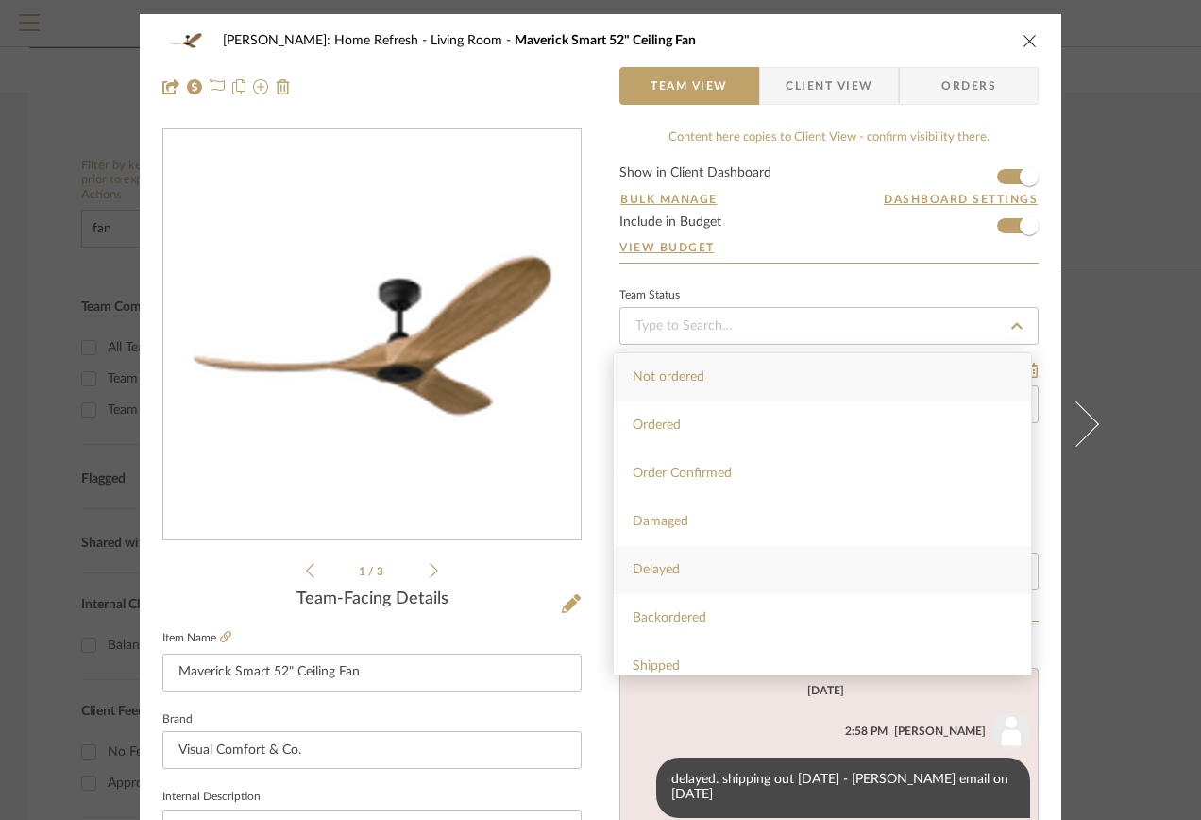
click at [726, 564] on div "Delayed" at bounding box center [822, 570] width 417 height 48
type input "[DATE]"
type input "Delayed"
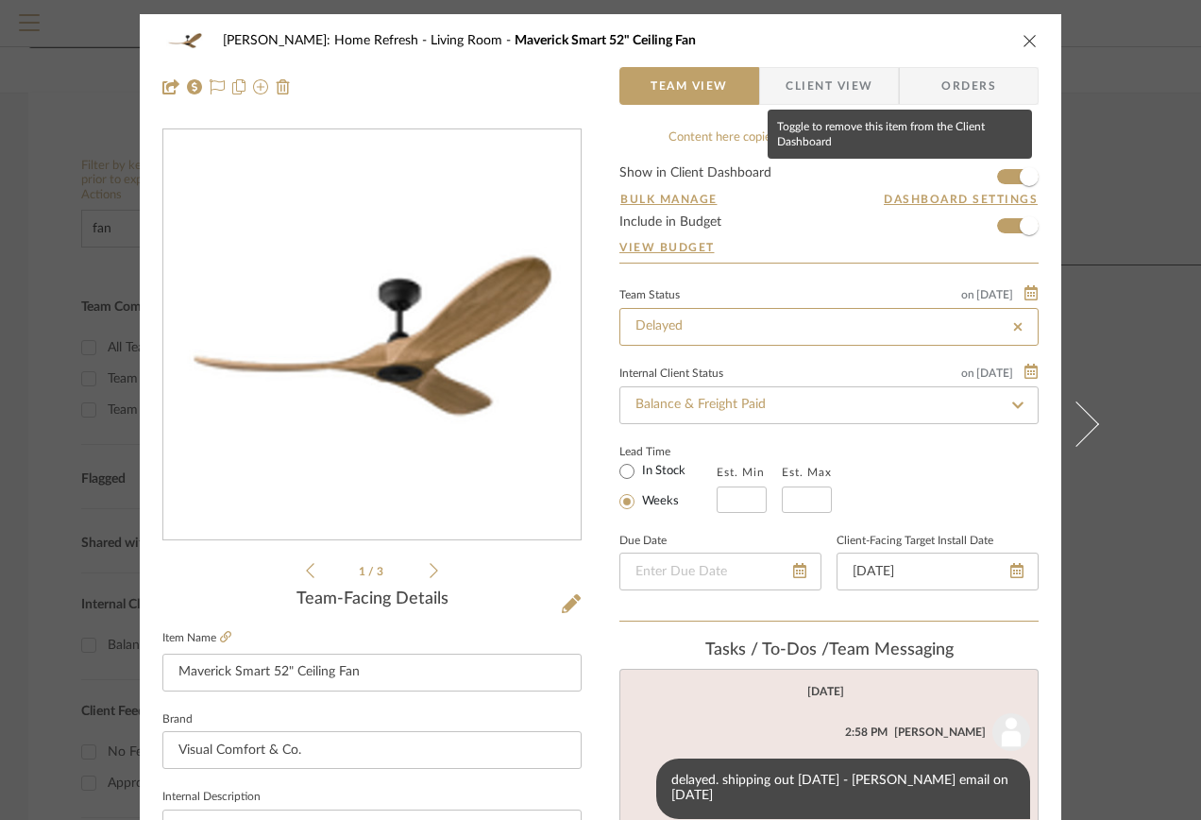
type input "Delayed"
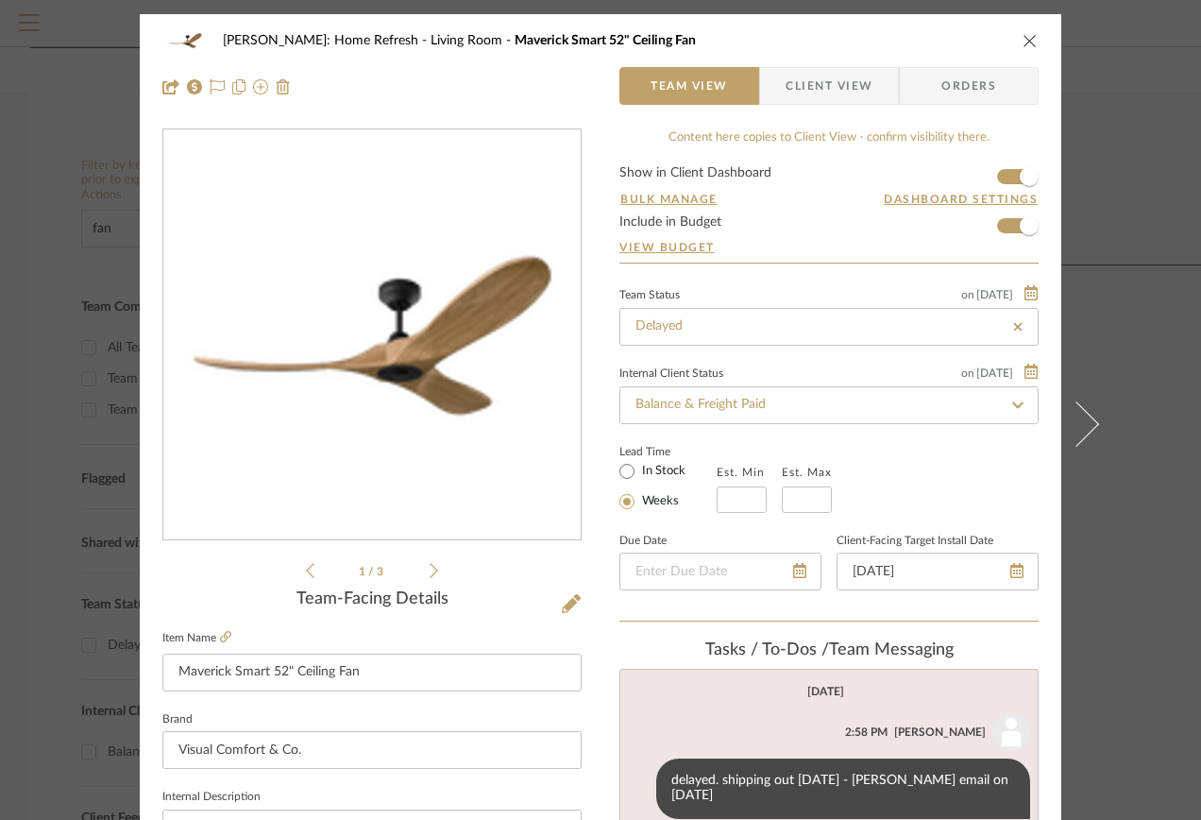
click at [1028, 38] on icon "close" at bounding box center [1030, 40] width 15 height 15
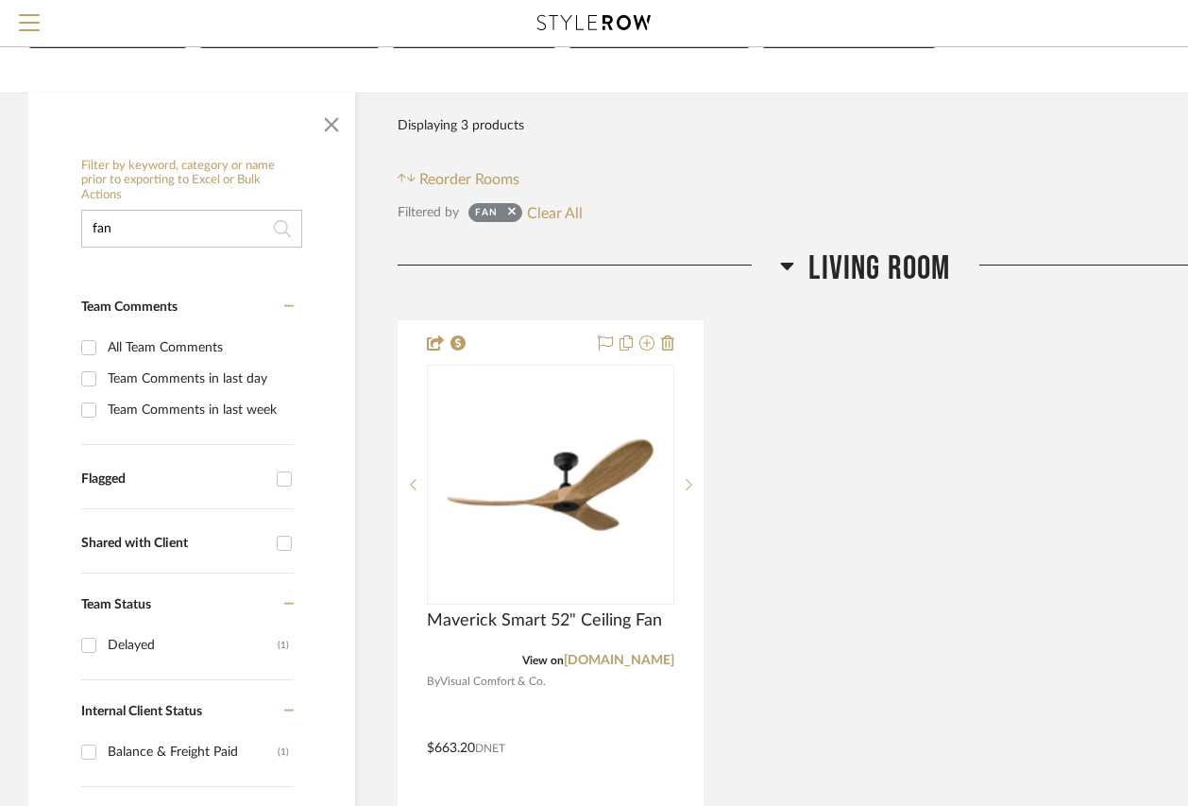
click at [1048, 366] on div "Maverick Smart 52" Ceiling Fan View on [DOMAIN_NAME] By Visual Comfort & Co. $6…" at bounding box center [866, 734] width 936 height 828
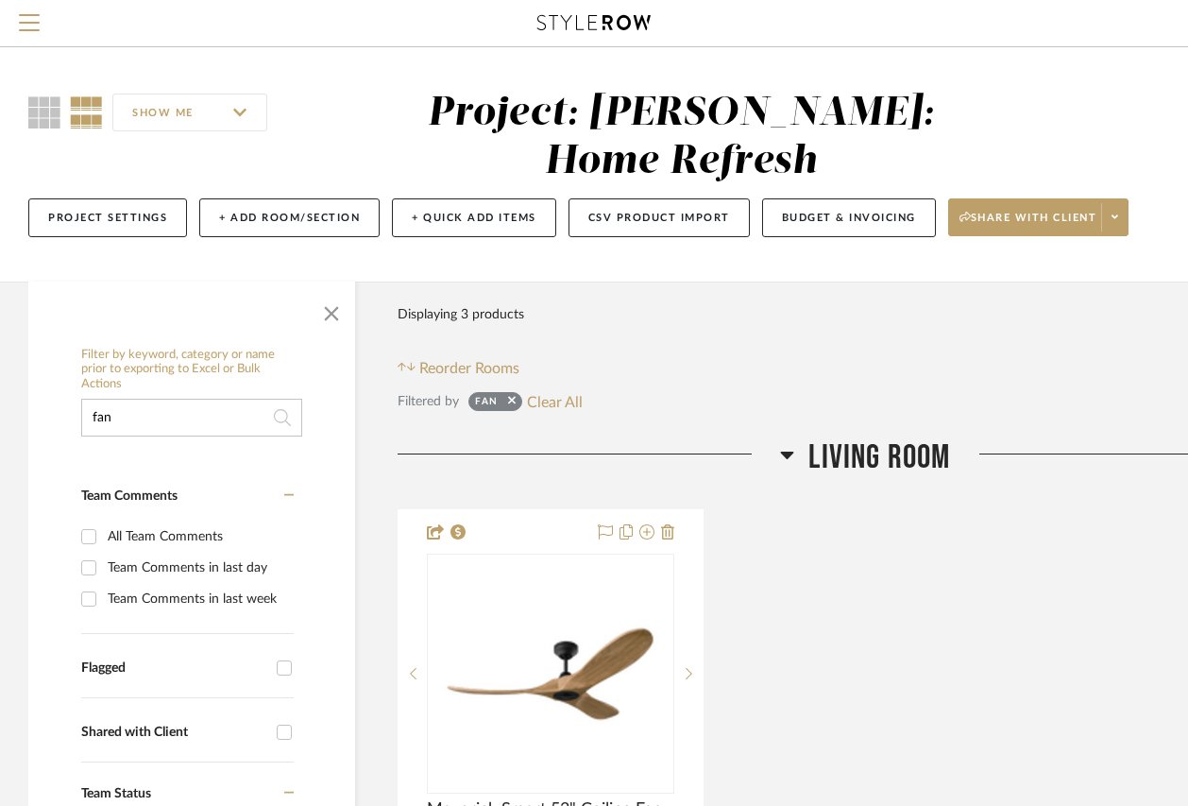
drag, startPoint x: 110, startPoint y: 368, endPoint x: 60, endPoint y: 367, distance: 49.1
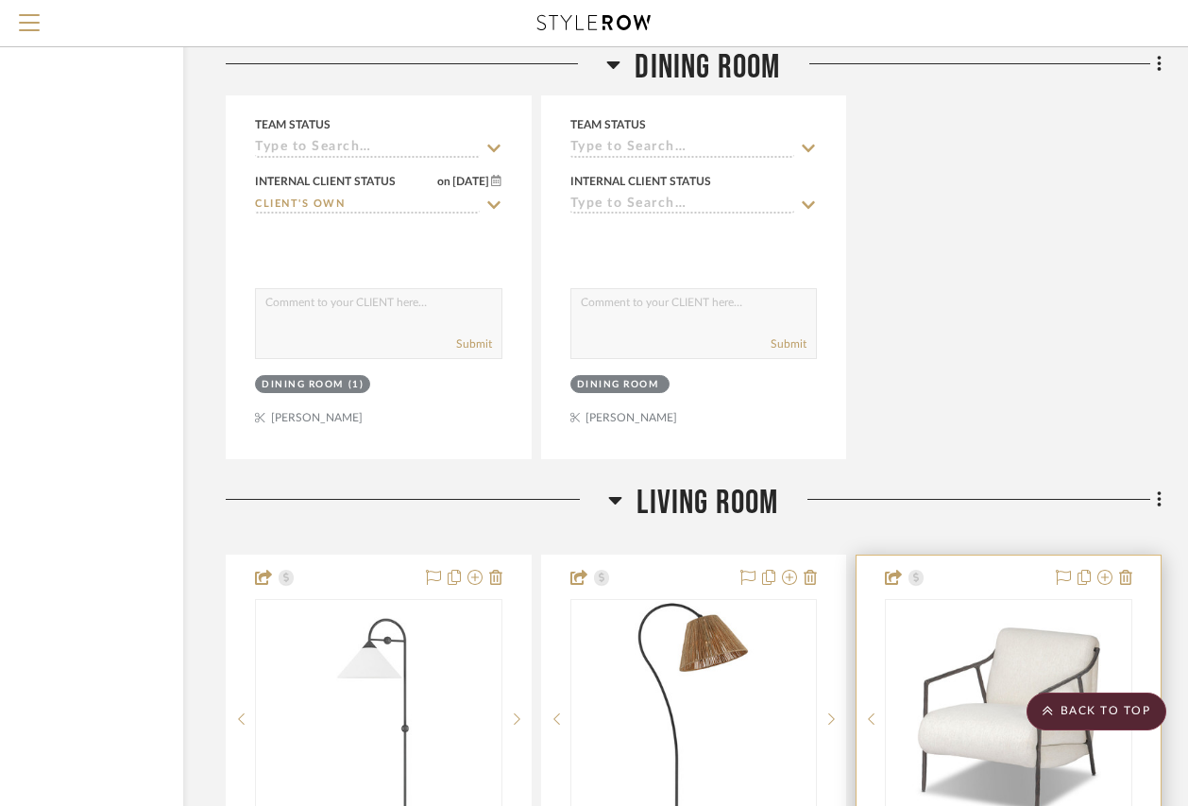
scroll to position [18717, 172]
